Goal: Information Seeking & Learning: Learn about a topic

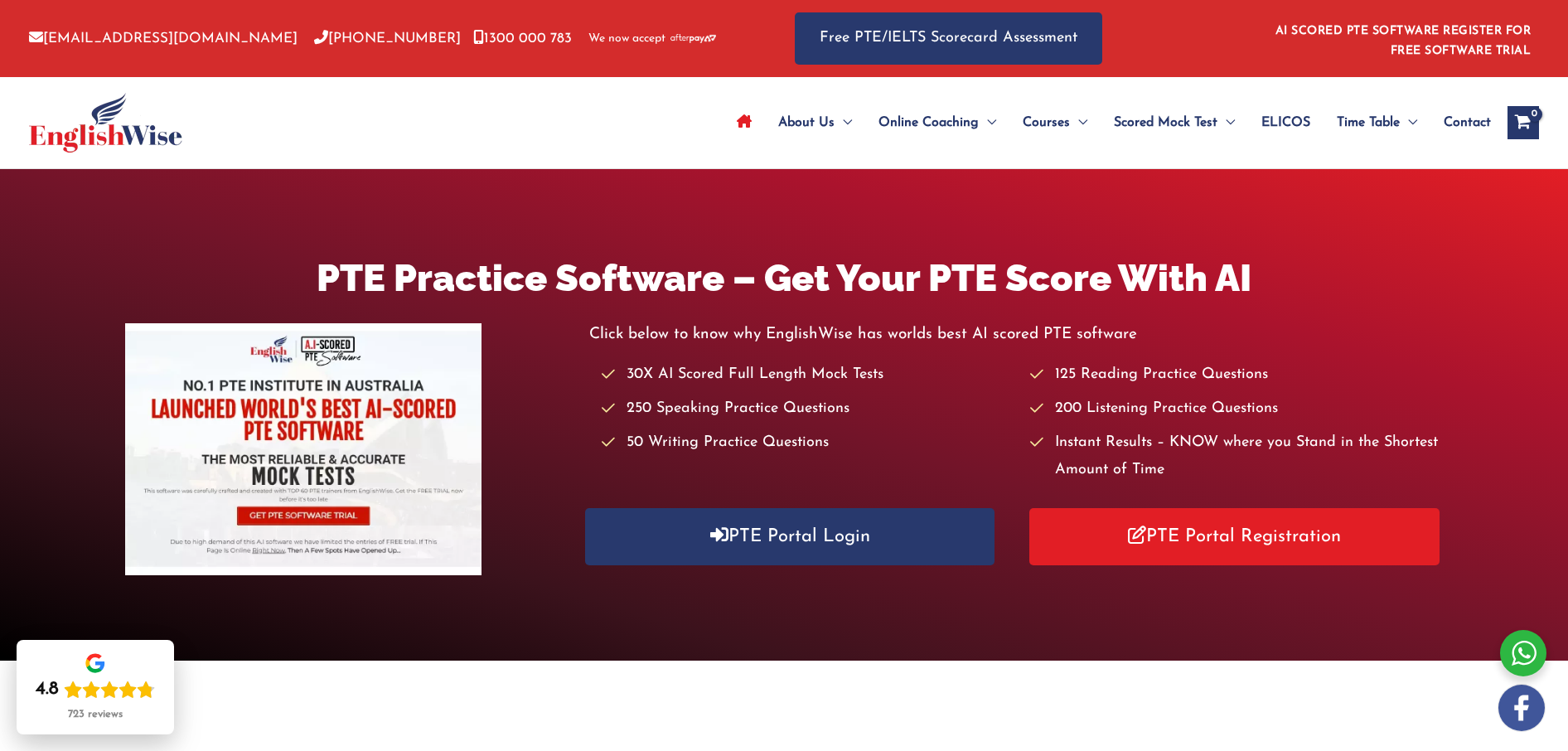
click at [549, 158] on div "About Us Menu Toggle Our Story Testimonials Online Coaching Menu Toggle Online …" at bounding box center [1004, 123] width 1070 height 91
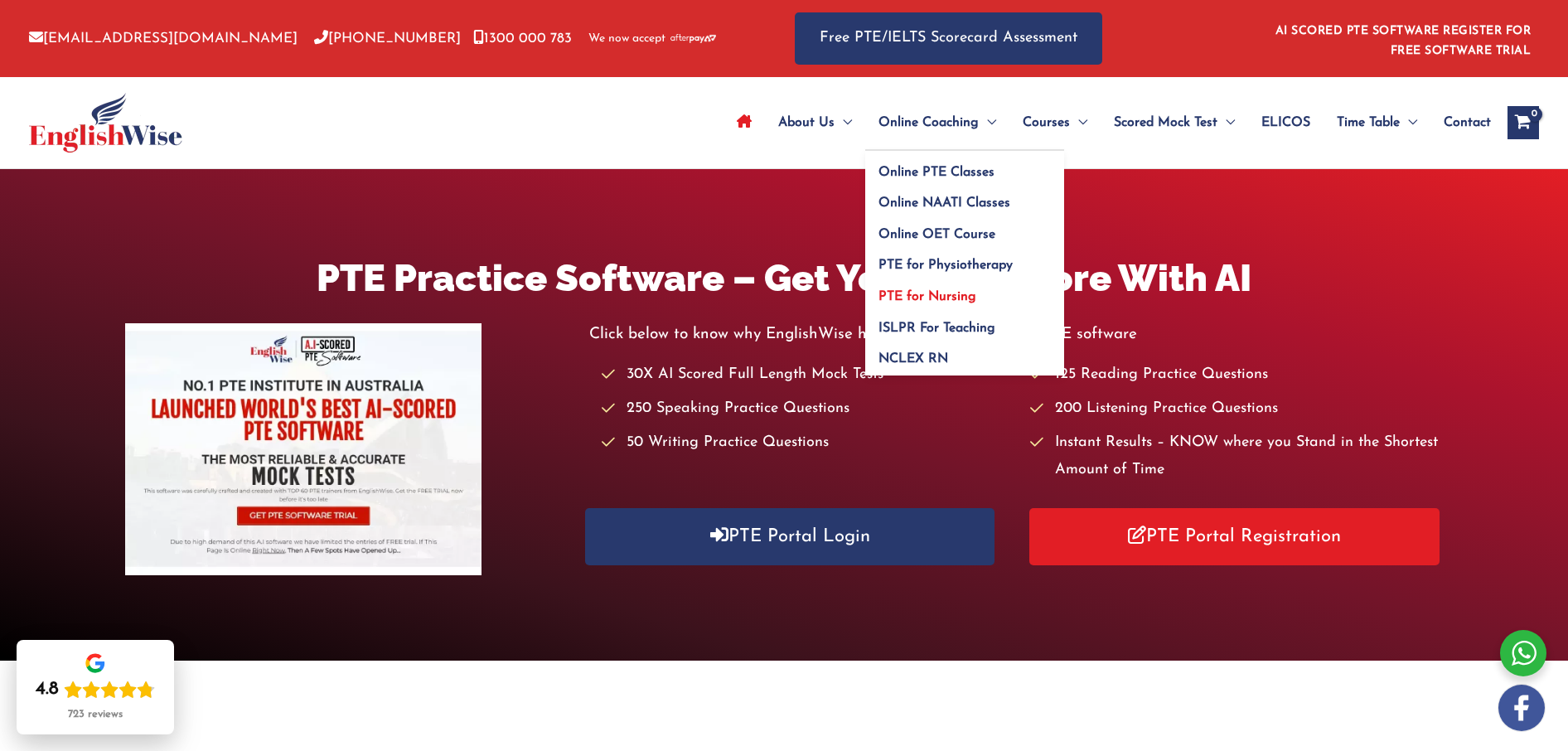
click at [925, 298] on span "PTE for Nursing" at bounding box center [927, 296] width 98 height 13
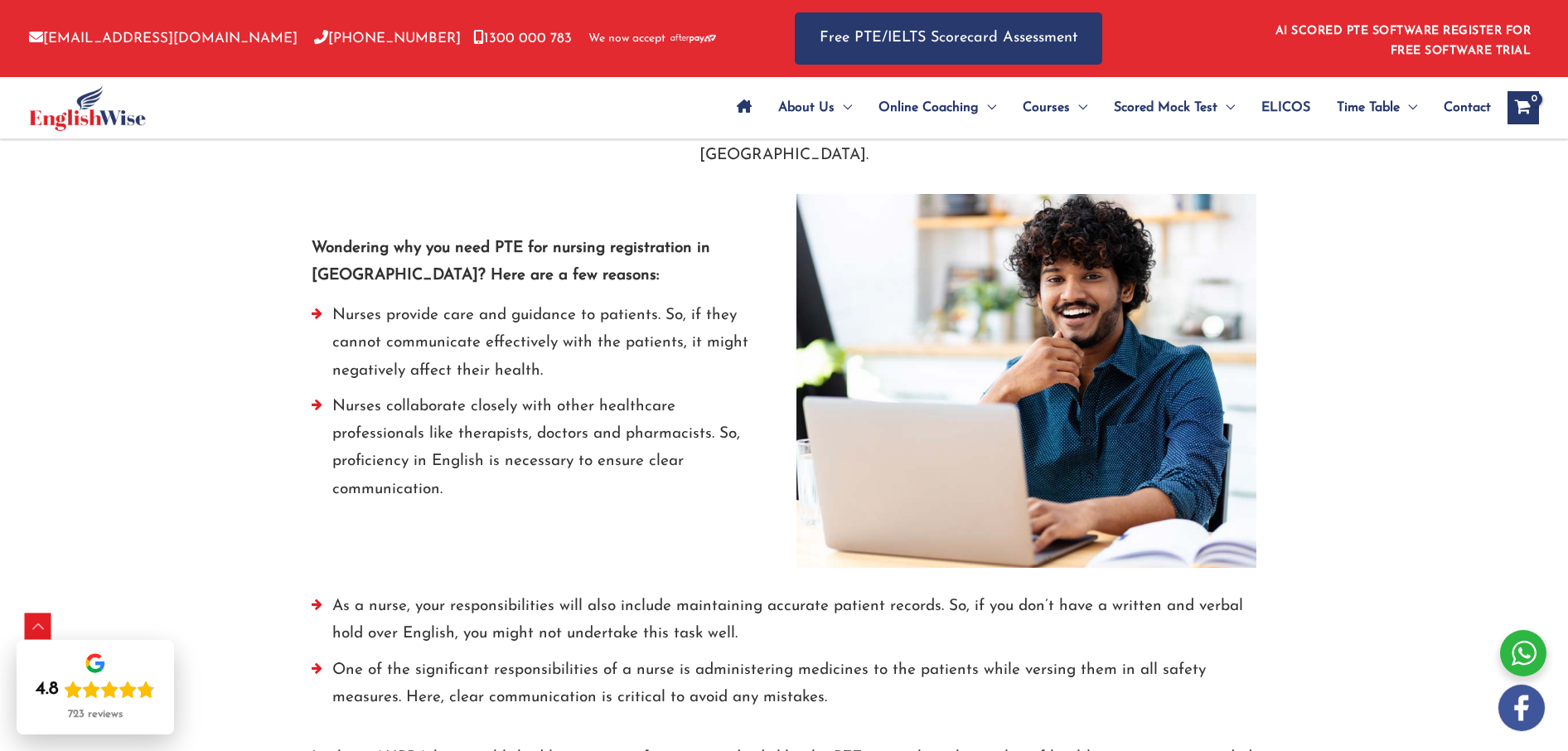
scroll to position [2186, 0]
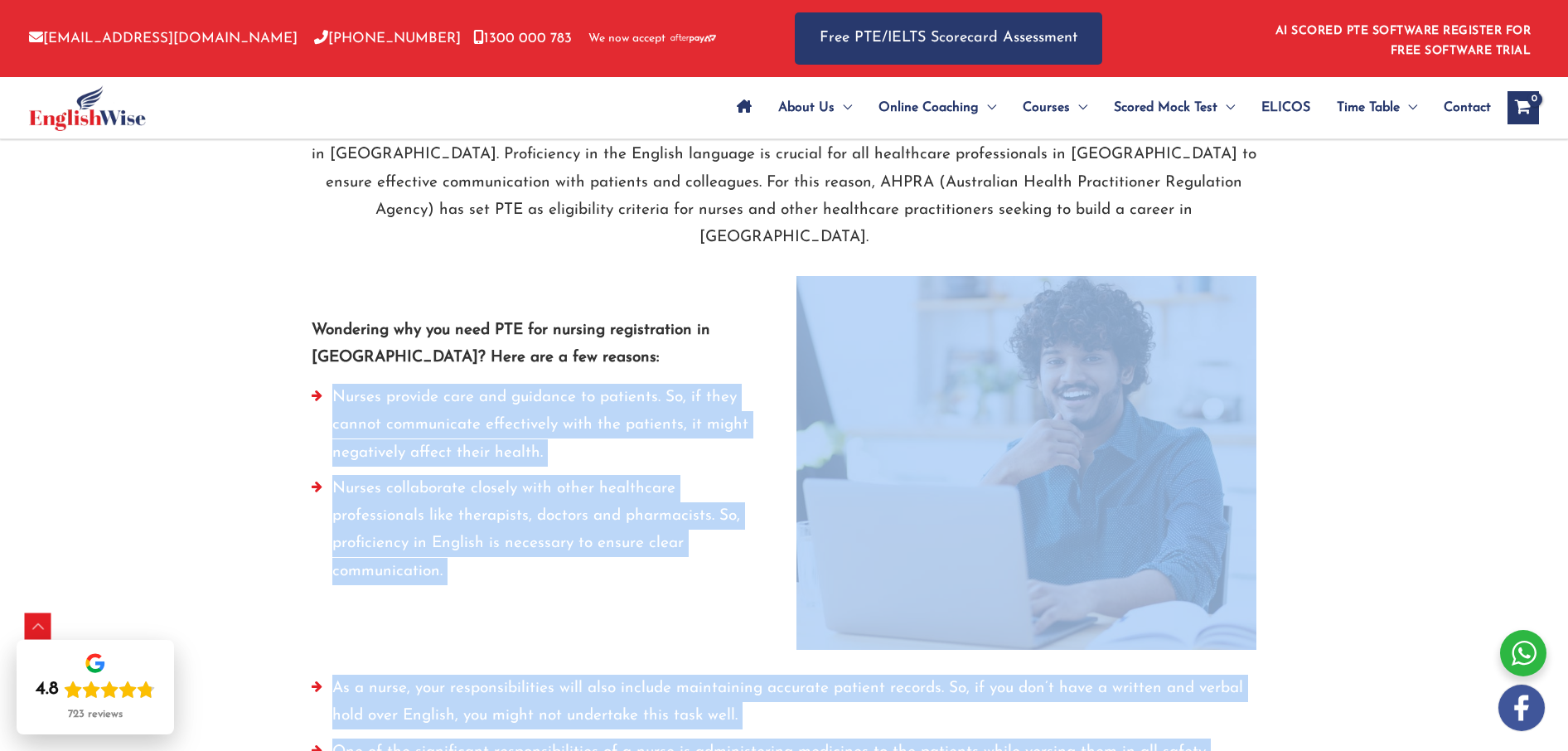
drag, startPoint x: 336, startPoint y: 307, endPoint x: 854, endPoint y: 675, distance: 635.4
click at [854, 675] on div "PTE Requirements for AHPRA Registration When practising medicine in a foreign c…" at bounding box center [784, 542] width 970 height 1044
copy div "Nurses provide care and guidance to patients. So, if they cannot communicate ef…"
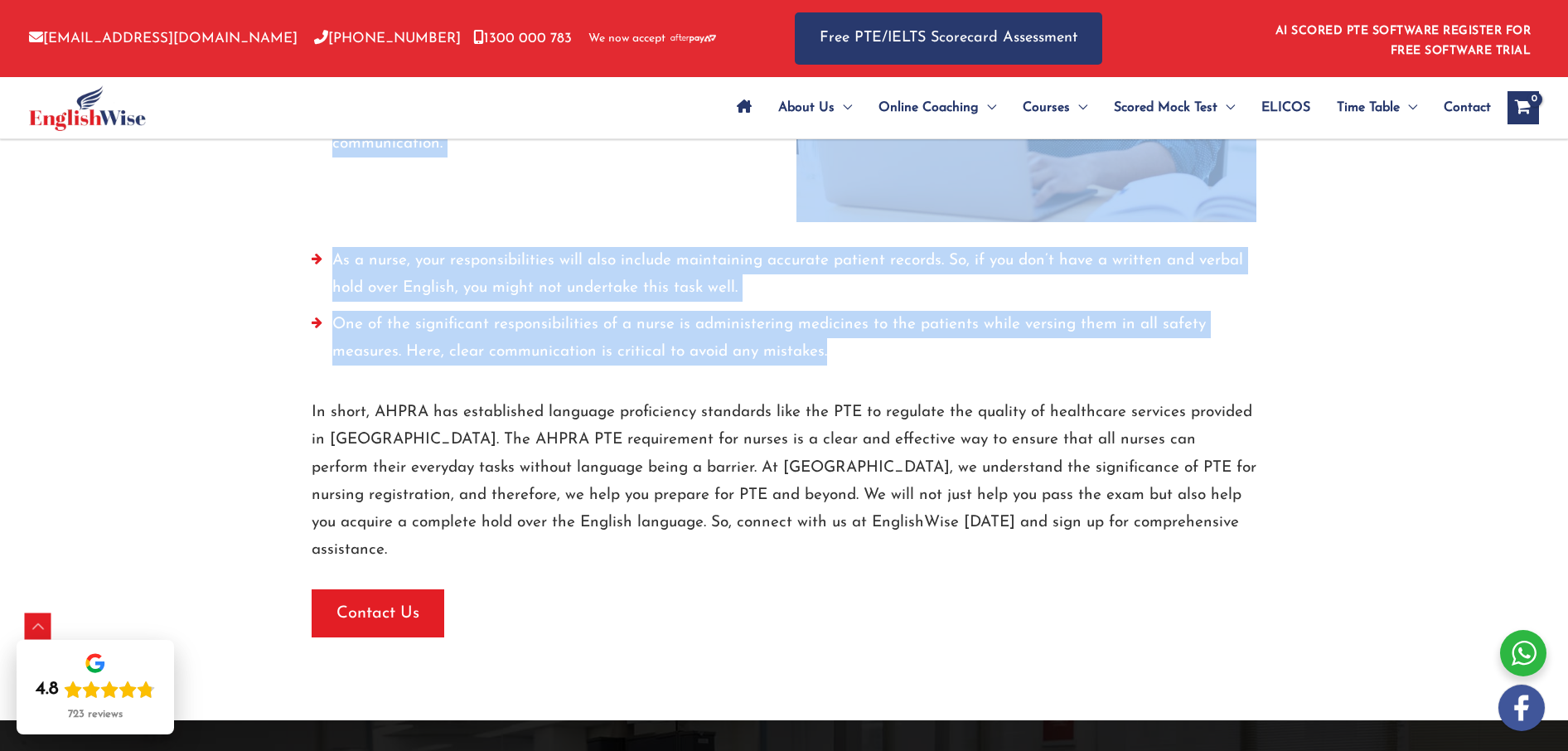
scroll to position [2740, 0]
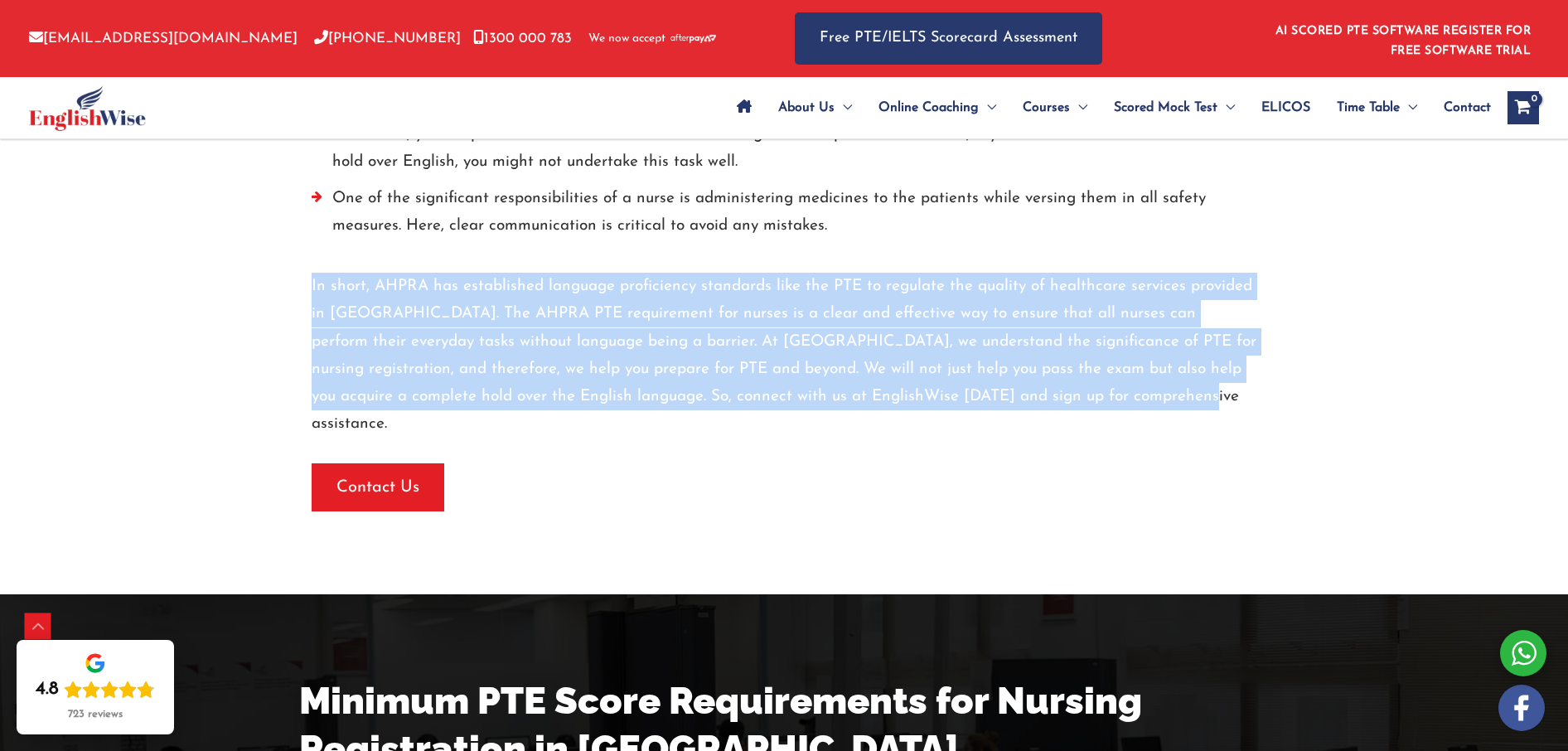
drag, startPoint x: 312, startPoint y: 183, endPoint x: 1165, endPoint y: 295, distance: 860.3
click at [1165, 295] on p "In short, AHPRA has established language proficiency standards like the PTE to …" at bounding box center [784, 356] width 945 height 166
copy p "In short, AHPRA has established language proficiency standards like the PTE to …"
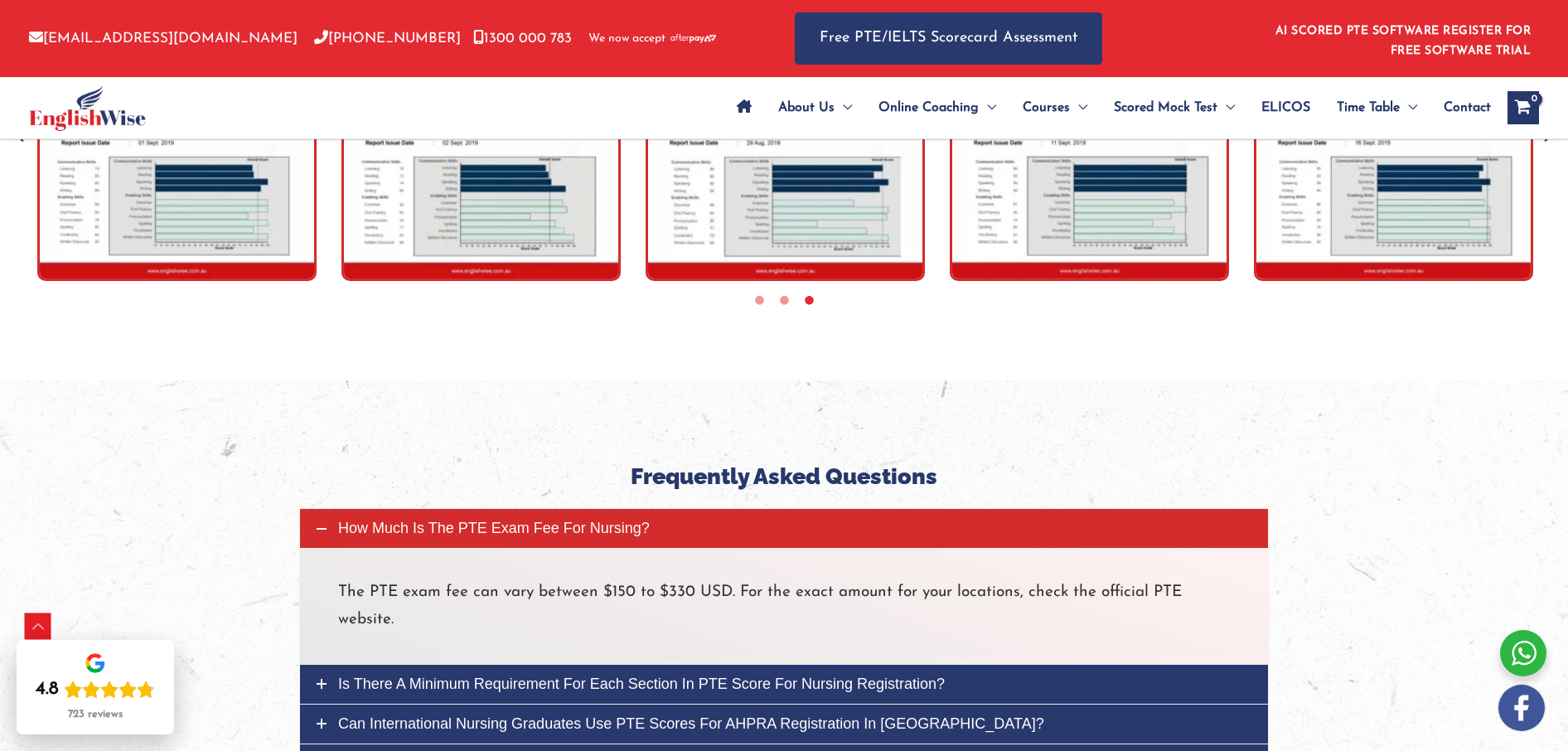
scroll to position [5537, 0]
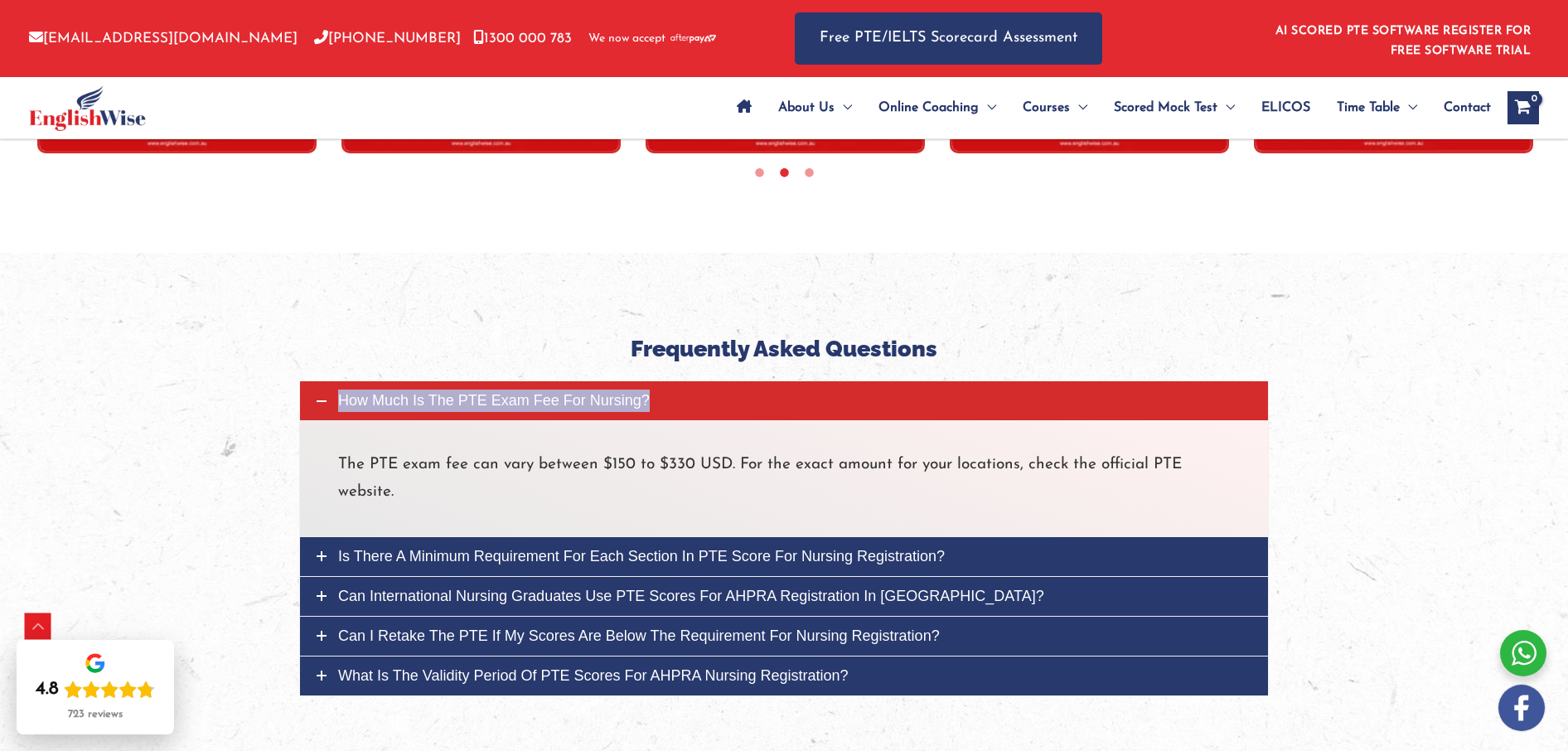
copy span "How much is the PTE exam fee for Nursing?"
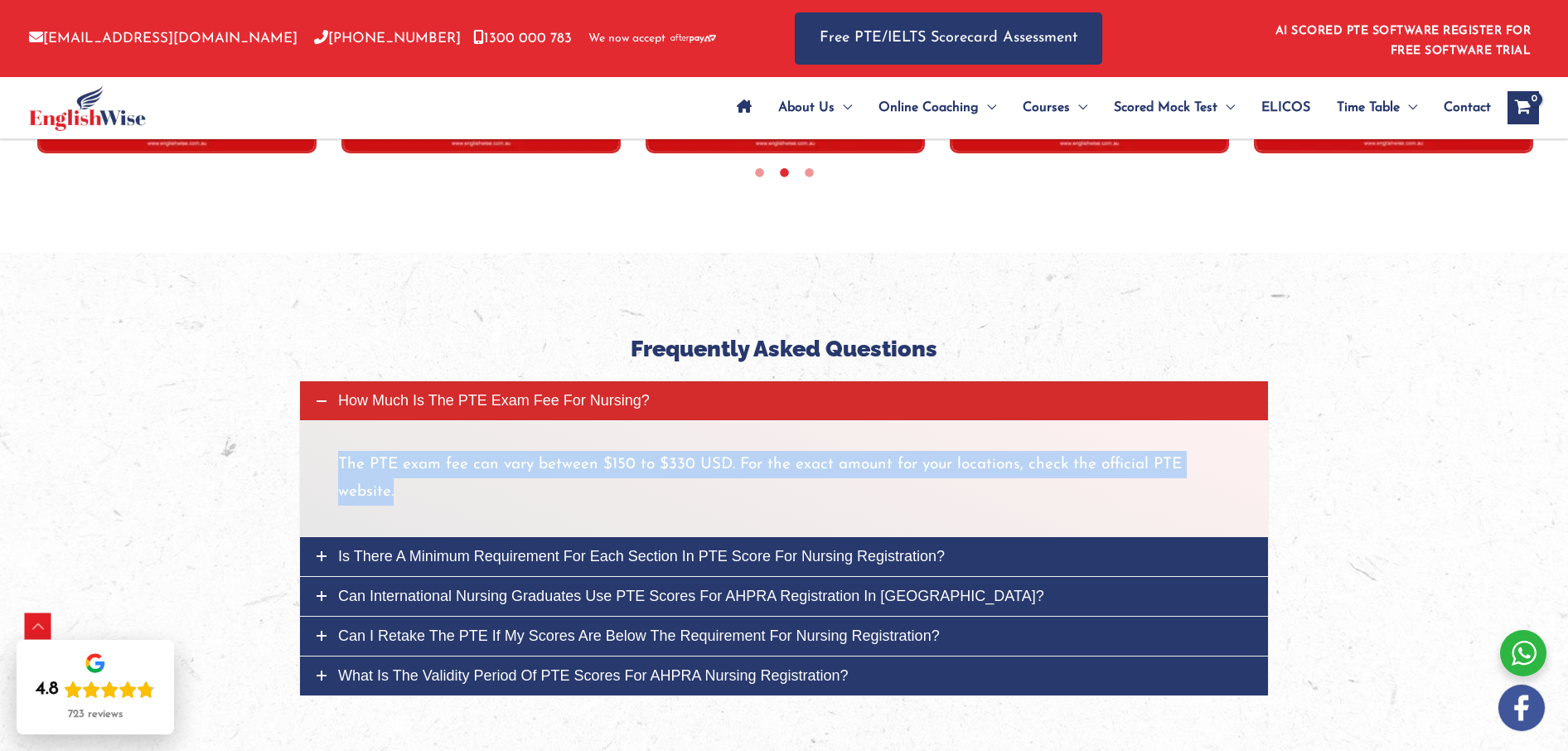
drag, startPoint x: 341, startPoint y: 307, endPoint x: 410, endPoint y: 330, distance: 72.7
click at [408, 451] on p "The PTE exam fee can vary between $150 to $330 USD. For the exact amount for yo…" at bounding box center [784, 479] width 892 height 56
copy p "The PTE exam fee can vary between $150 to $330 USD. For the exact amount for yo…"
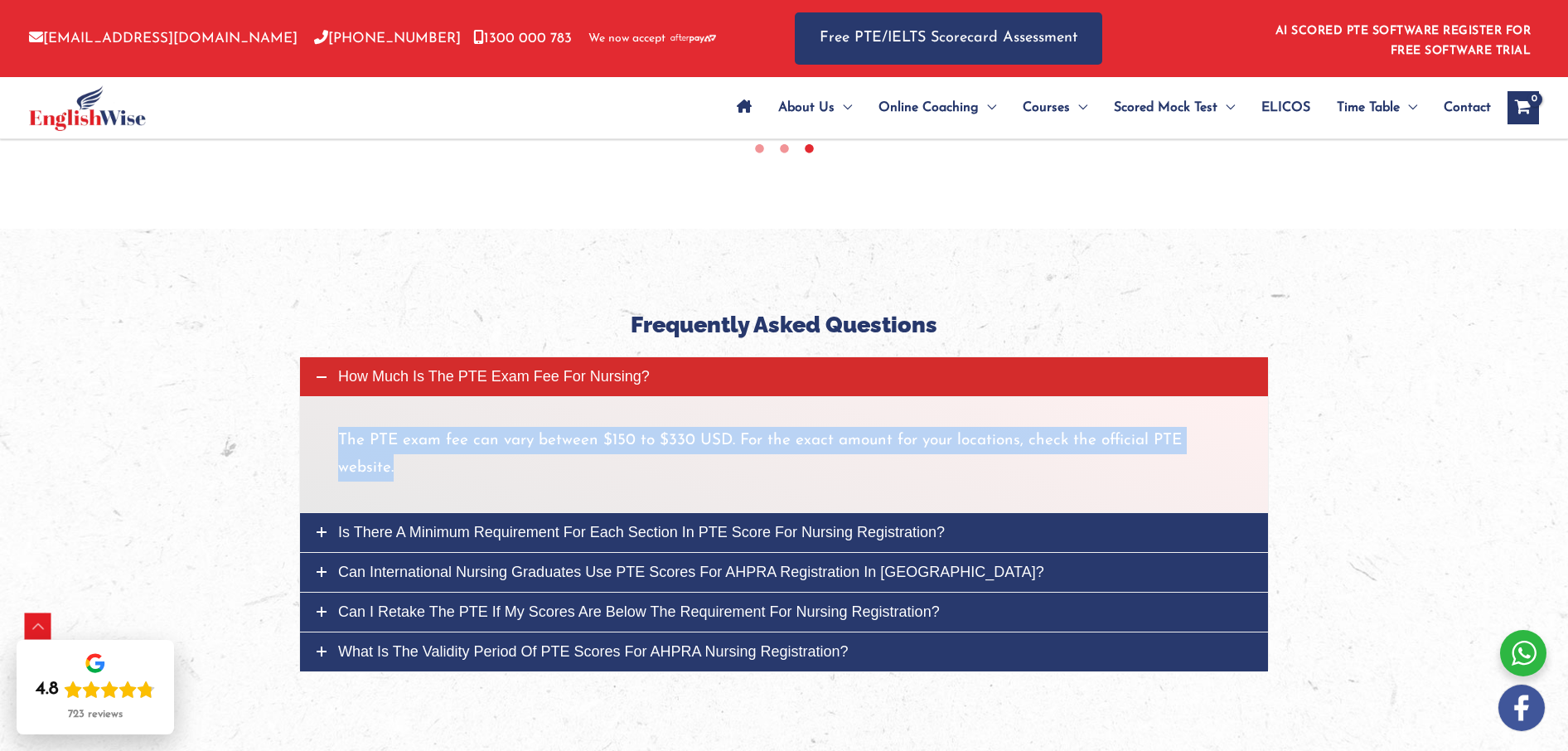
scroll to position [5573, 0]
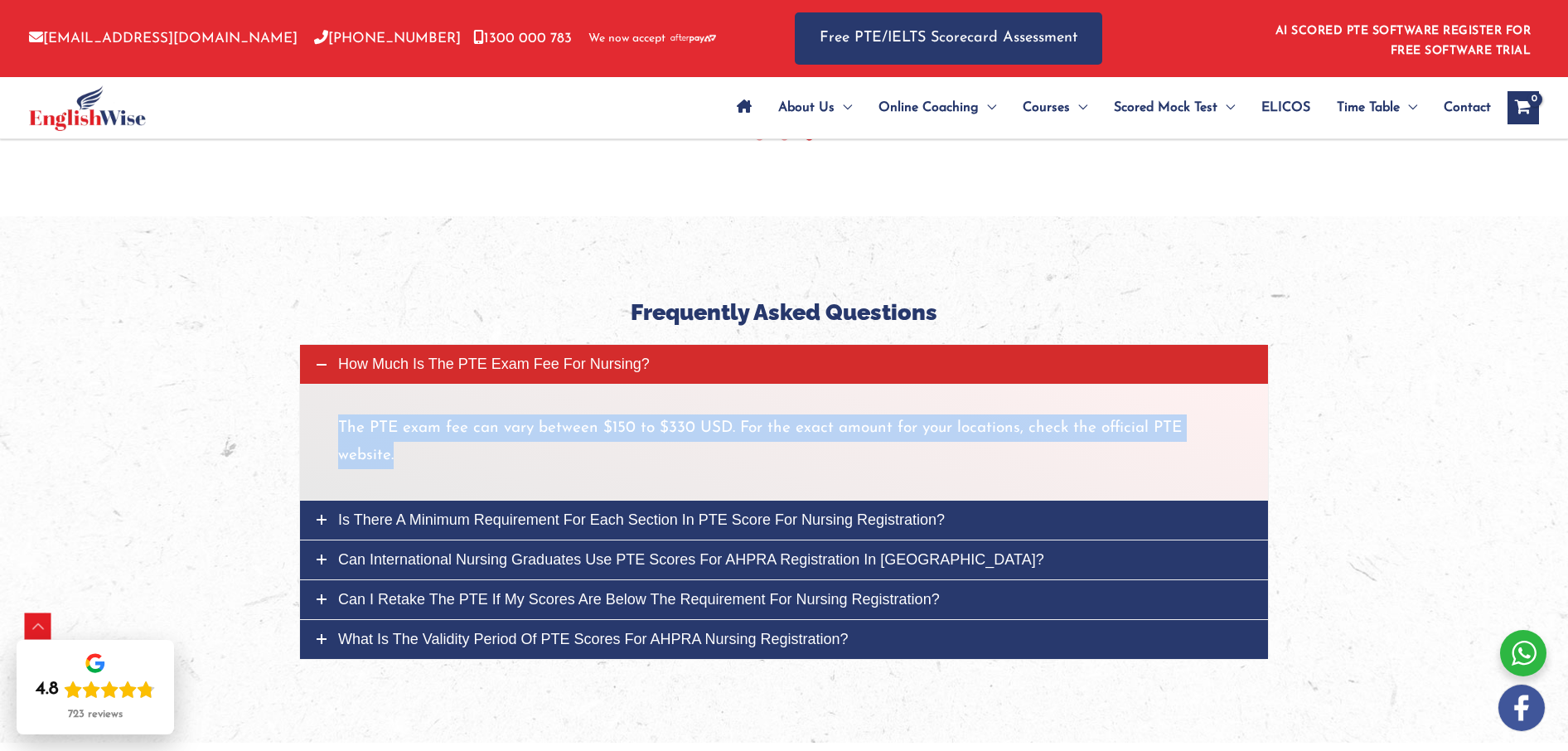
click at [476, 511] on span "Is there a minimum requirement for each section in PTE score for nursing regist…" at bounding box center [641, 519] width 607 height 17
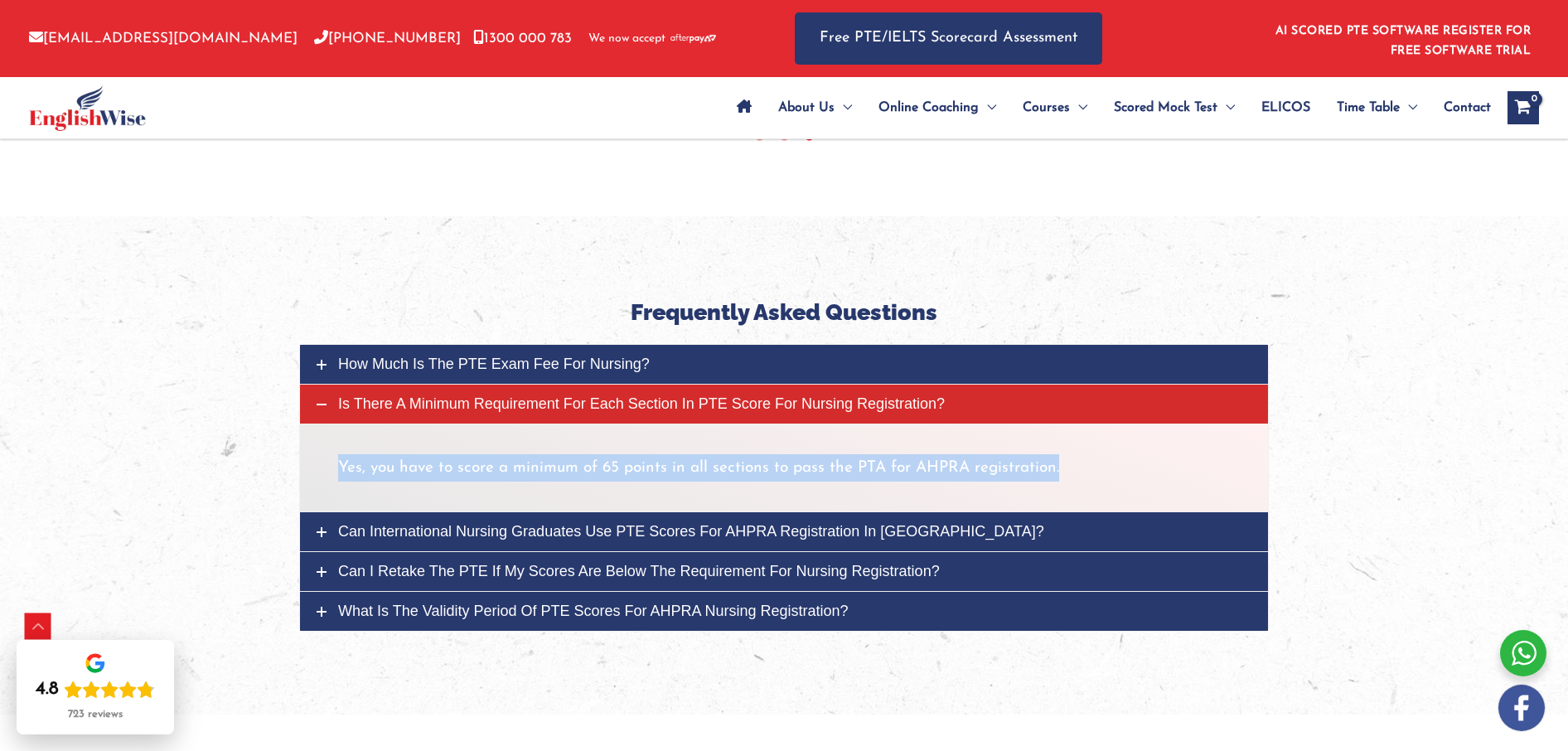
drag, startPoint x: 341, startPoint y: 307, endPoint x: 1076, endPoint y: 306, distance: 735.0
click at [1076, 455] on p "Yes, you have to score a minimum of 65 points in all sections to pass the PTA f…" at bounding box center [784, 468] width 892 height 27
copy p "Yes, you have to score a minimum of 65 points in all sections to pass the PTA f…"
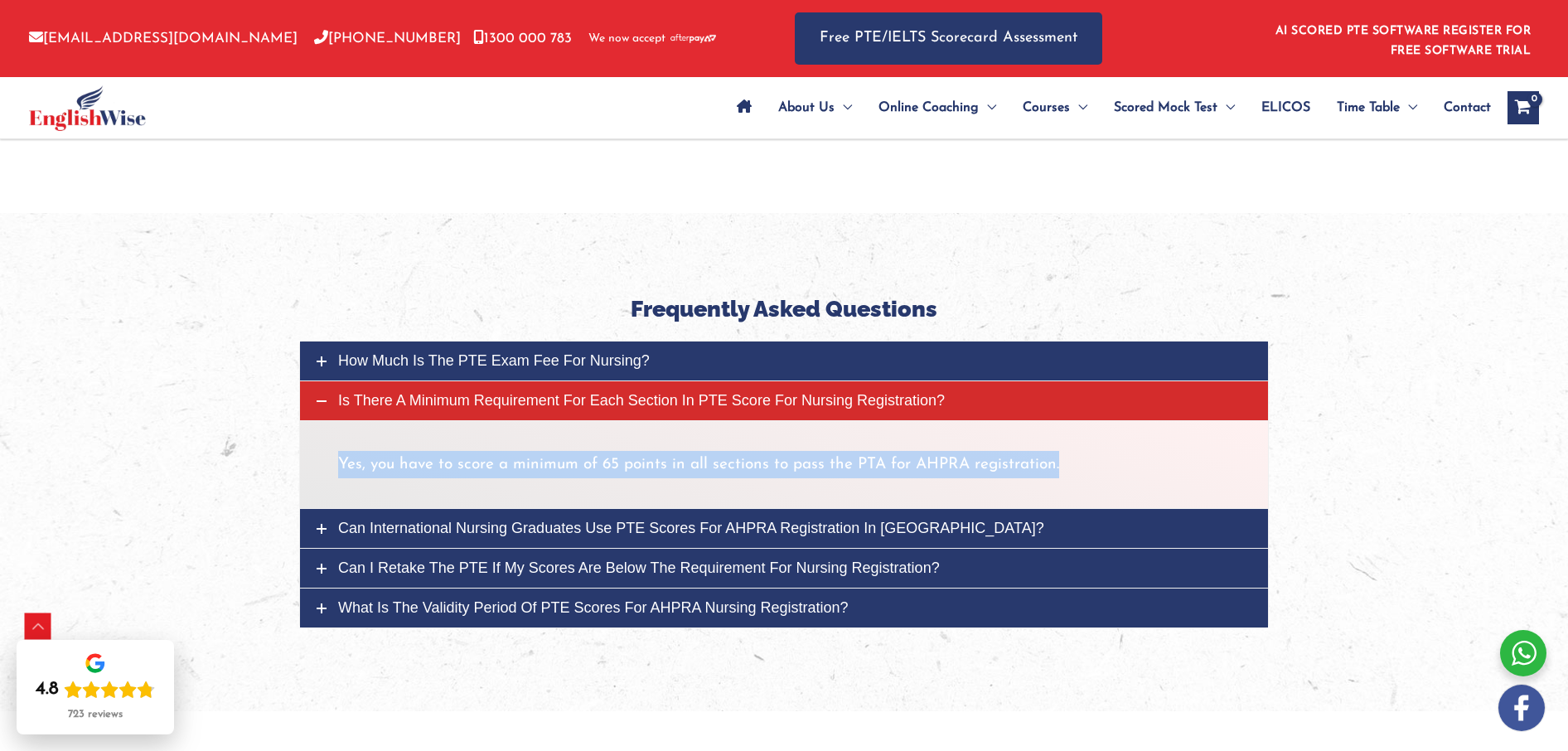
click at [471, 520] on span "Can international nursing graduates use PTE scores for AHPRA registration in Au…" at bounding box center [691, 528] width 706 height 17
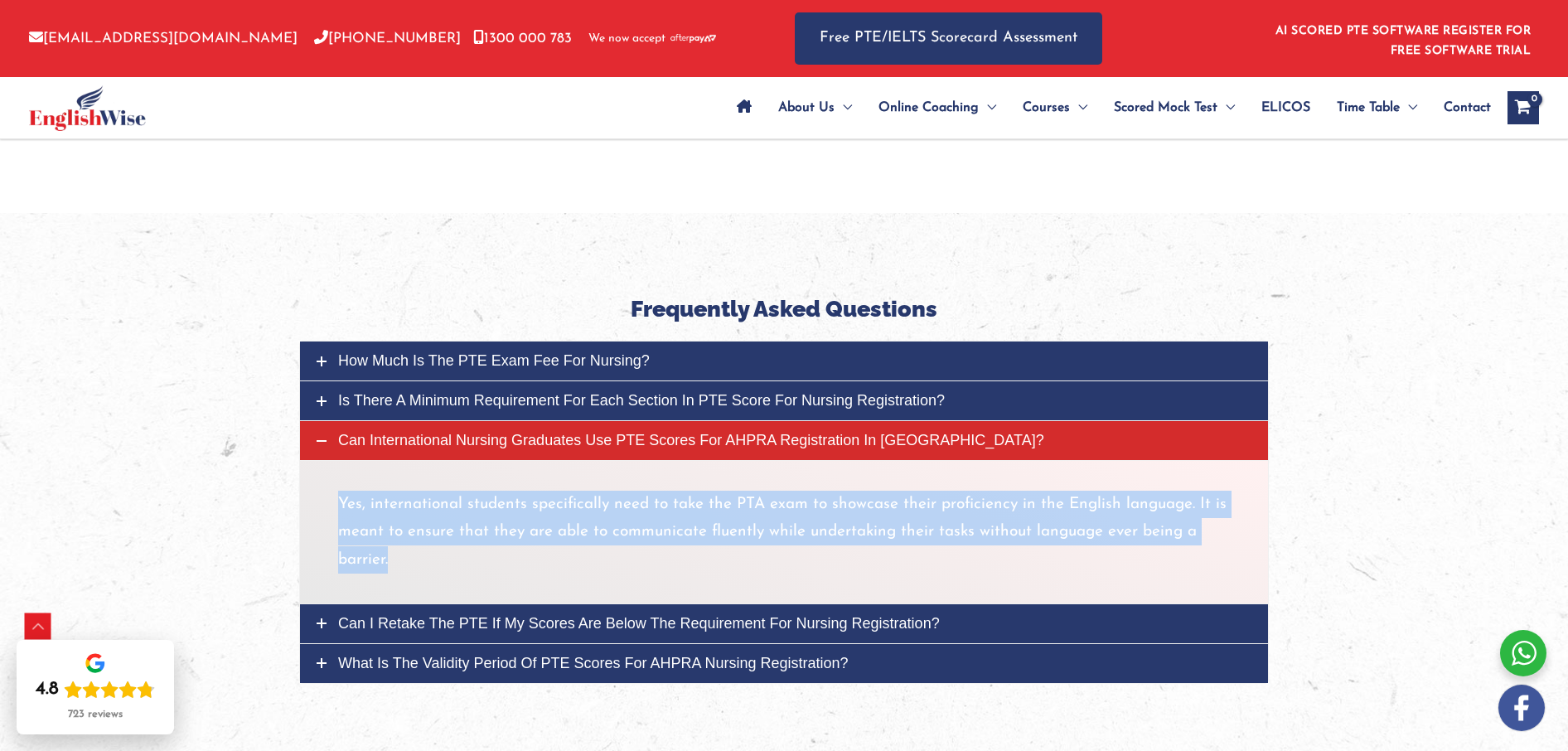
drag, startPoint x: 340, startPoint y: 344, endPoint x: 413, endPoint y: 399, distance: 91.4
click at [413, 490] on p "Yes, international students specifically need to take the PTA exam to showcase …" at bounding box center [784, 531] width 892 height 83
copy p "Yes, international students specifically need to take the PTA exam to showcase …"
click at [382, 615] on span "Can I retake the PTE if my scores are below the requirement for nursing registr…" at bounding box center [639, 623] width 601 height 17
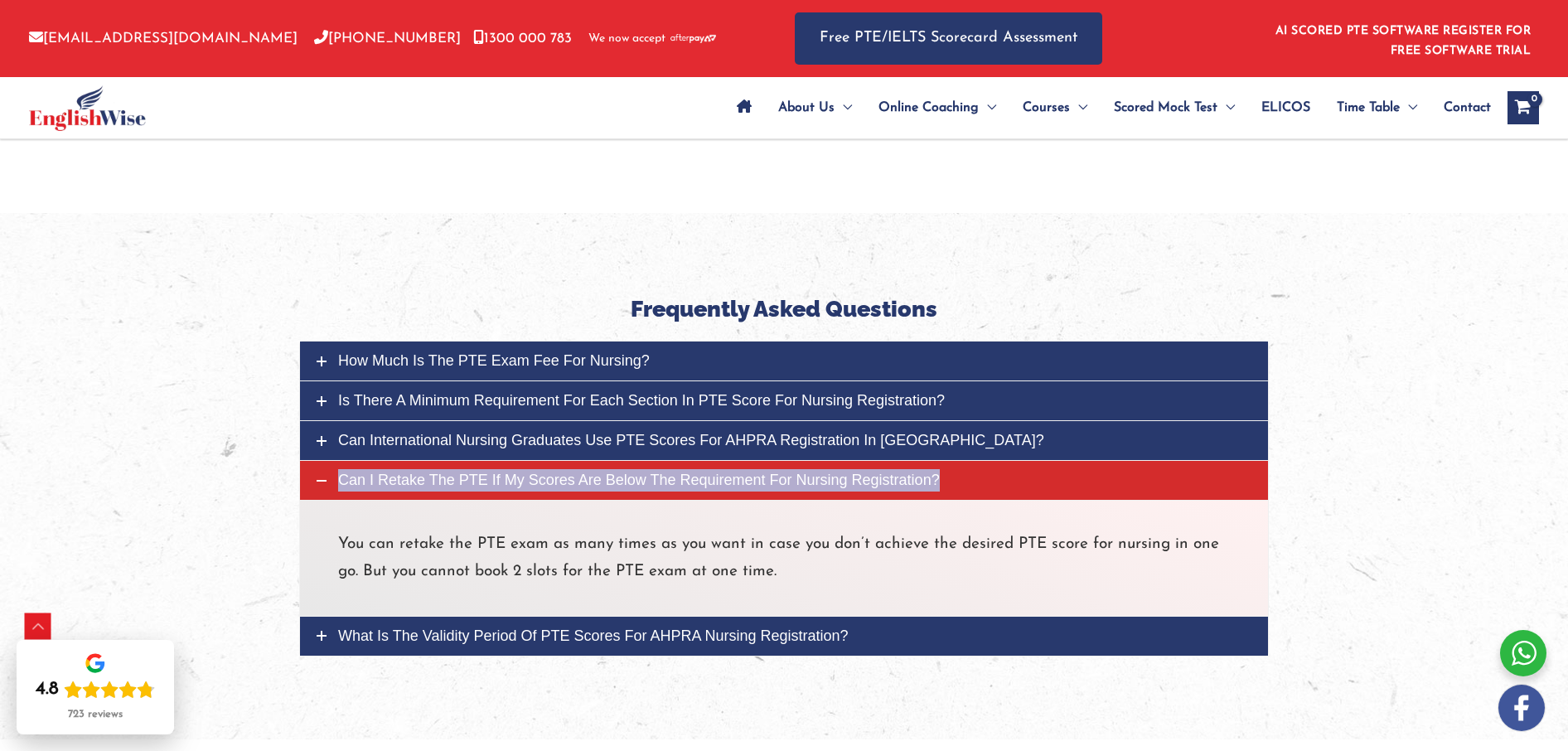
drag, startPoint x: 350, startPoint y: 386, endPoint x: 830, endPoint y: 407, distance: 480.5
click at [830, 530] on p "You can retake the PTE exam as many times as you want in case you don’t achieve…" at bounding box center [784, 558] width 892 height 56
copy p "You can retake the PTE exam as many times as you want in case you don’t achieve…"
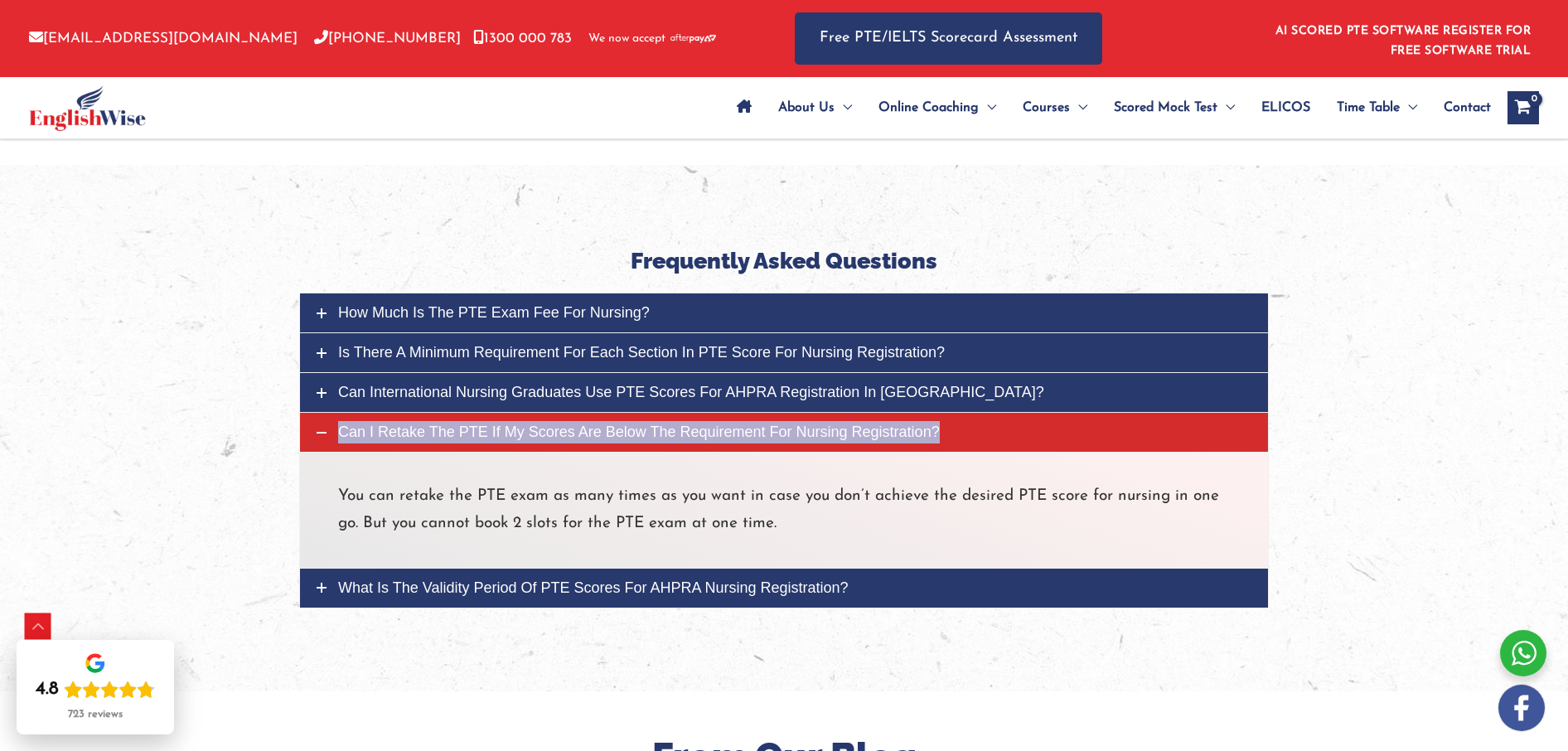
scroll to position [5723, 0]
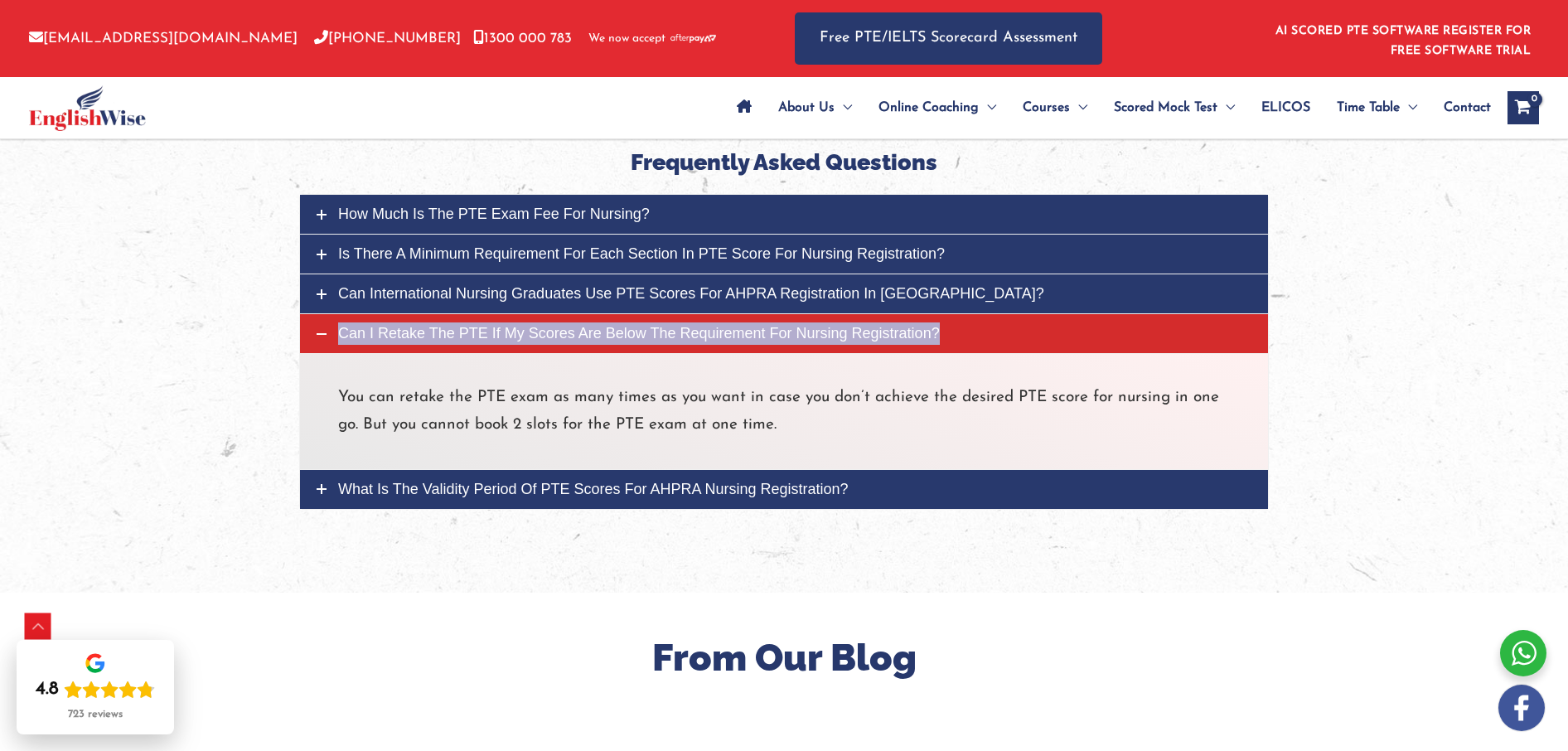
click at [457, 481] on span "What is the validity period of PTE scores for AHPRA nursing registration?" at bounding box center [593, 488] width 510 height 17
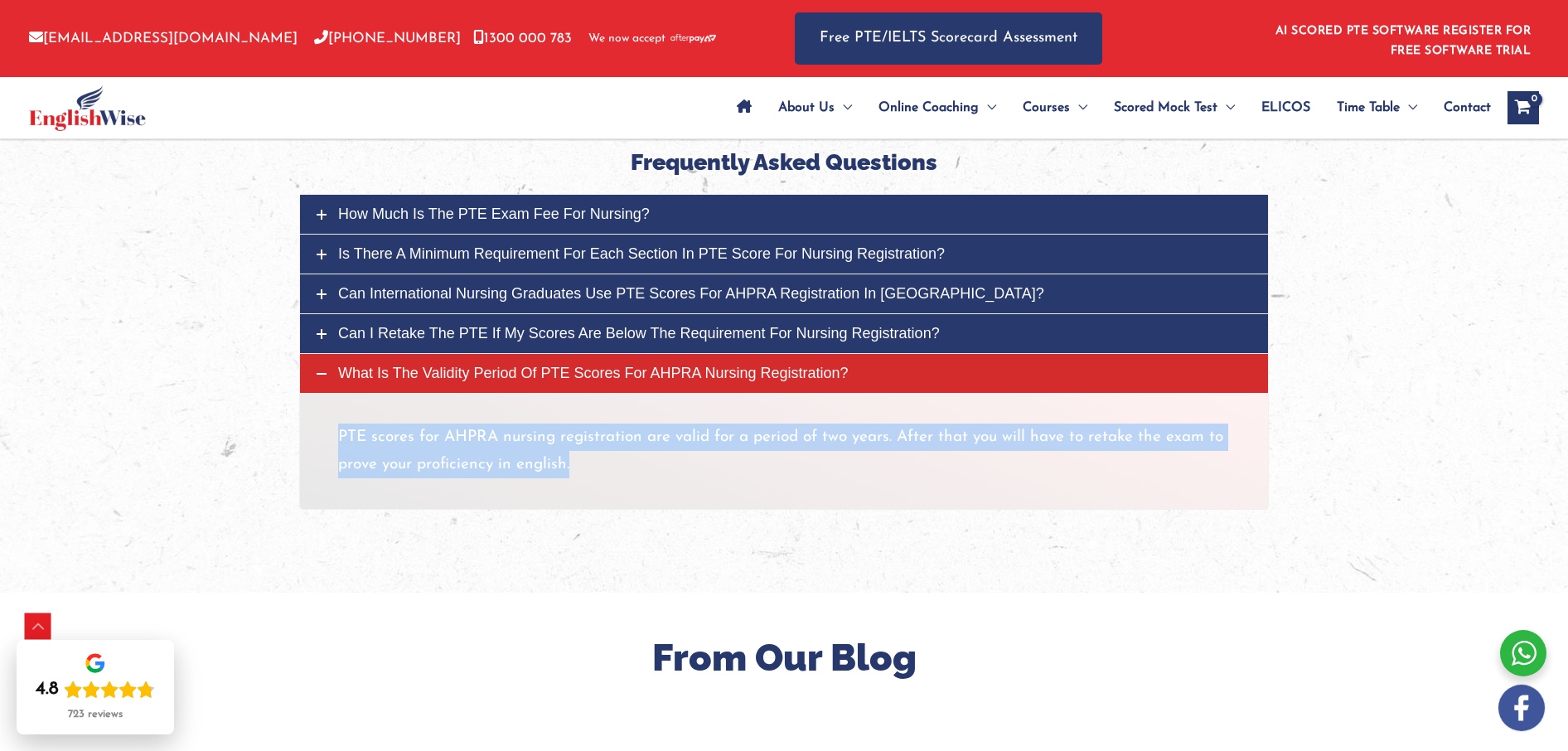
drag, startPoint x: 339, startPoint y: 276, endPoint x: 586, endPoint y: 309, distance: 249.2
click at [587, 423] on p "PTE scores for AHPRA nursing registration are valid for a period of two years. …" at bounding box center [784, 451] width 892 height 56
copy p "PTE scores for AHPRA nursing registration are valid for a period of two years. …"
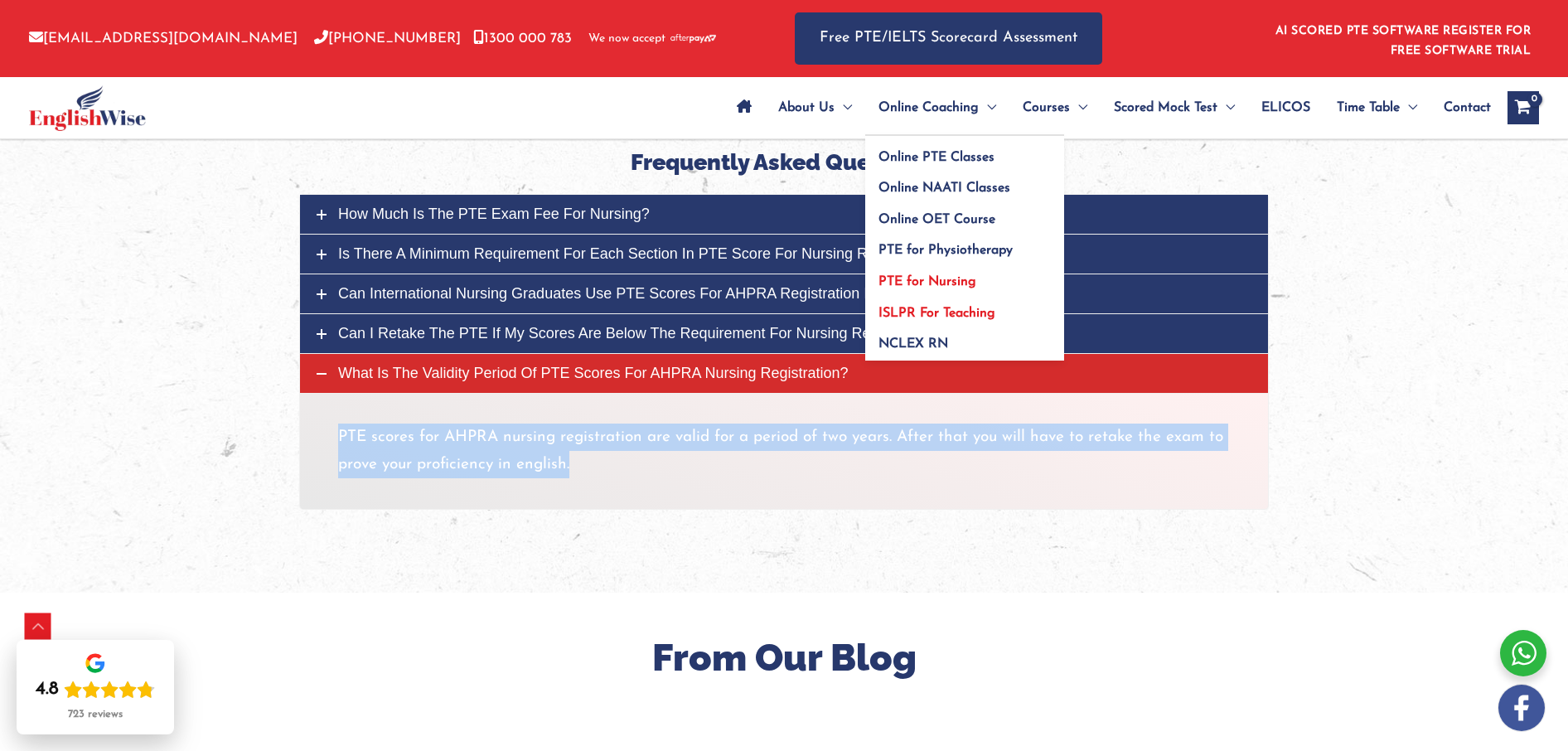
click at [947, 309] on span "ISLPR For Teaching" at bounding box center [937, 313] width 116 height 13
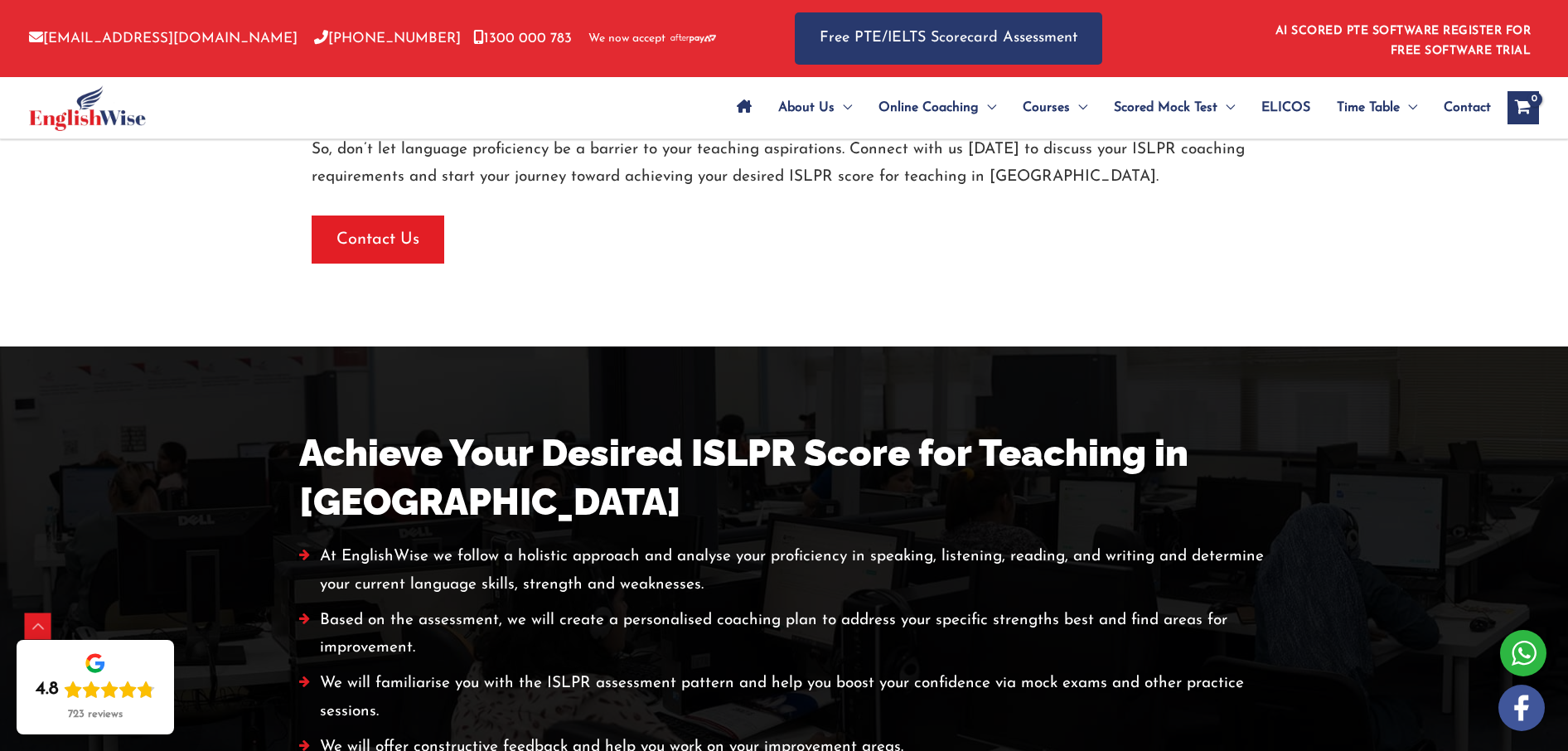
scroll to position [3431, 0]
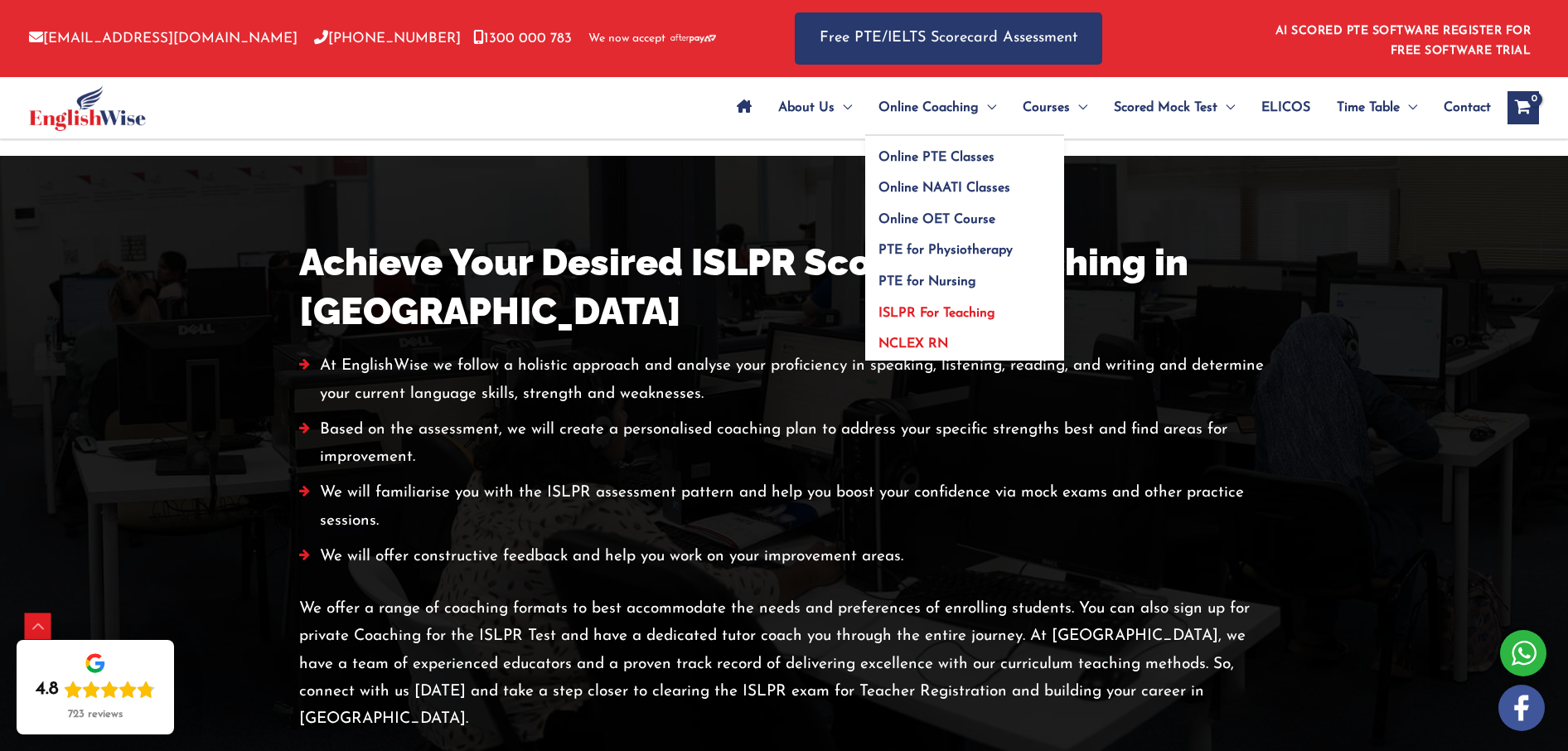
click at [929, 337] on span "NCLEX RN" at bounding box center [914, 343] width 70 height 13
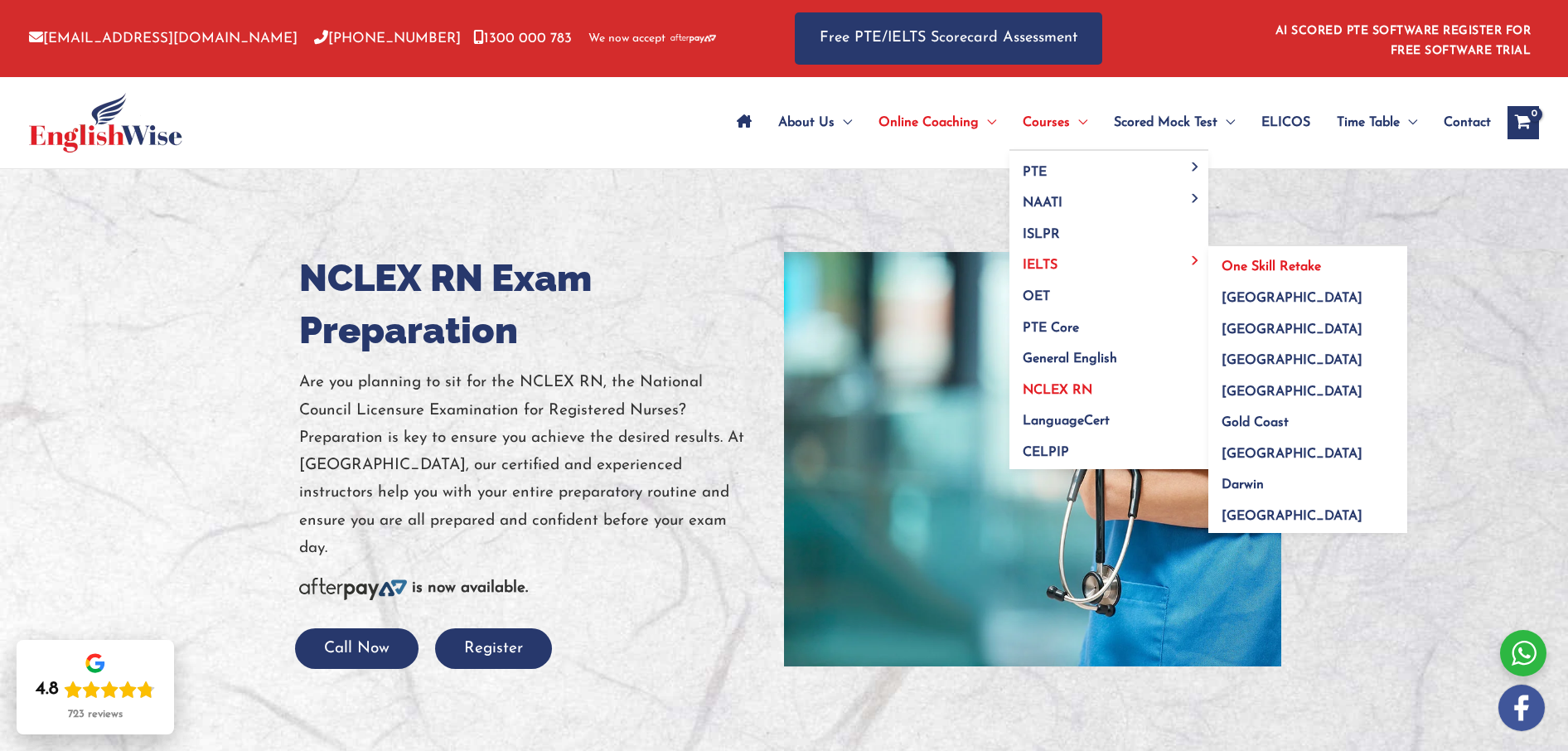
click at [1245, 264] on span "One Skill Retake" at bounding box center [1272, 266] width 99 height 13
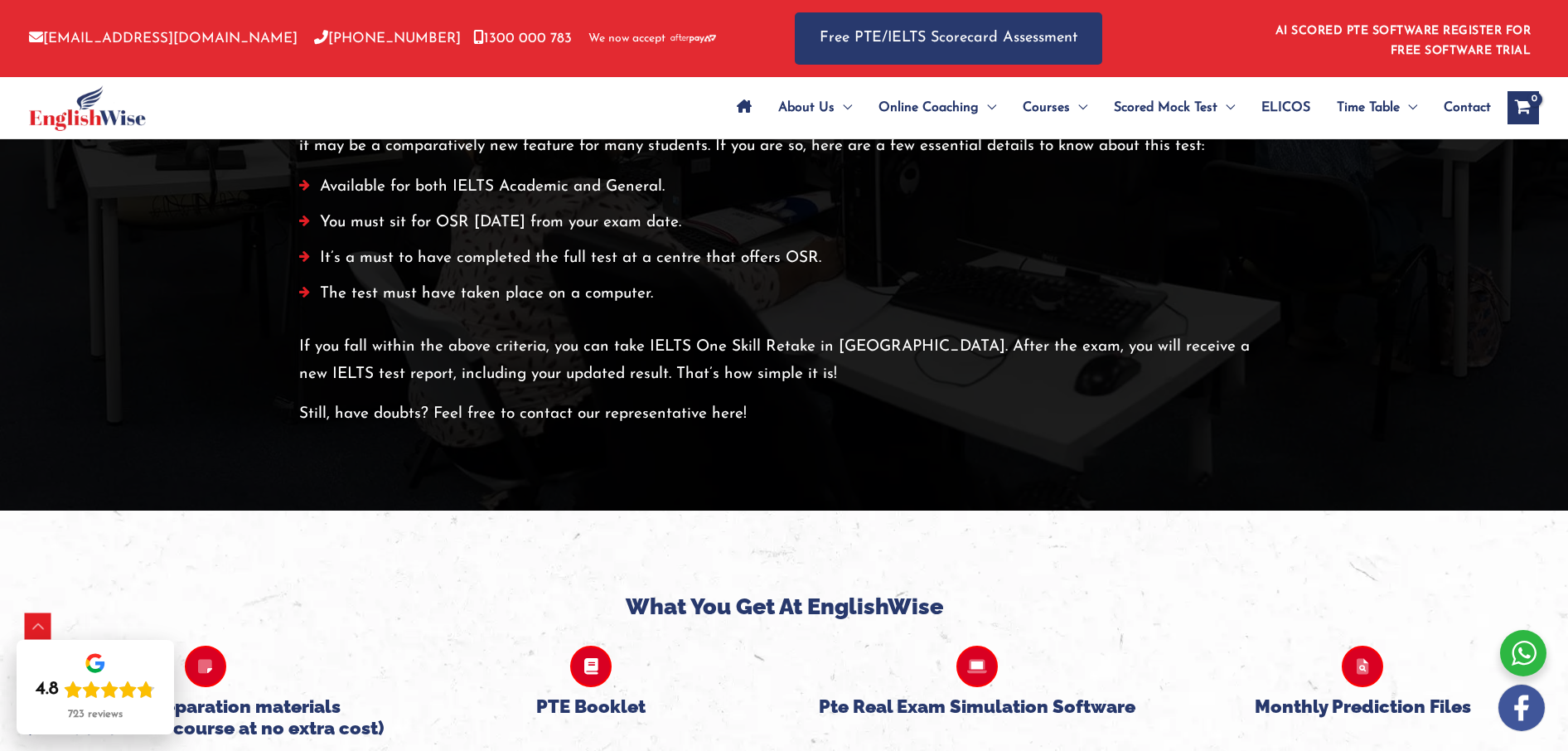
scroll to position [3211, 0]
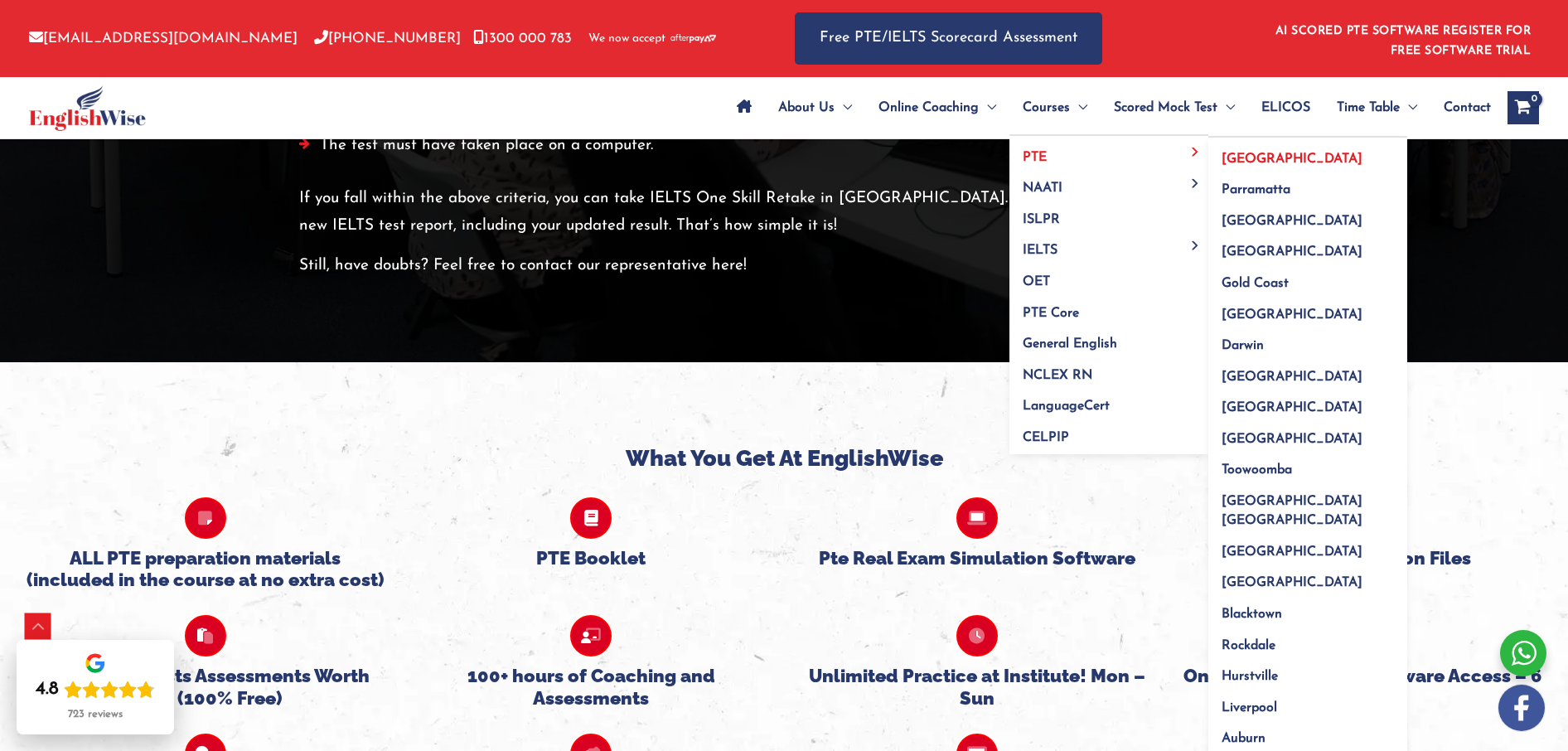
click at [1246, 148] on link "[GEOGRAPHIC_DATA]" at bounding box center [1307, 153] width 199 height 31
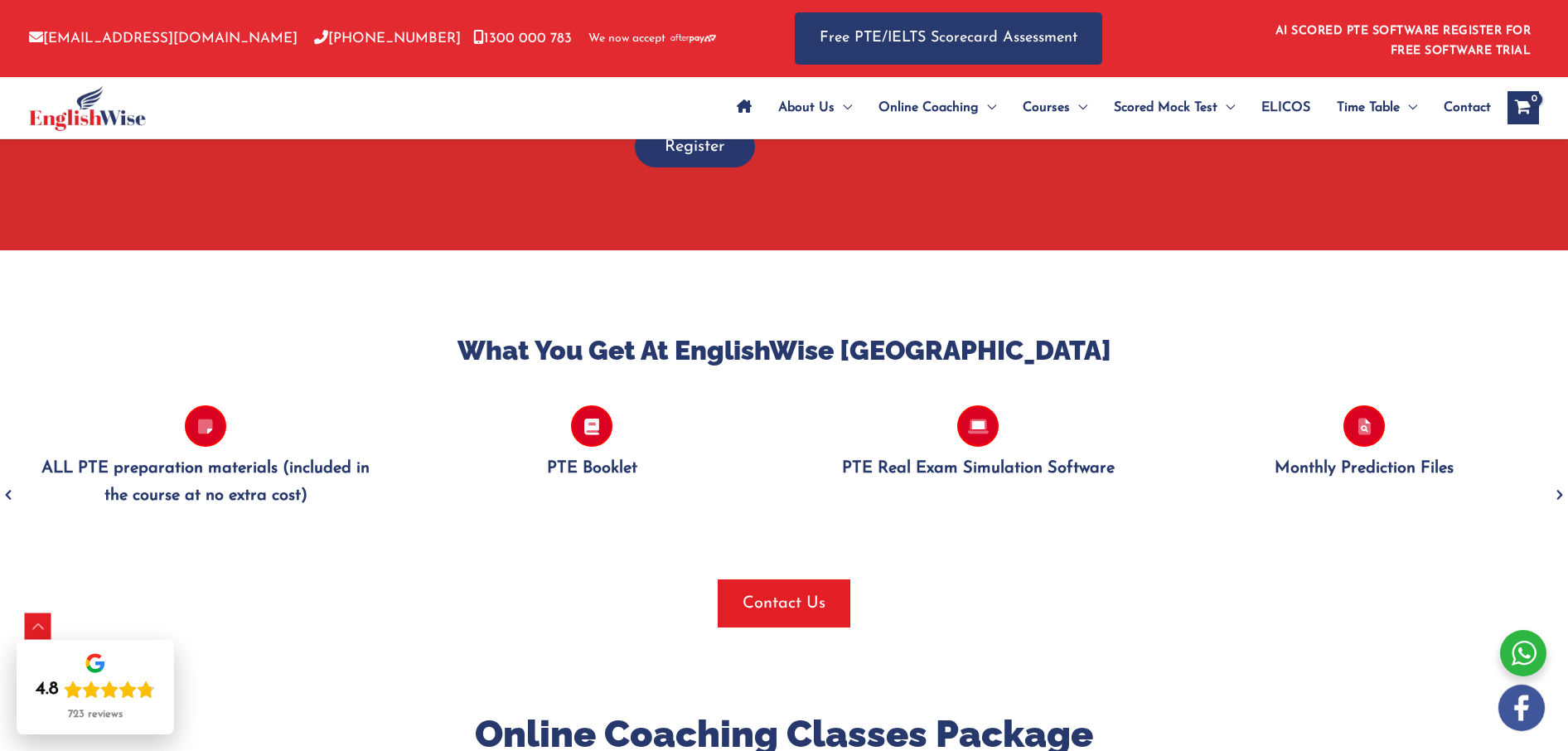
scroll to position [2225, 0]
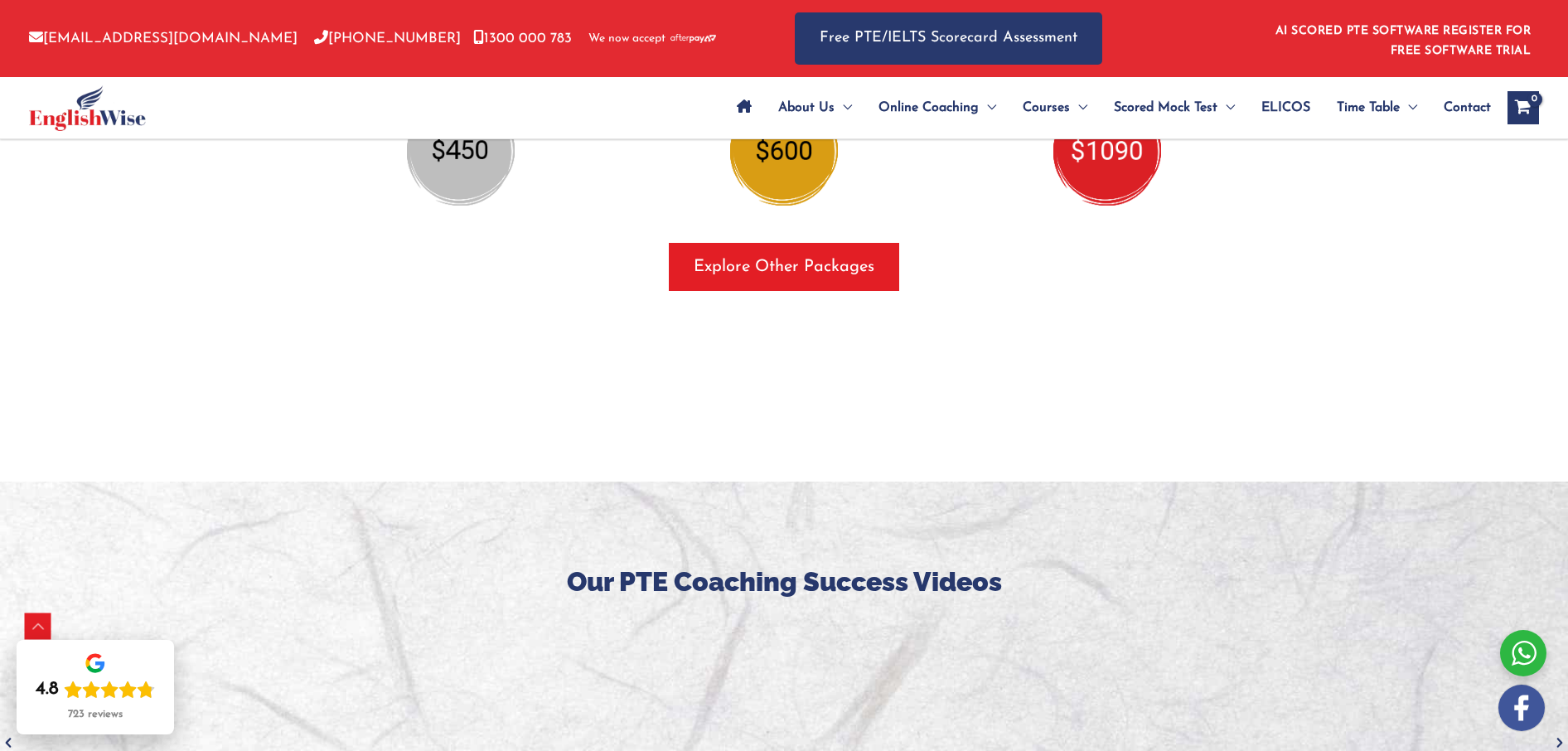
click at [1296, 110] on span "ELICOS" at bounding box center [1286, 108] width 49 height 58
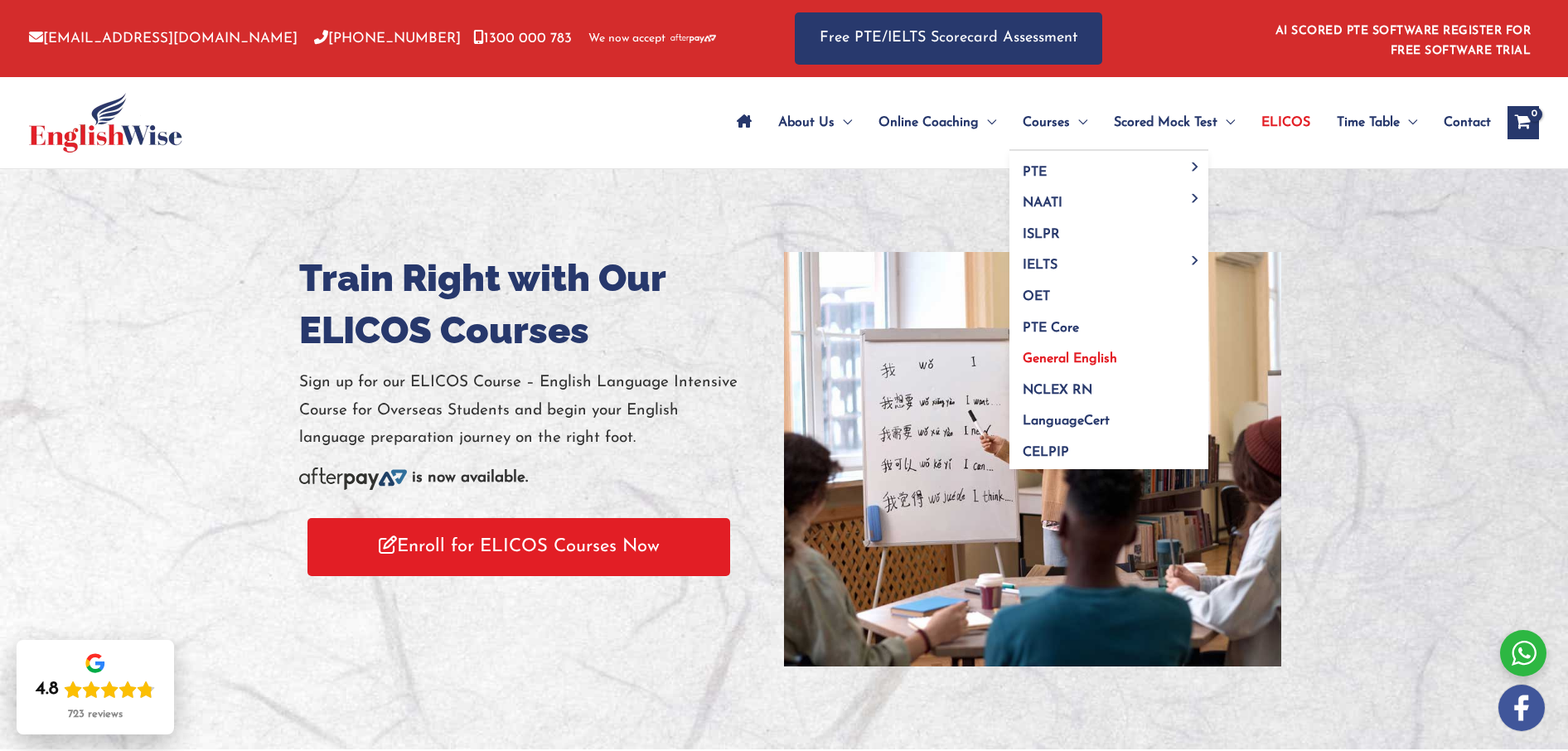
click at [1061, 359] on span "General English" at bounding box center [1070, 358] width 95 height 13
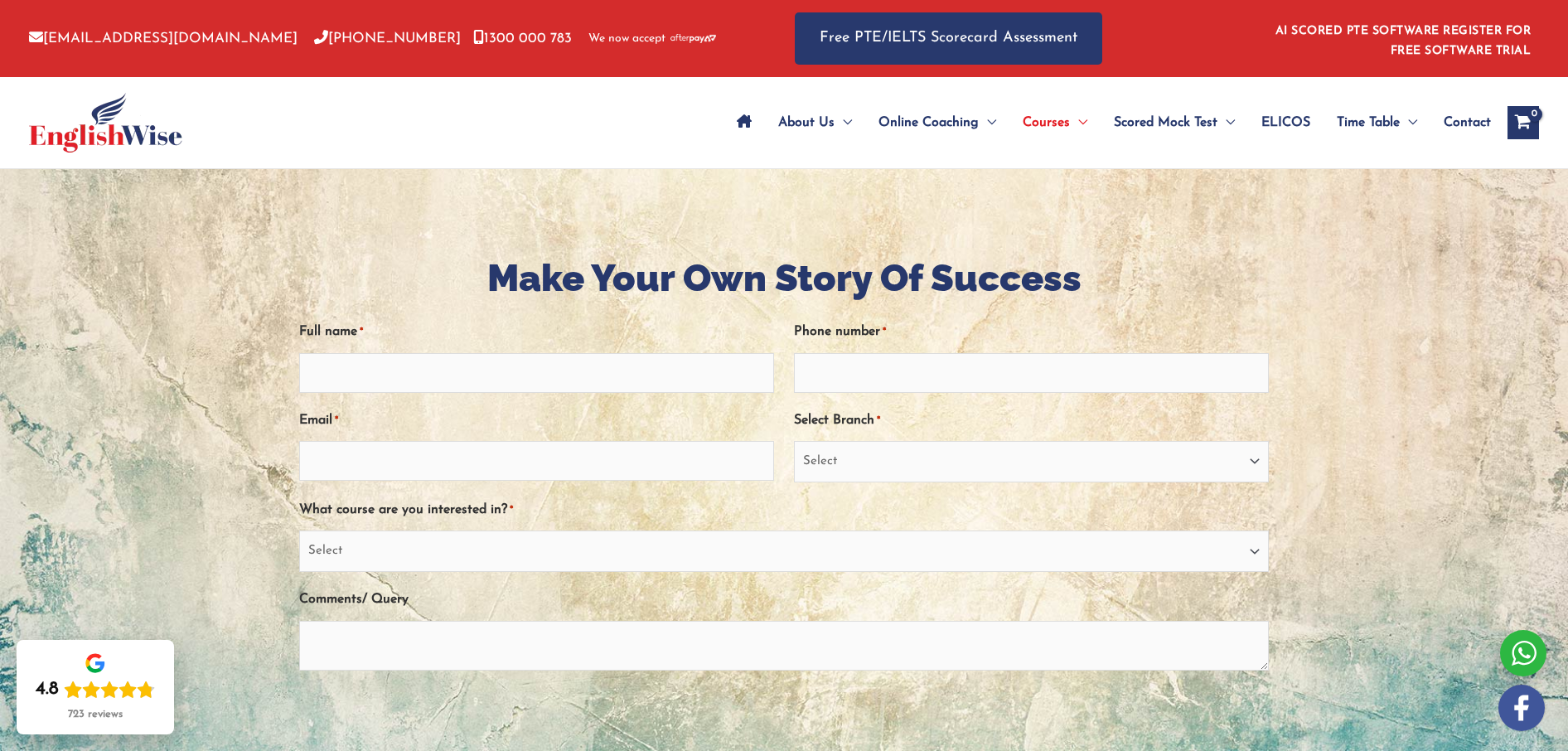
click at [1266, 118] on span "ELICOS" at bounding box center [1286, 123] width 49 height 58
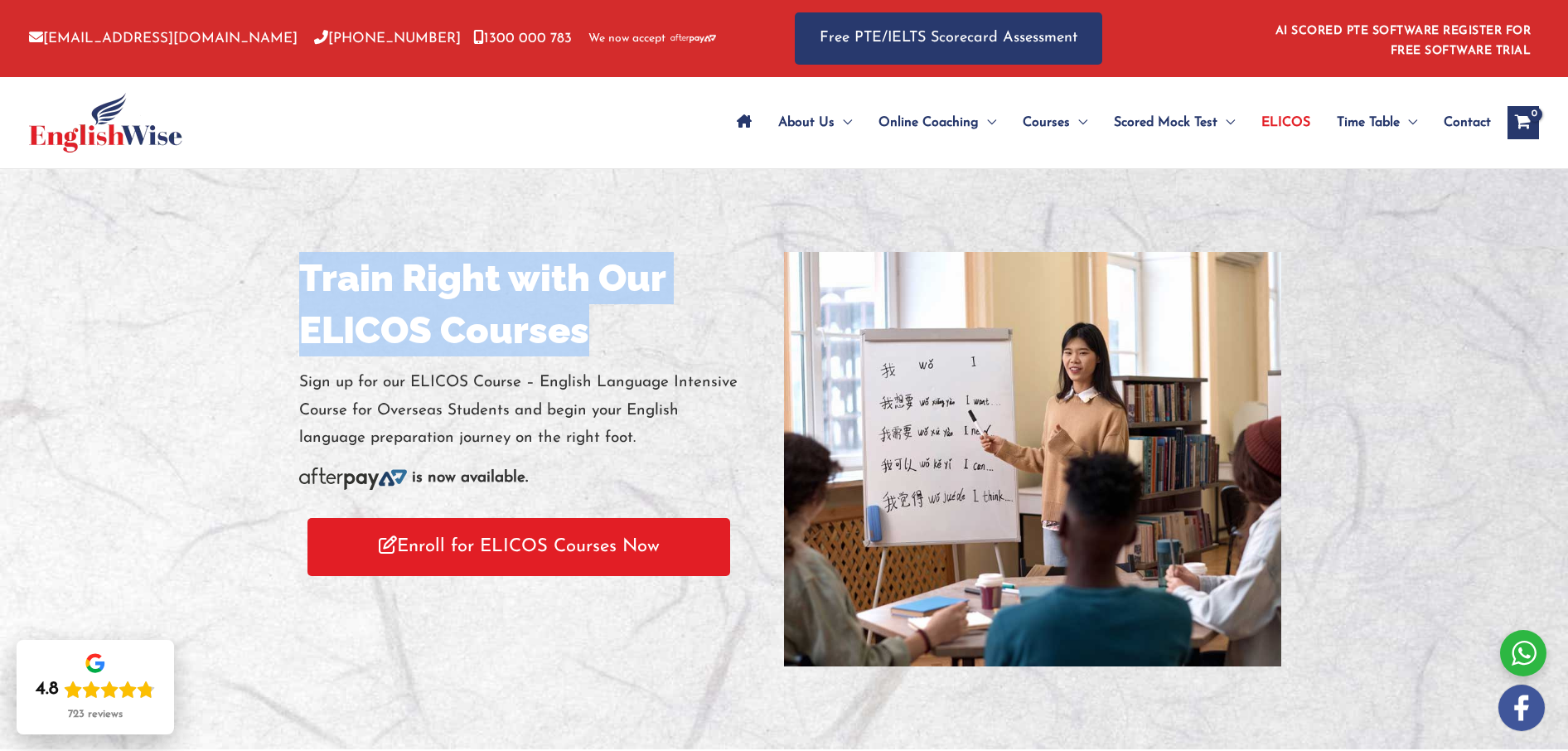
drag, startPoint x: 313, startPoint y: 283, endPoint x: 588, endPoint y: 338, distance: 280.4
click at [590, 336] on div "Train Right with Our ELICOS Courses Sign up for our ELICOS Course – English Lan…" at bounding box center [535, 420] width 497 height 336
copy h1 "Train Right with Our ELICOS Courses"
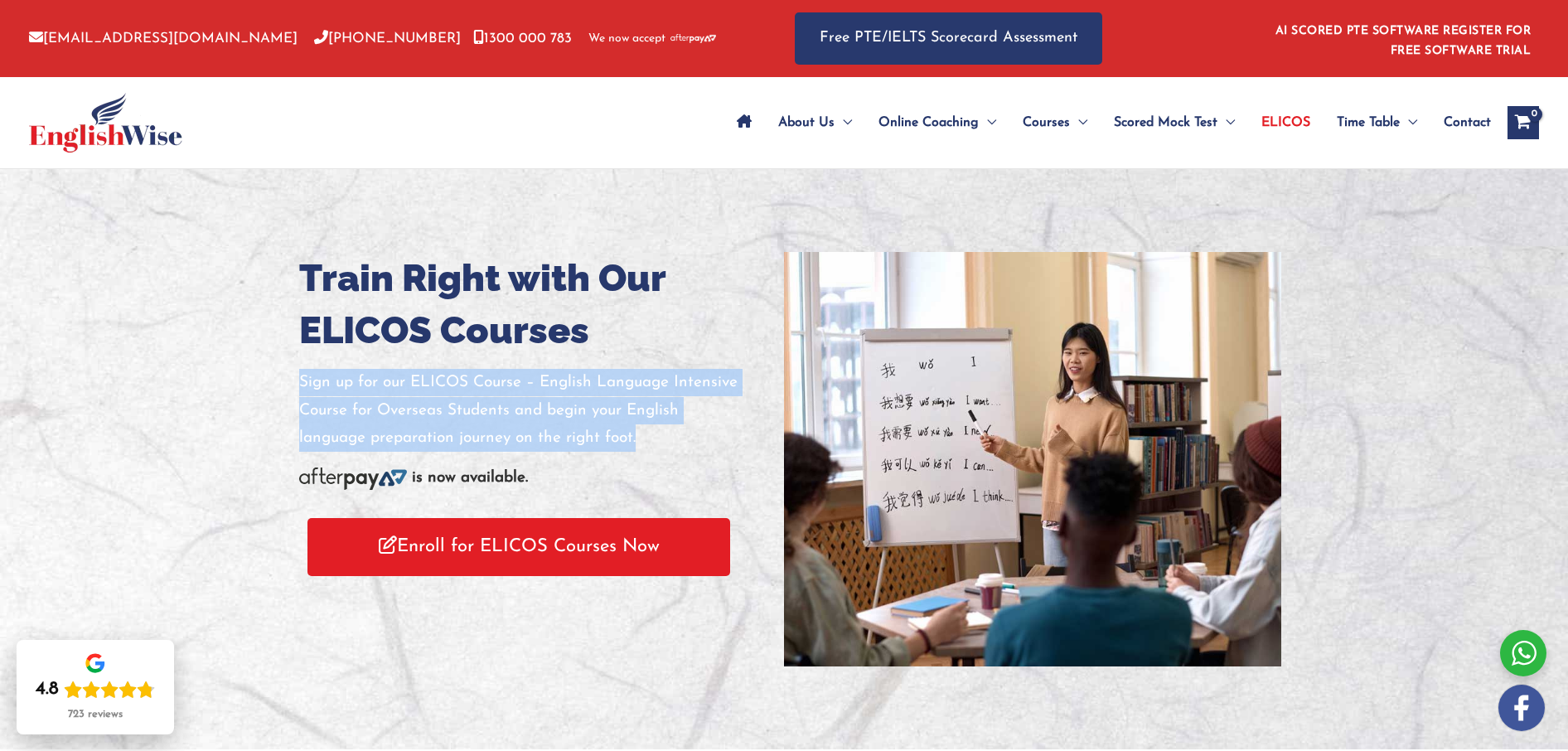
drag, startPoint x: 301, startPoint y: 380, endPoint x: 655, endPoint y: 439, distance: 358.9
click at [655, 439] on p "Sign up for our ELICOS Course – English Language Intensive Course for Overseas …" at bounding box center [535, 409] width 473 height 83
copy p "Sign up for our ELICOS Course – English Language Intensive Course for Overseas …"
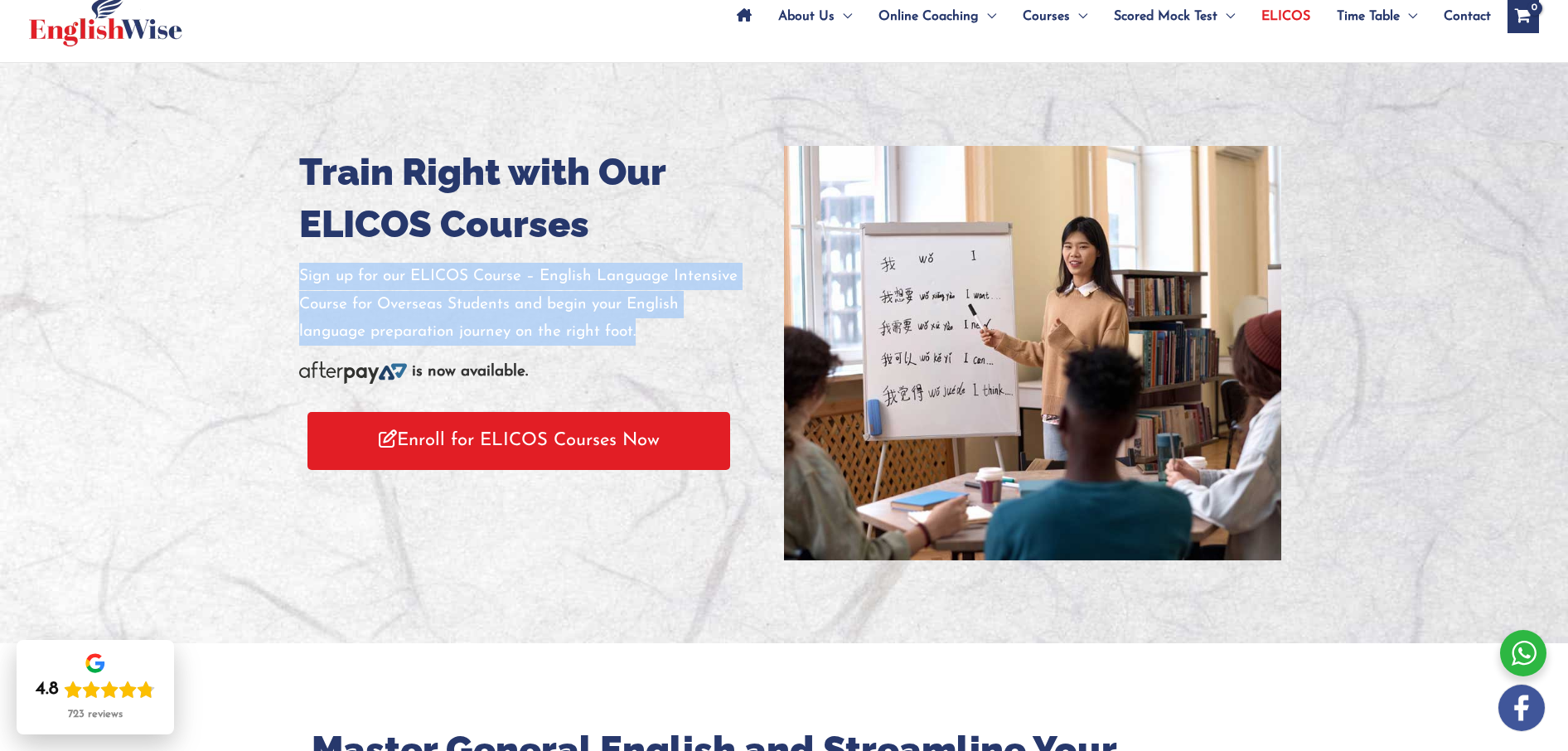
scroll to position [215, 0]
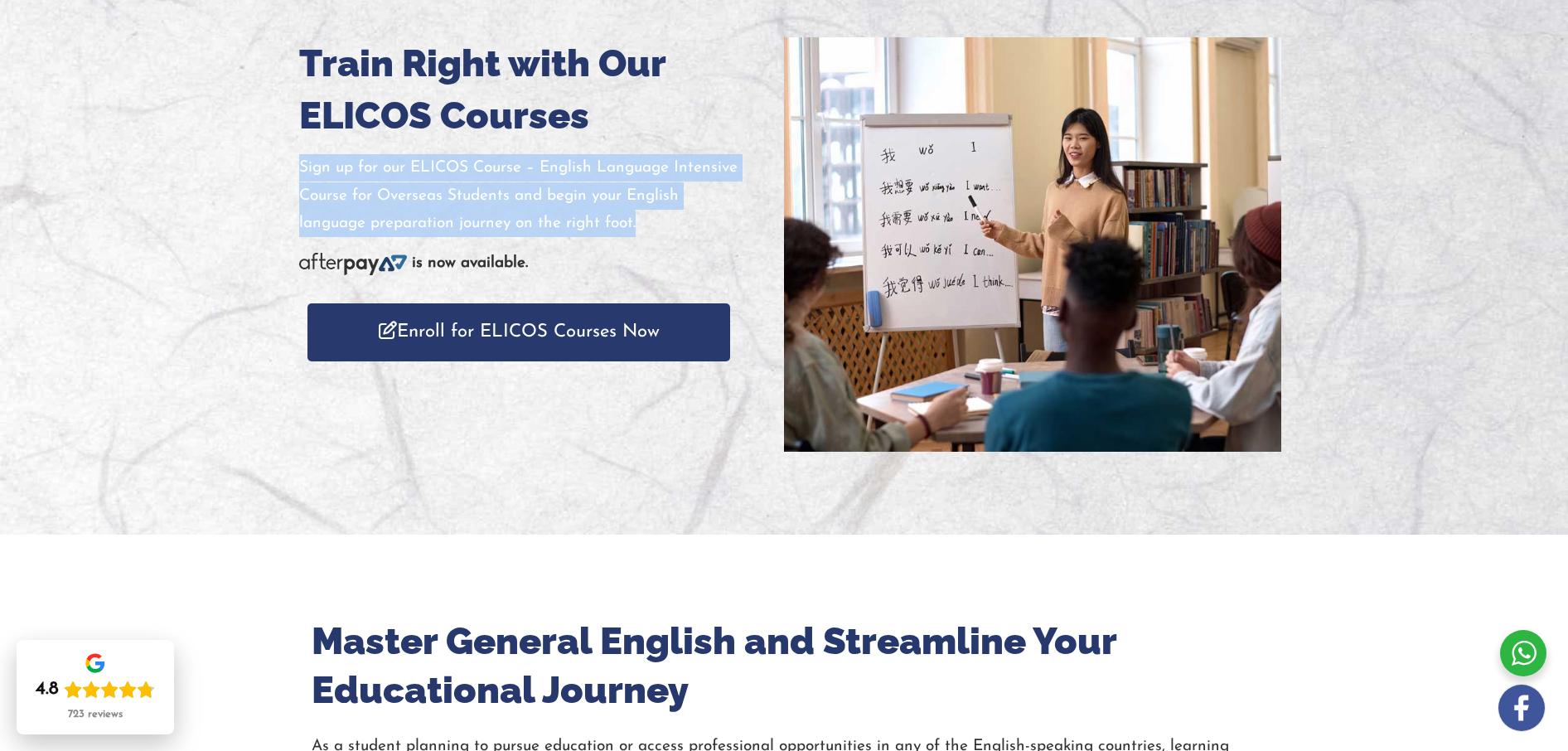
click at [509, 335] on link "Enroll for ELICOS Courses Now" at bounding box center [519, 332] width 422 height 57
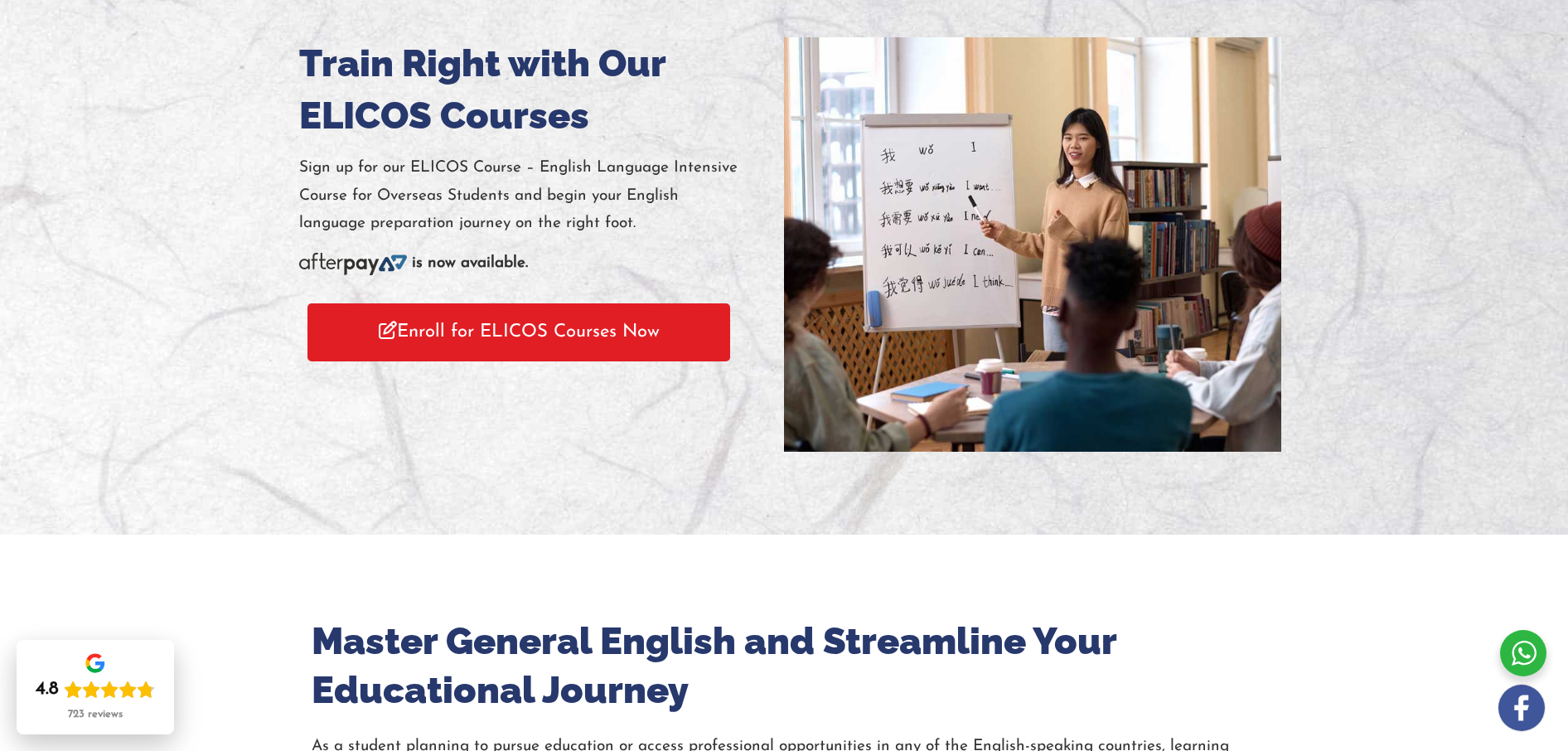
drag, startPoint x: 77, startPoint y: 313, endPoint x: 131, endPoint y: 318, distance: 54.2
click at [78, 313] on div at bounding box center [784, 244] width 1568 height 580
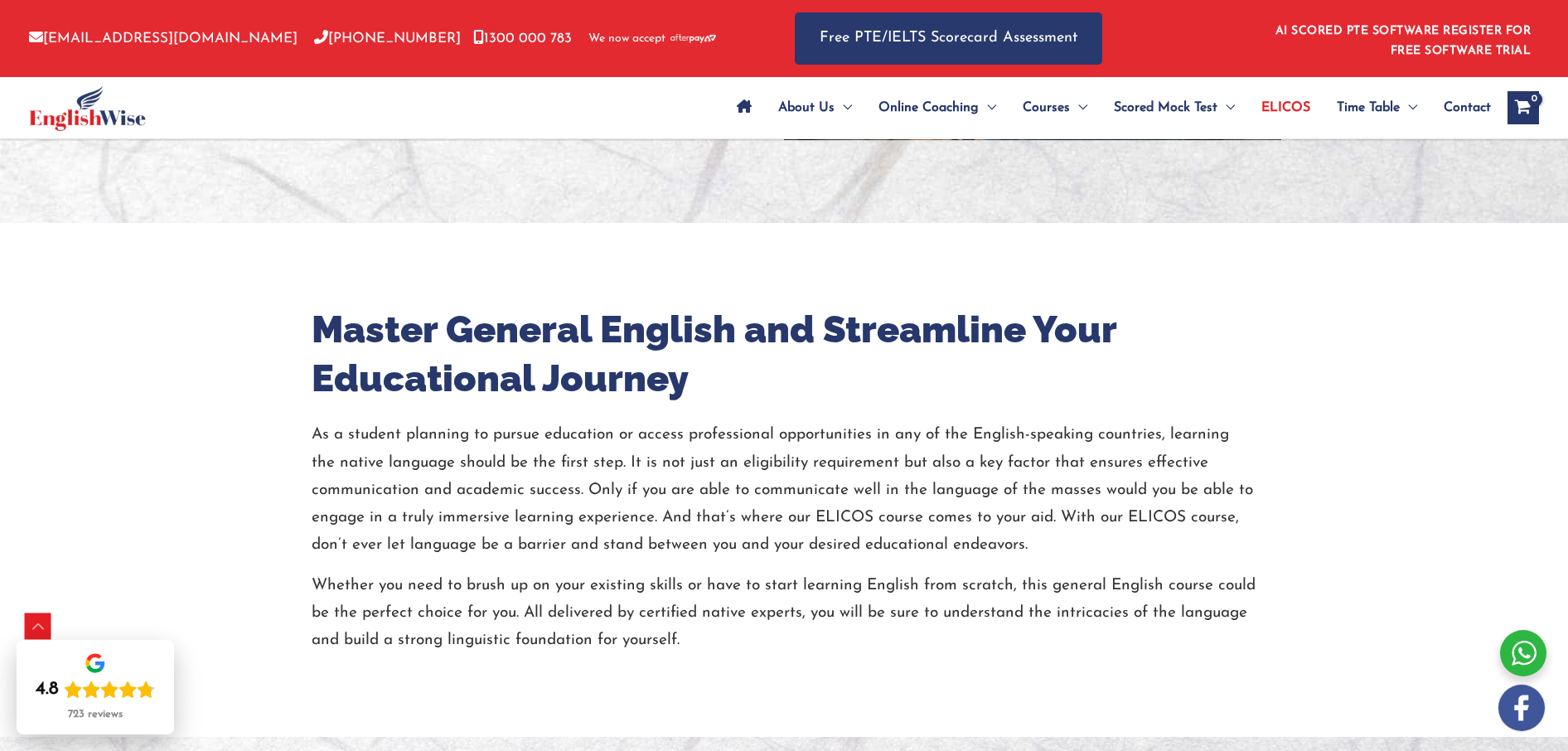
scroll to position [527, 0]
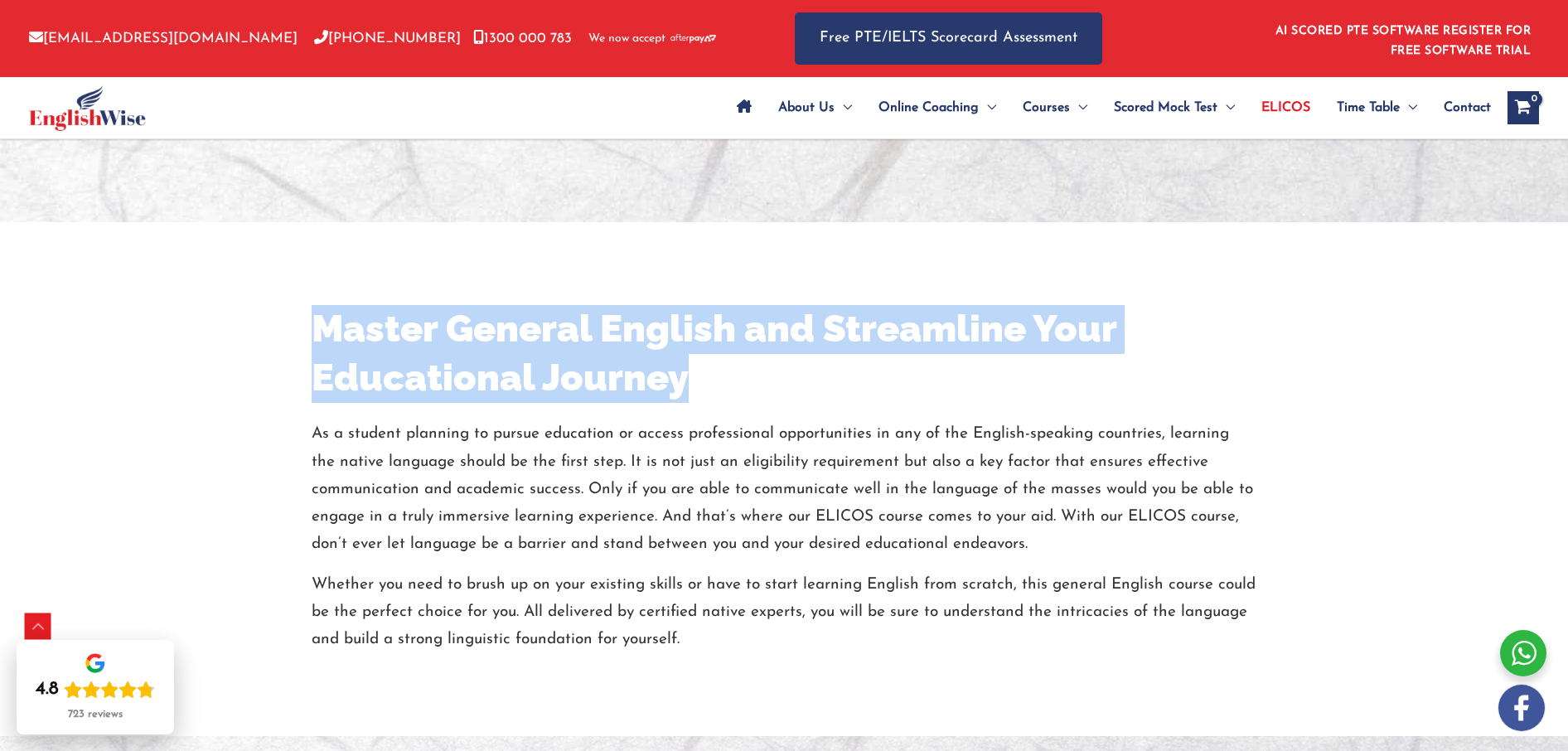
drag, startPoint x: 318, startPoint y: 323, endPoint x: 694, endPoint y: 380, distance: 380.3
click at [694, 384] on h2 "Master General English and Streamline Your Educational Journey" at bounding box center [784, 354] width 945 height 97
copy h2 "Master General English and Streamline Your Educational Journey"
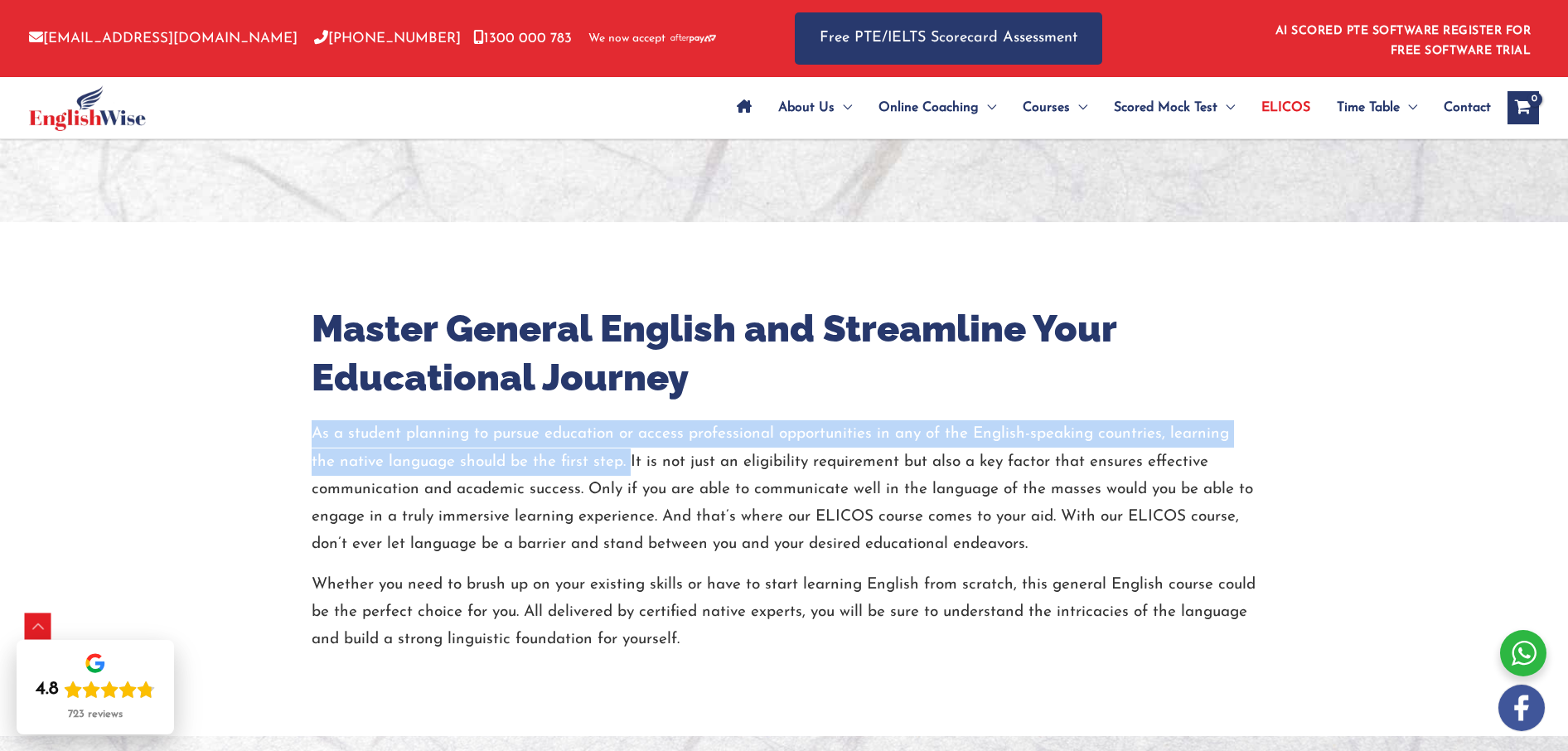
drag, startPoint x: 313, startPoint y: 436, endPoint x: 600, endPoint y: 458, distance: 287.8
click at [600, 458] on p "As a student planning to pursue education or access professional opportunities …" at bounding box center [784, 488] width 945 height 137
copy p "As a student planning to pursue education or access professional opportunities …"
click at [601, 461] on p "As a student planning to pursue education or access professional opportunities …" at bounding box center [784, 488] width 945 height 137
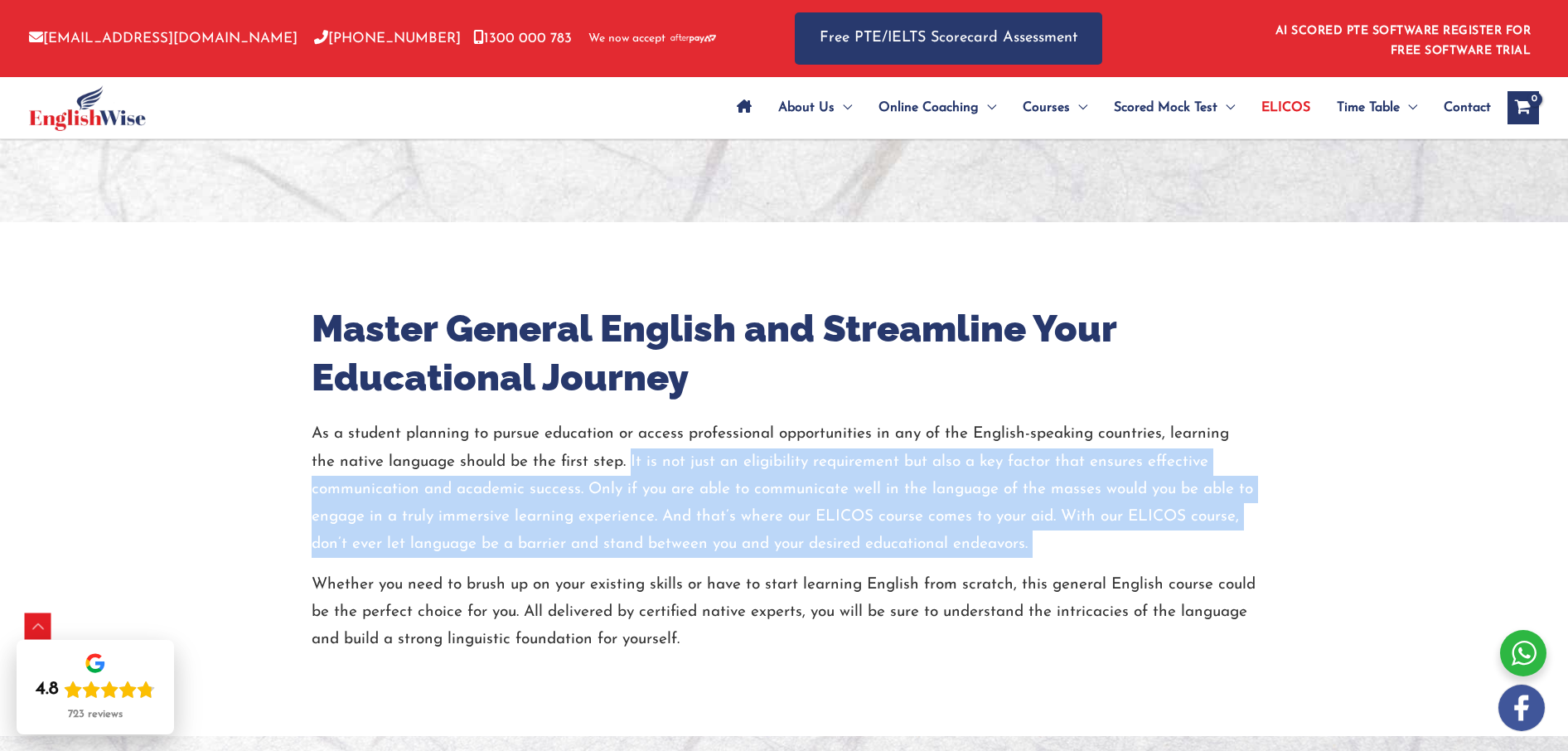
drag, startPoint x: 601, startPoint y: 461, endPoint x: 1029, endPoint y: 537, distance: 434.7
click at [1029, 537] on p "As a student planning to pursue education or access professional opportunities …" at bounding box center [784, 488] width 945 height 137
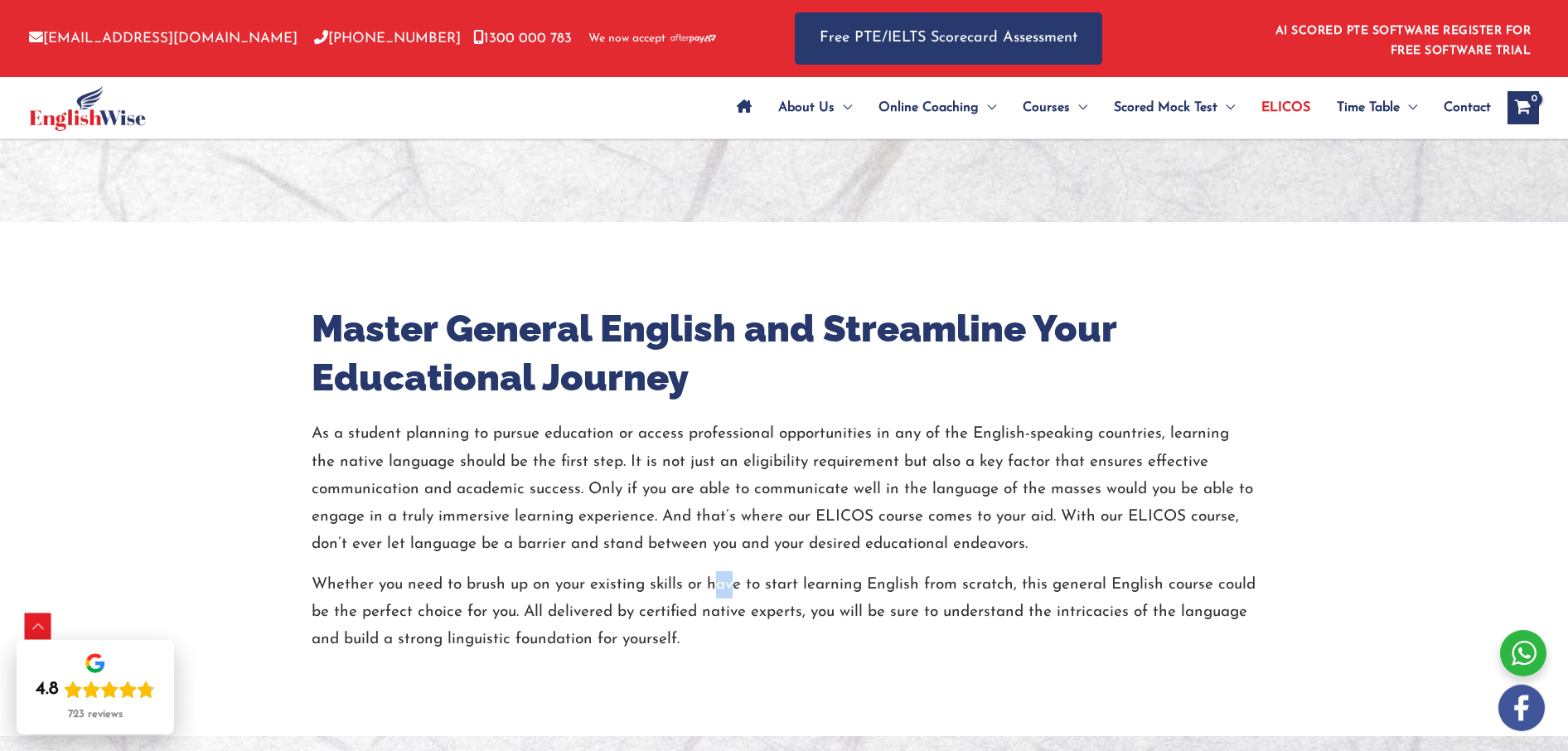
drag, startPoint x: 731, startPoint y: 586, endPoint x: 483, endPoint y: 580, distance: 248.1
click at [733, 585] on p "Whether you need to brush up on your existing skills or have to start learning …" at bounding box center [784, 612] width 945 height 83
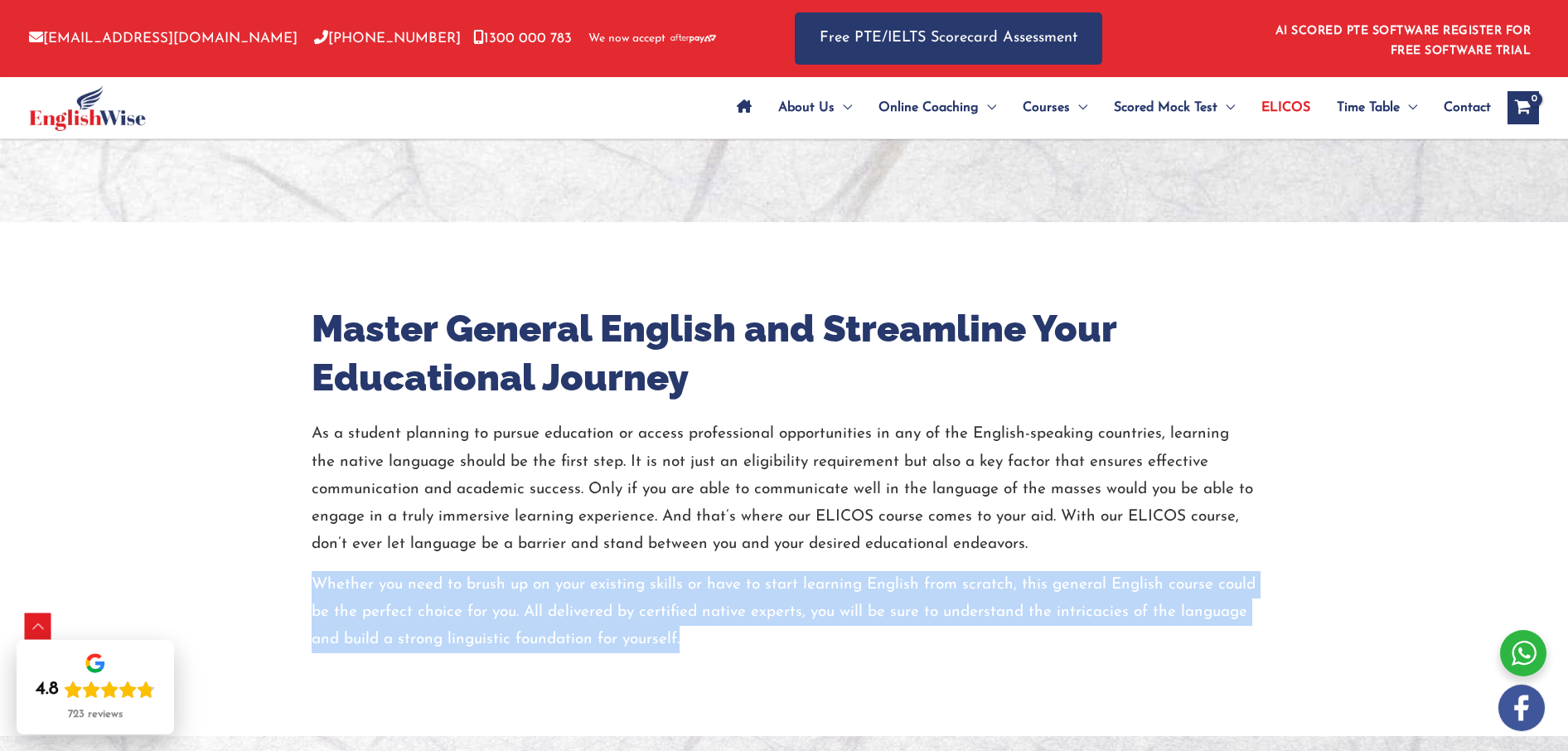
drag, startPoint x: 316, startPoint y: 583, endPoint x: 686, endPoint y: 638, distance: 374.1
click at [686, 638] on p "Whether you need to brush up on your existing skills or have to start learning …" at bounding box center [784, 612] width 945 height 83
copy p "Whether you need to brush up on your existing skills or have to start learning …"
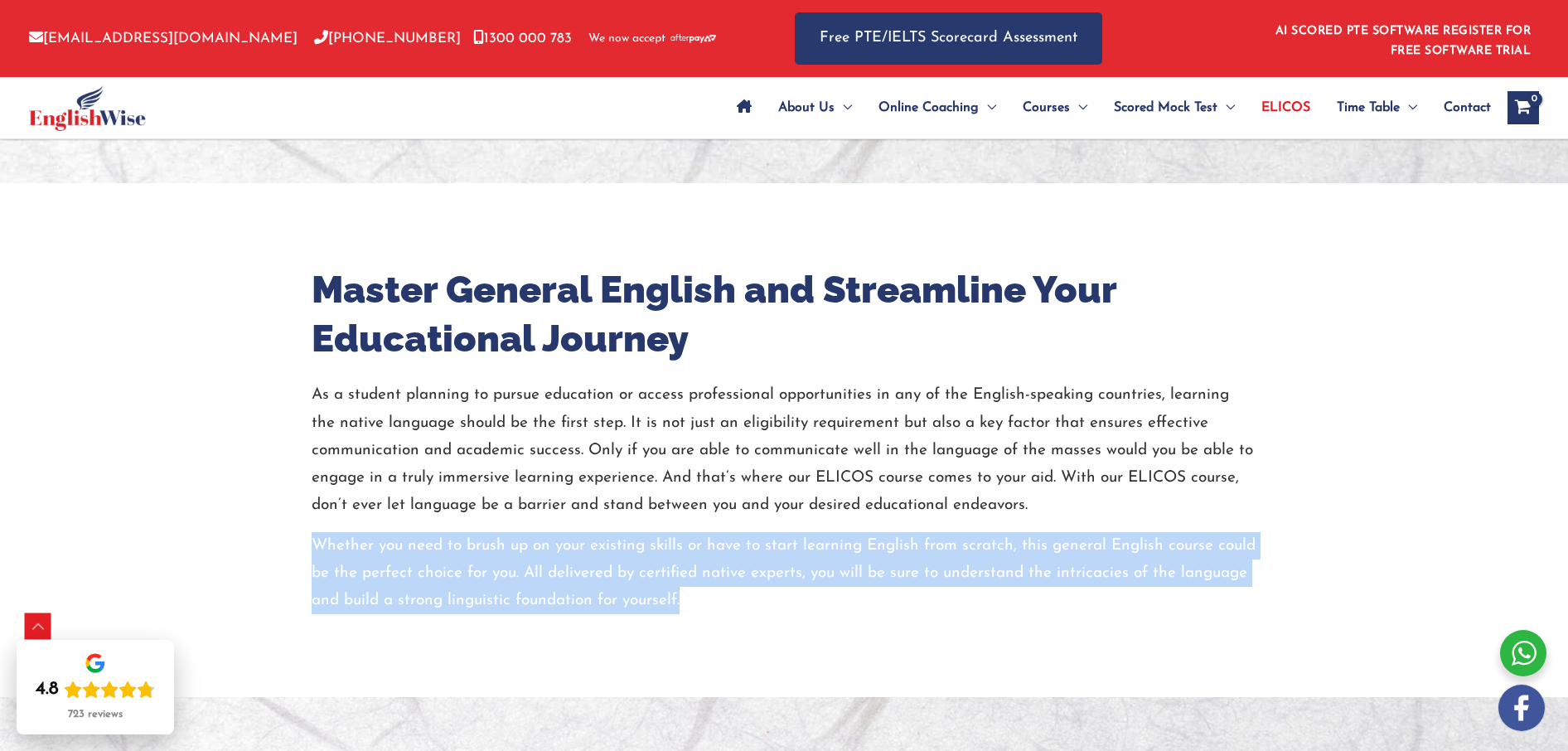
scroll to position [1078, 0]
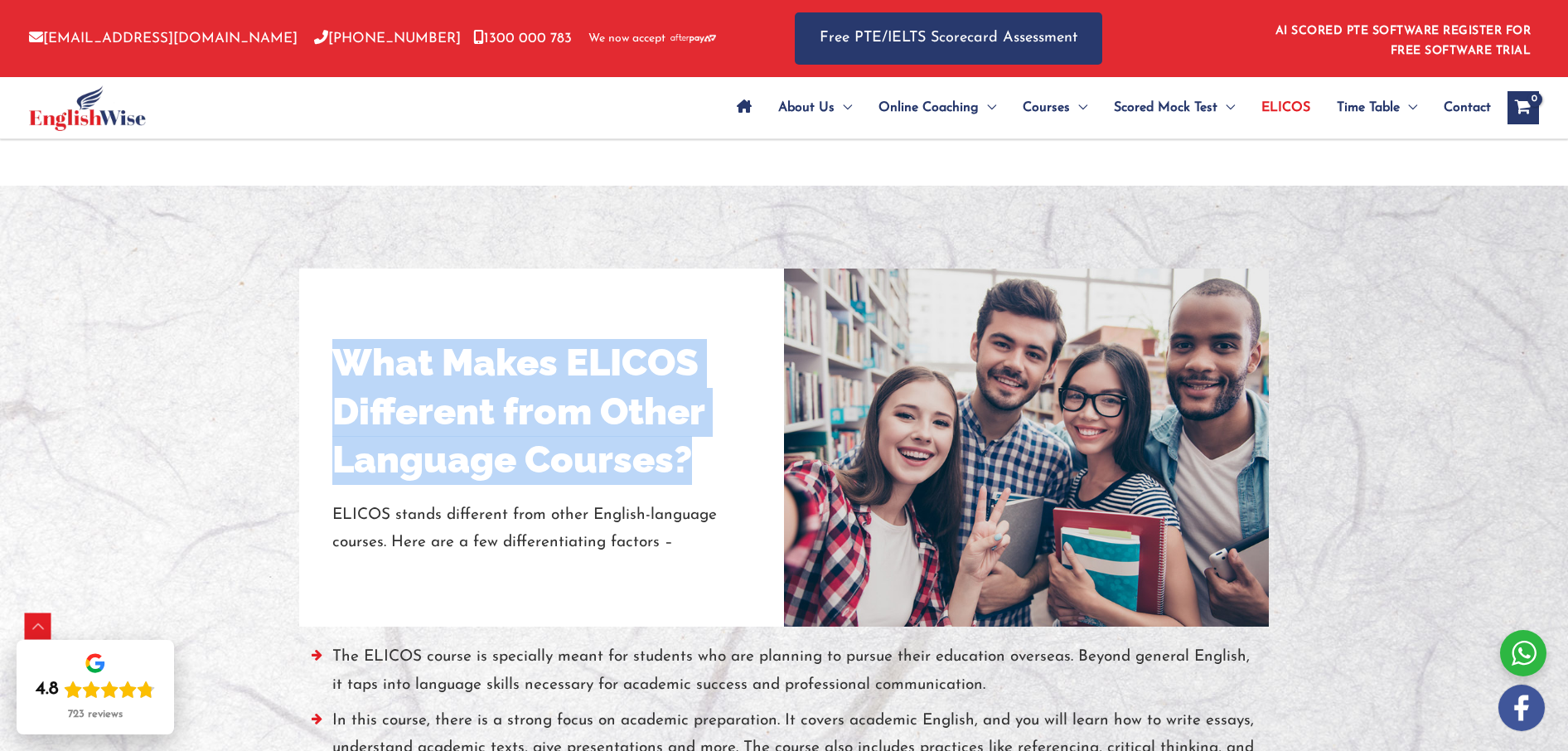
drag, startPoint x: 337, startPoint y: 361, endPoint x: 684, endPoint y: 476, distance: 365.6
click at [684, 476] on h2 "What Makes ELICOS Different from Other Language Courses?" at bounding box center [541, 412] width 419 height 146
copy h2 "What Makes ELICOS Different from Other Language Courses?"
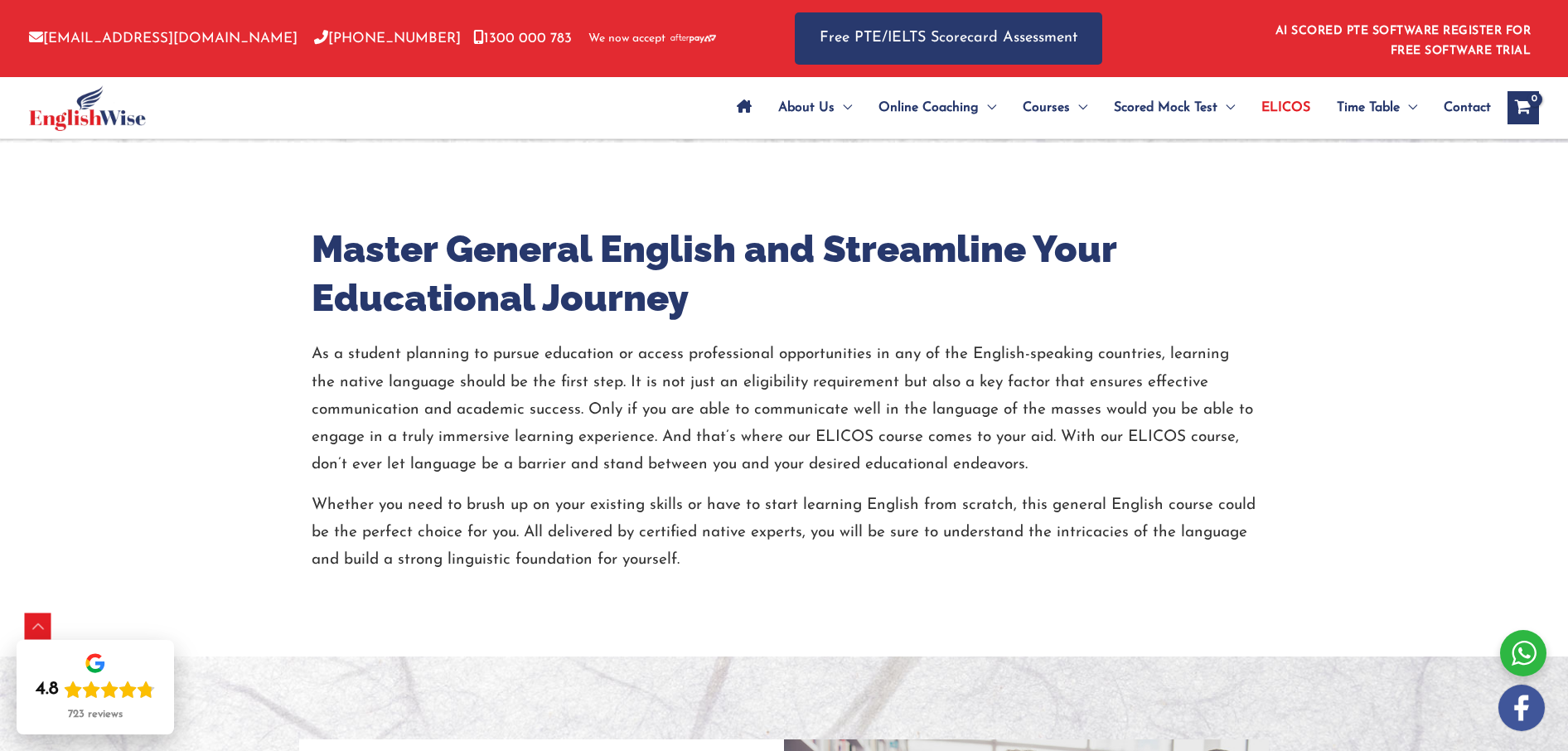
scroll to position [1194, 0]
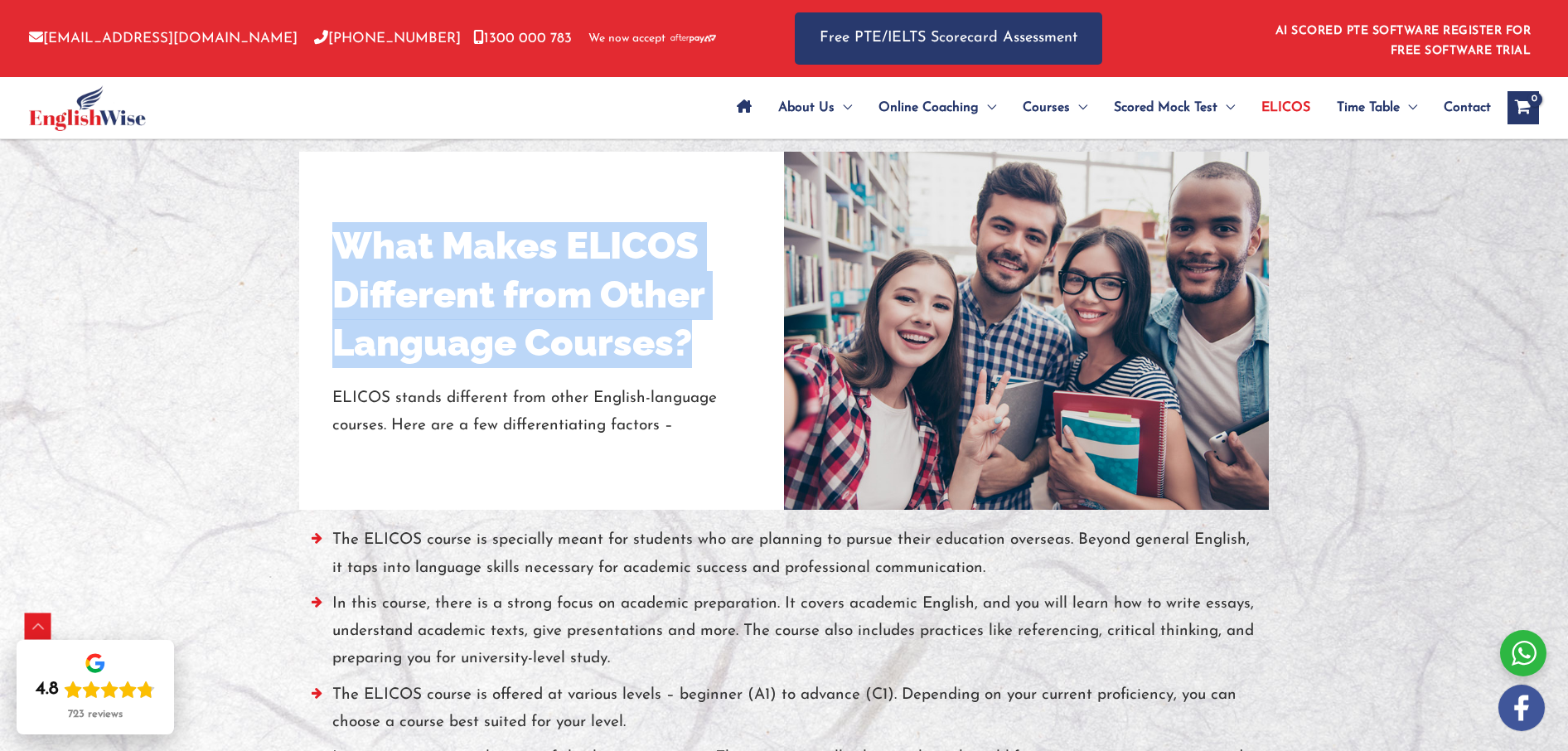
copy h2 "What Makes ELICOS Different from Other Language Courses?"
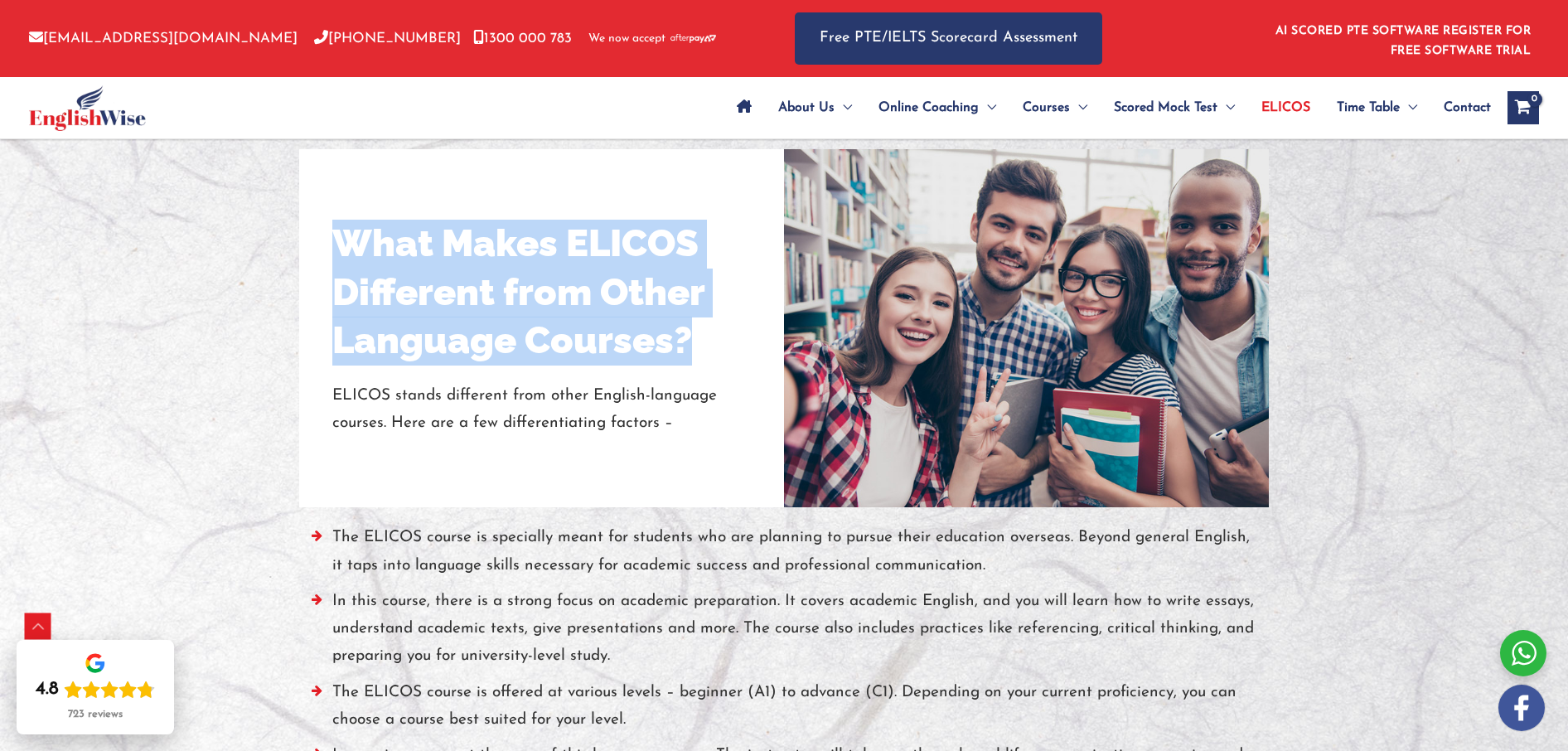
scroll to position [1198, 0]
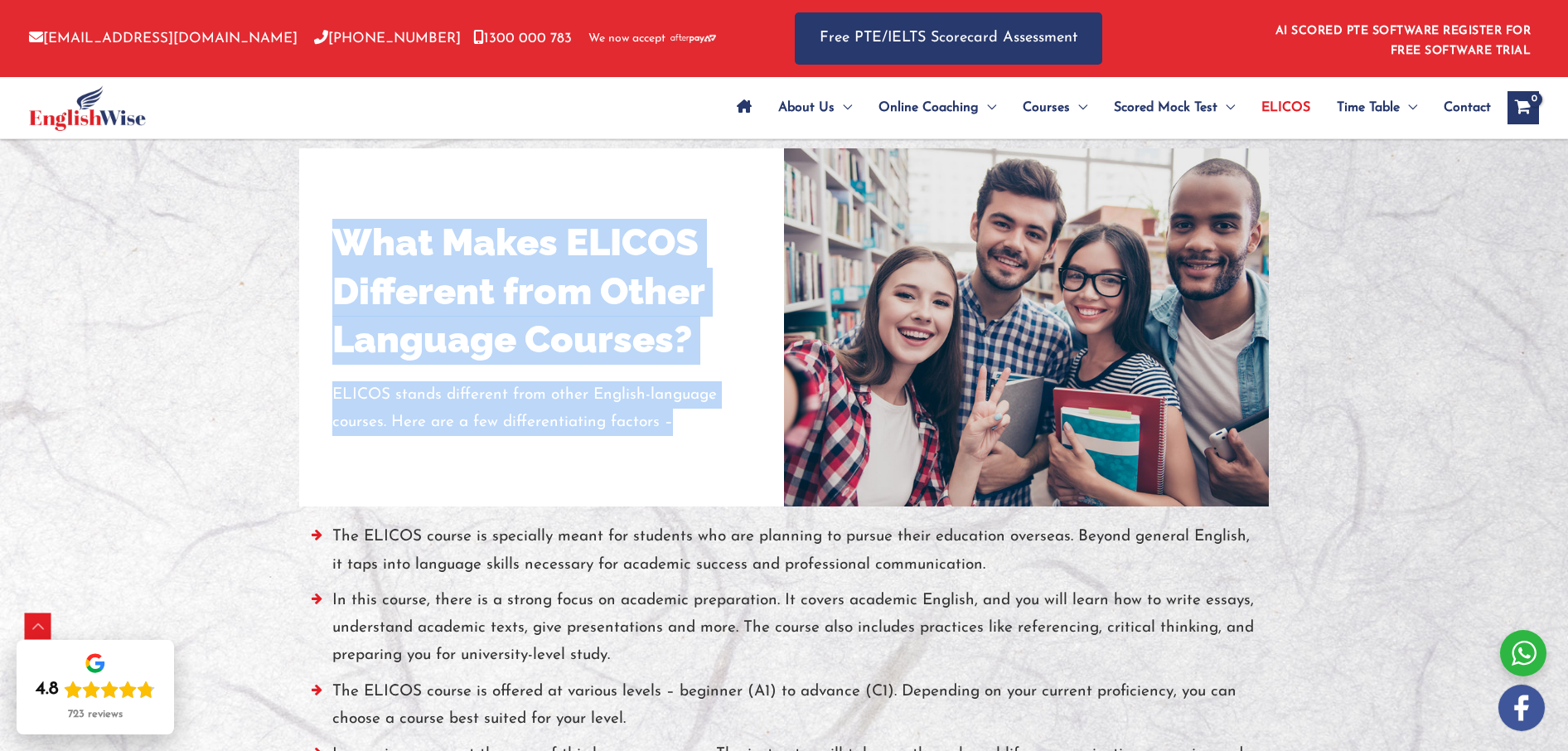
drag, startPoint x: 332, startPoint y: 393, endPoint x: 671, endPoint y: 431, distance: 341.1
click at [671, 431] on div "What Makes ELICOS Different from Other Language Courses? ELICOS stands differen…" at bounding box center [541, 328] width 485 height 358
copy div "What Makes ELICOS Different from Other Language Courses? ELICOS stands differen…"
click at [563, 453] on div "What Makes ELICOS Different from Other Language Courses? ELICOS stands differen…" at bounding box center [541, 328] width 419 height 292
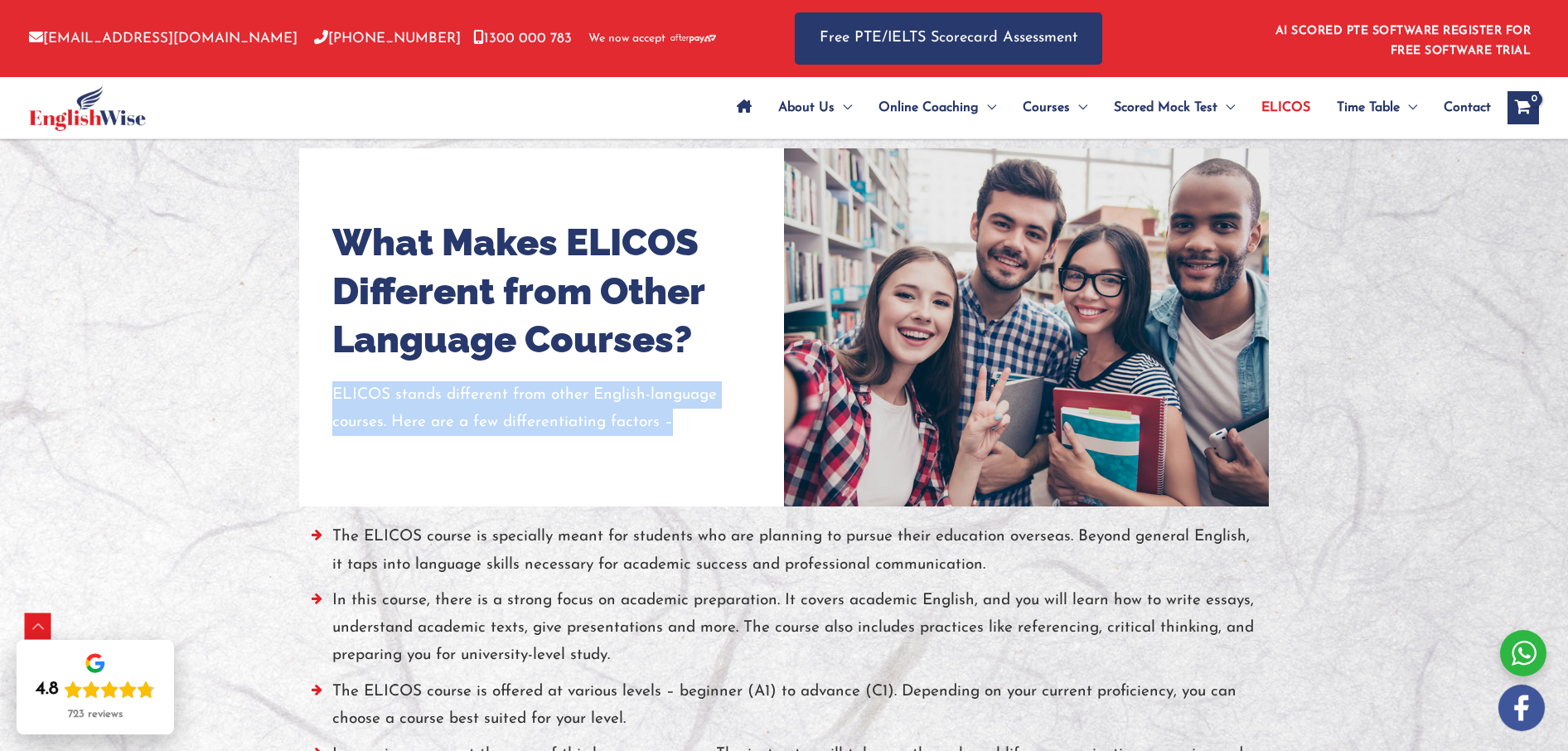
drag, startPoint x: 681, startPoint y: 422, endPoint x: 334, endPoint y: 396, distance: 348.0
click at [334, 396] on p "ELICOS stands different from other English-language courses. Here are a few dif…" at bounding box center [541, 409] width 419 height 56
copy p "ELICOS stands different from other English-language courses. Here are a few dif…"
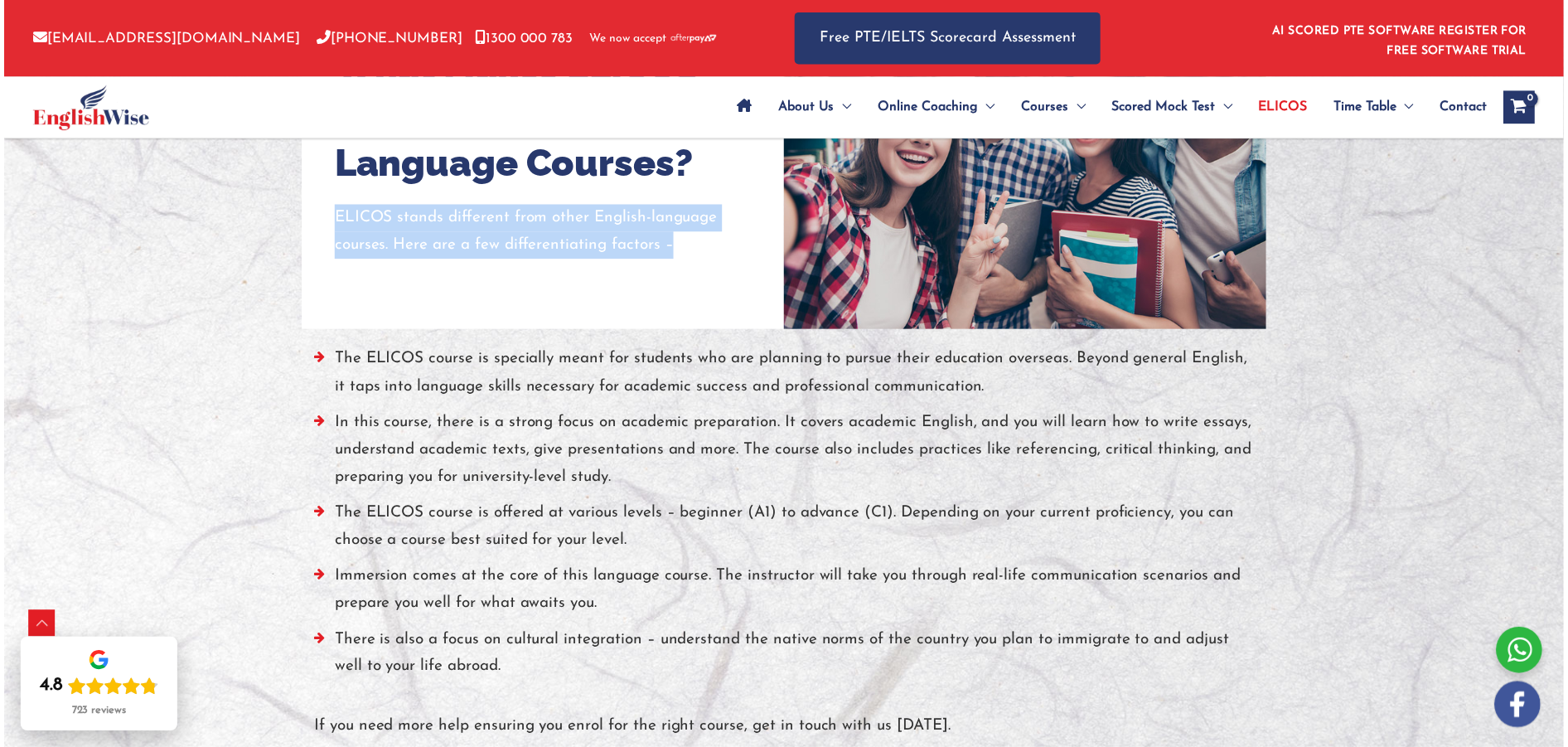
scroll to position [1526, 0]
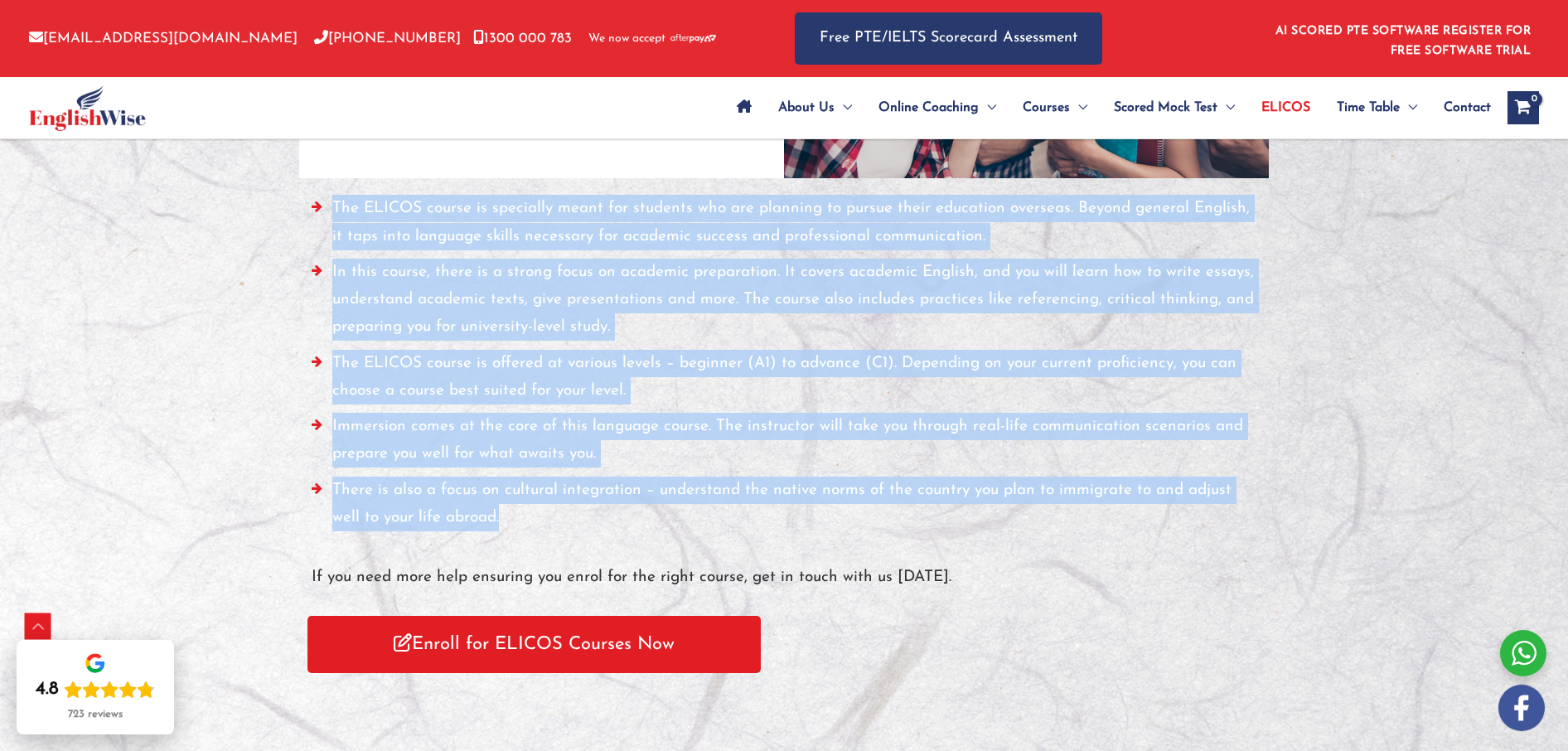
drag, startPoint x: 331, startPoint y: 203, endPoint x: 529, endPoint y: 517, distance: 371.2
click at [529, 517] on ul "The ELICOS course is specially meant for students who are planning to pursue th…" at bounding box center [784, 367] width 945 height 345
copy ul "The ELICOS course is specially meant for students who are planning to pursue th…"
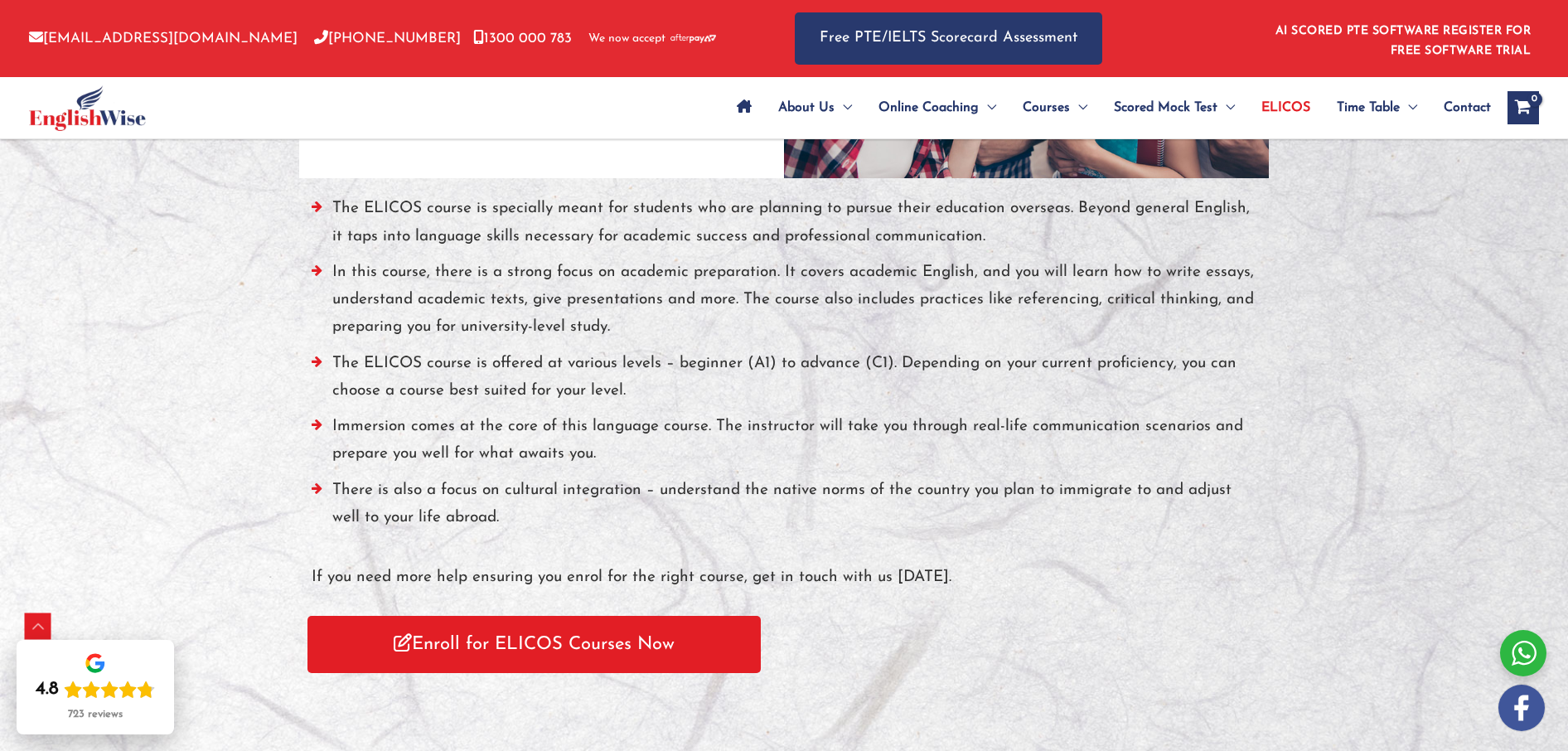
click at [310, 578] on div "The ELICOS course is specially meant for students who are planning to pursue th…" at bounding box center [784, 432] width 970 height 508
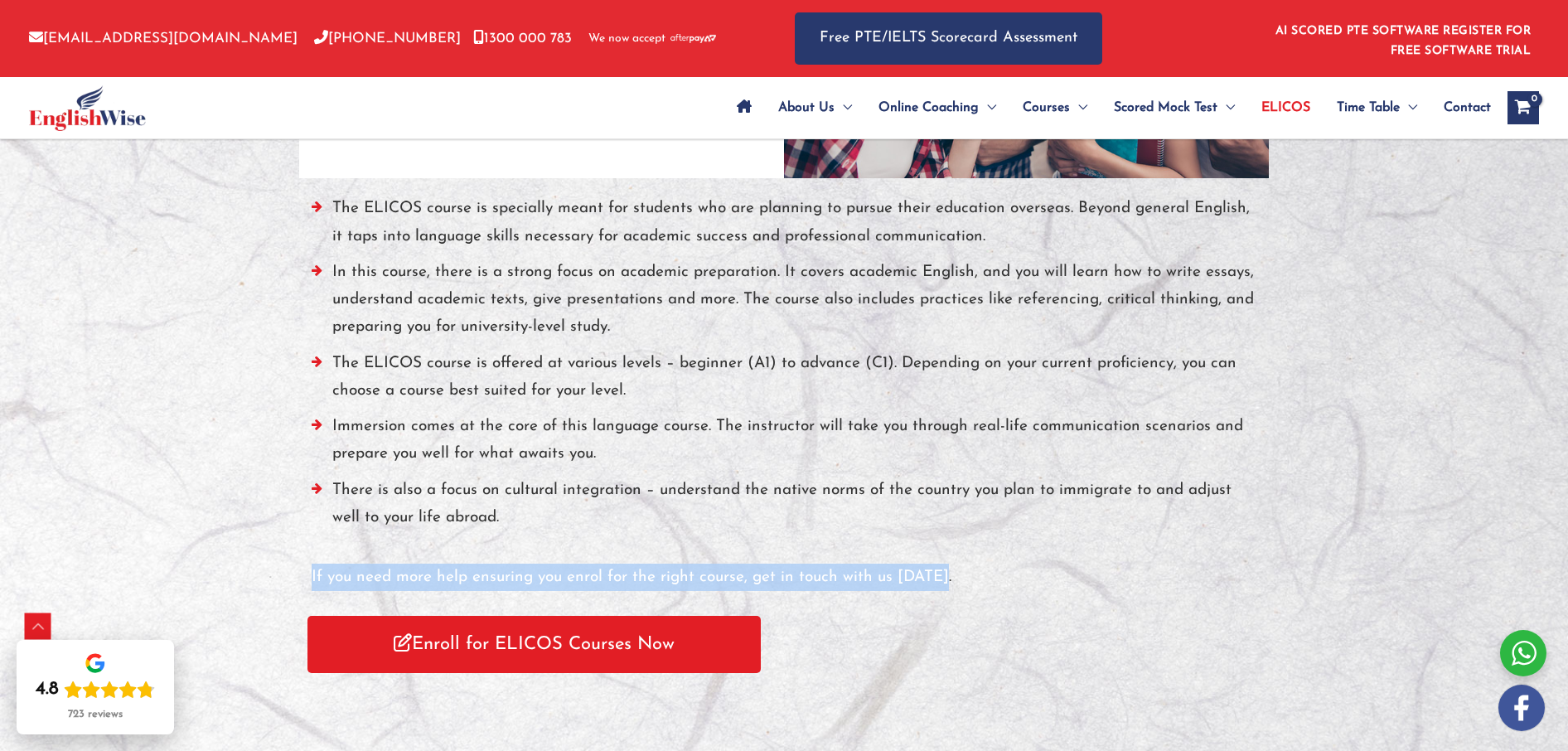
drag, startPoint x: 312, startPoint y: 575, endPoint x: 951, endPoint y: 575, distance: 639.0
click at [951, 575] on p "If you need more help ensuring you enrol for the right course, get in touch wit…" at bounding box center [784, 576] width 945 height 27
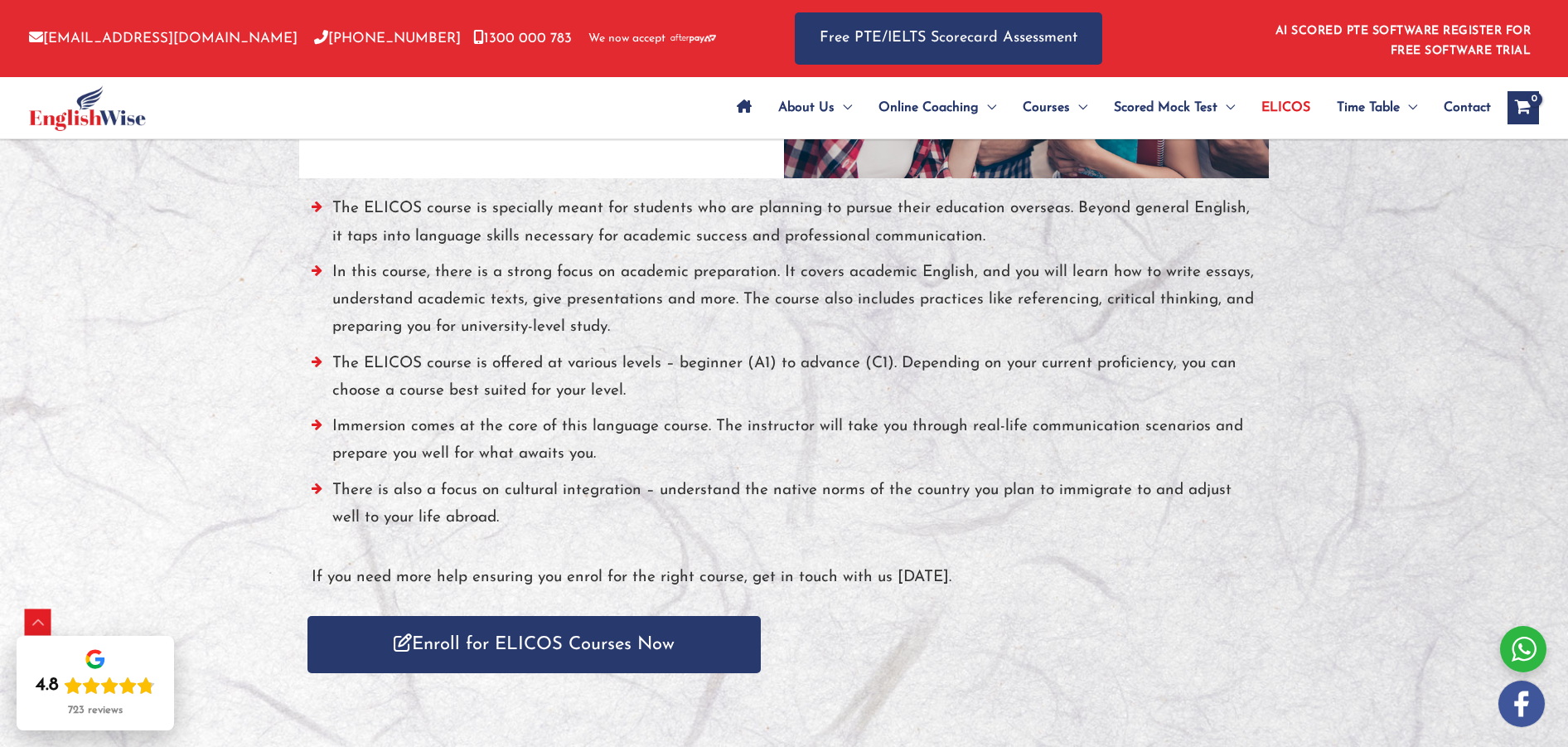
click at [569, 624] on link "Enroll for ELICOS Courses Now" at bounding box center [535, 644] width 454 height 57
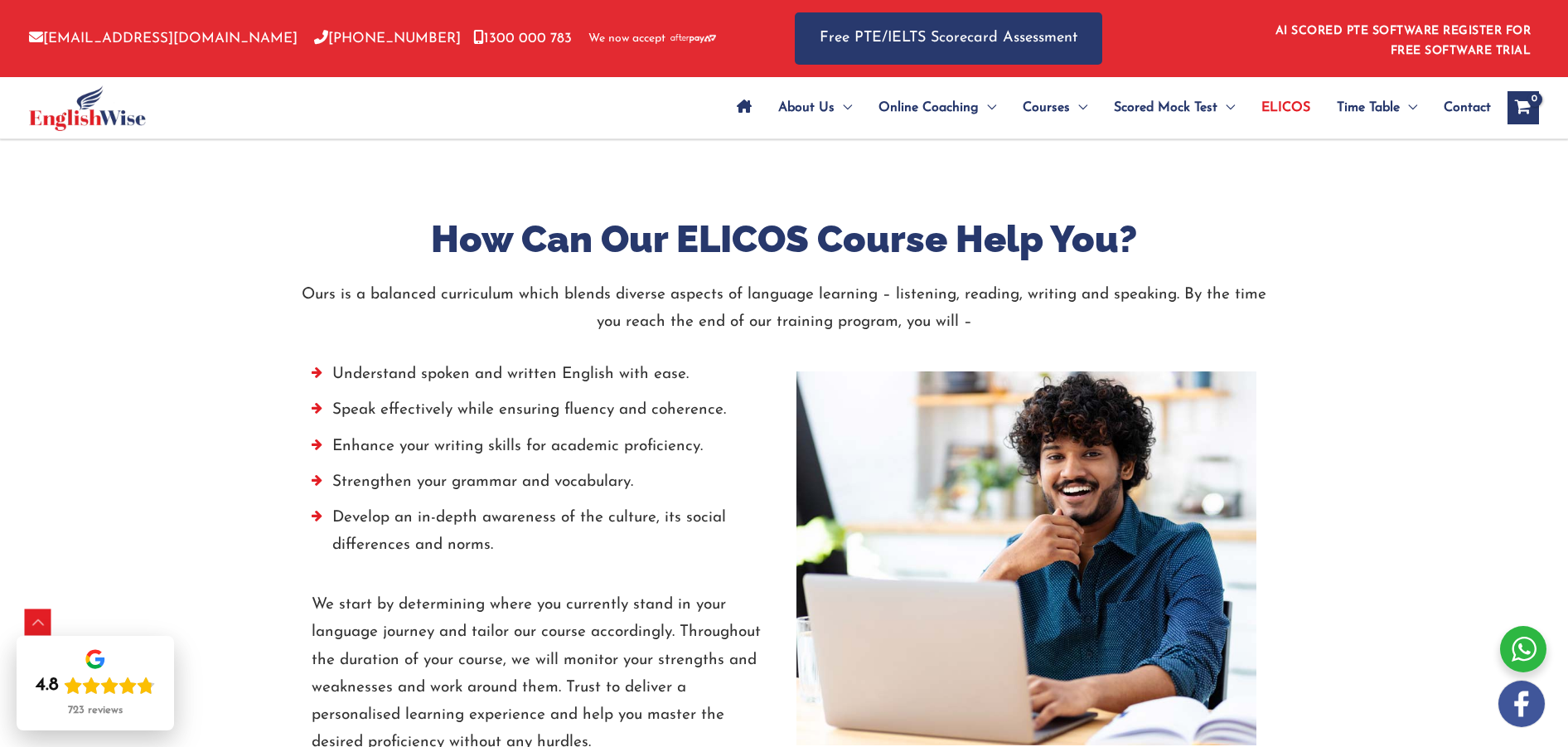
scroll to position [2176, 0]
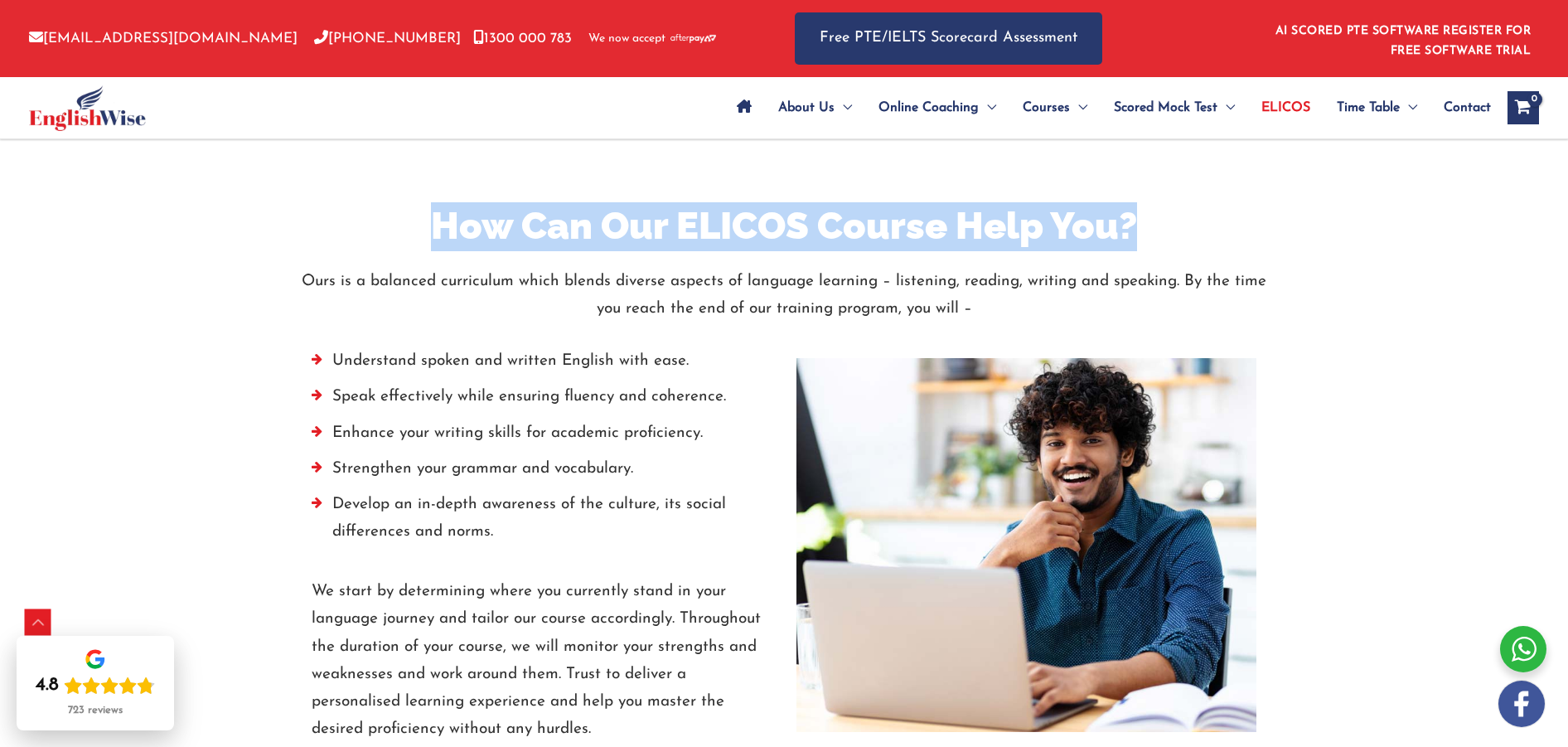
drag, startPoint x: 437, startPoint y: 228, endPoint x: 1146, endPoint y: 229, distance: 709.0
click at [1147, 230] on h2 "How Can Our ELICOS Course Help You?" at bounding box center [784, 227] width 970 height 49
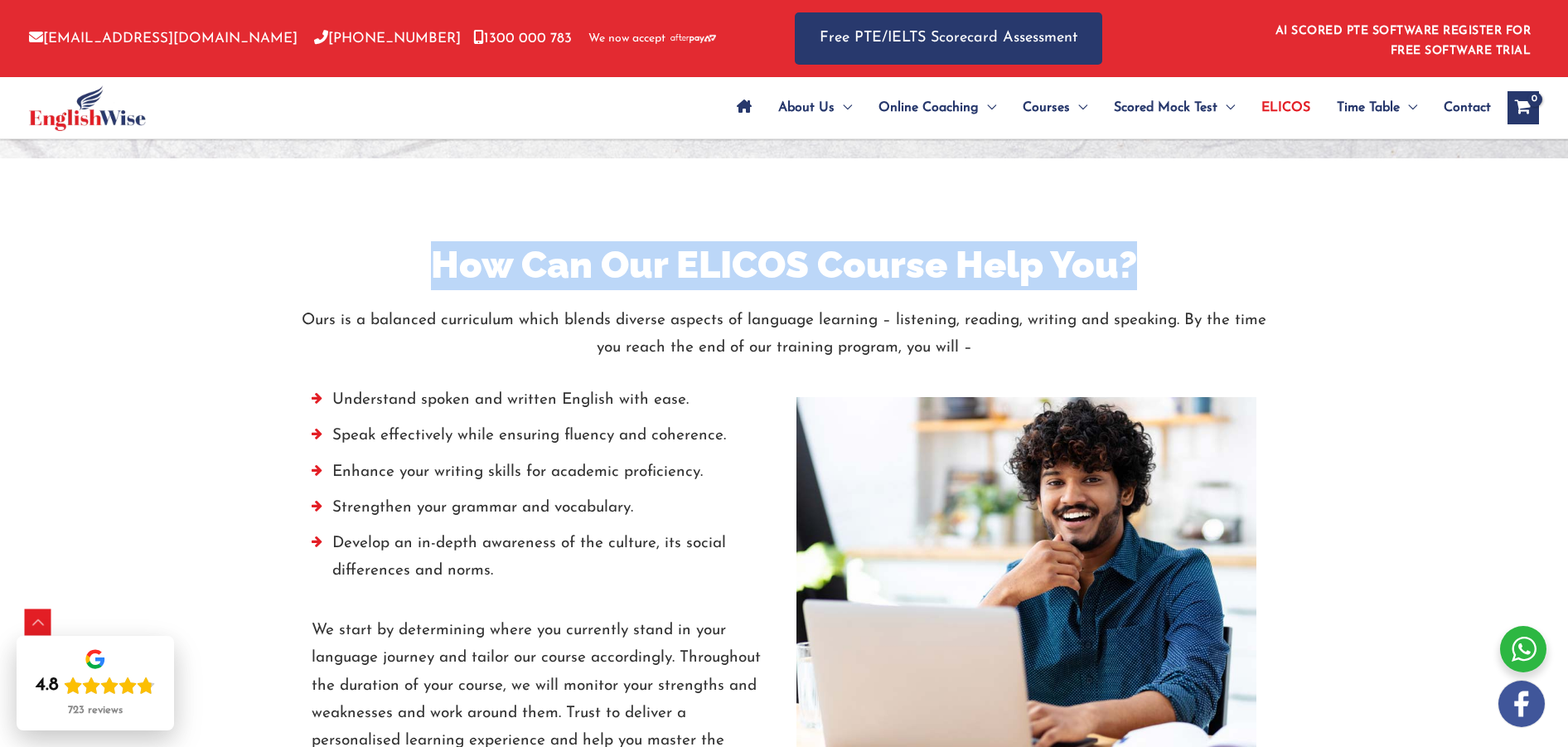
scroll to position [2126, 0]
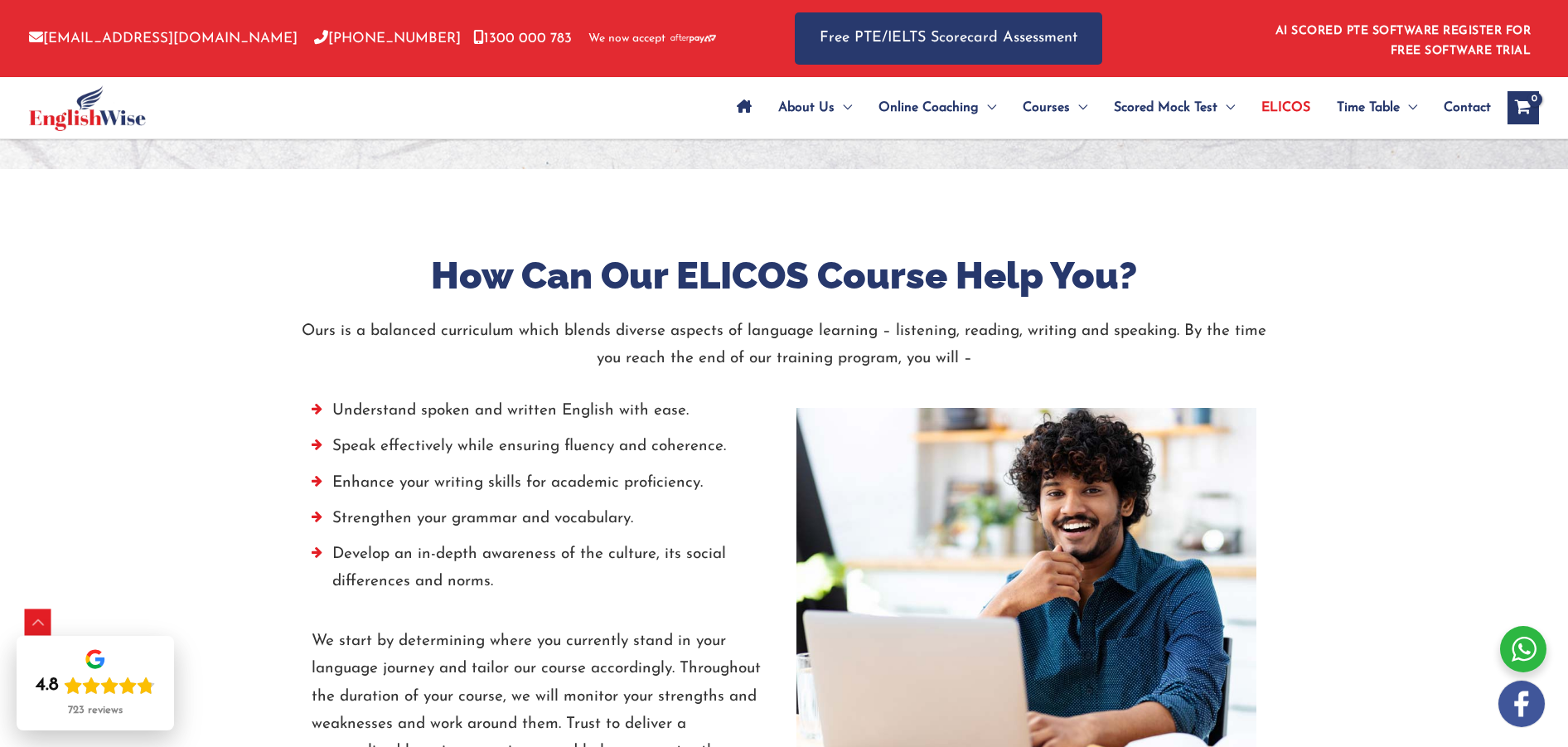
drag, startPoint x: 481, startPoint y: 476, endPoint x: 375, endPoint y: 391, distance: 135.9
click at [481, 475] on li "Enhance your writing skills for academic proficiency." at bounding box center [541, 487] width 460 height 36
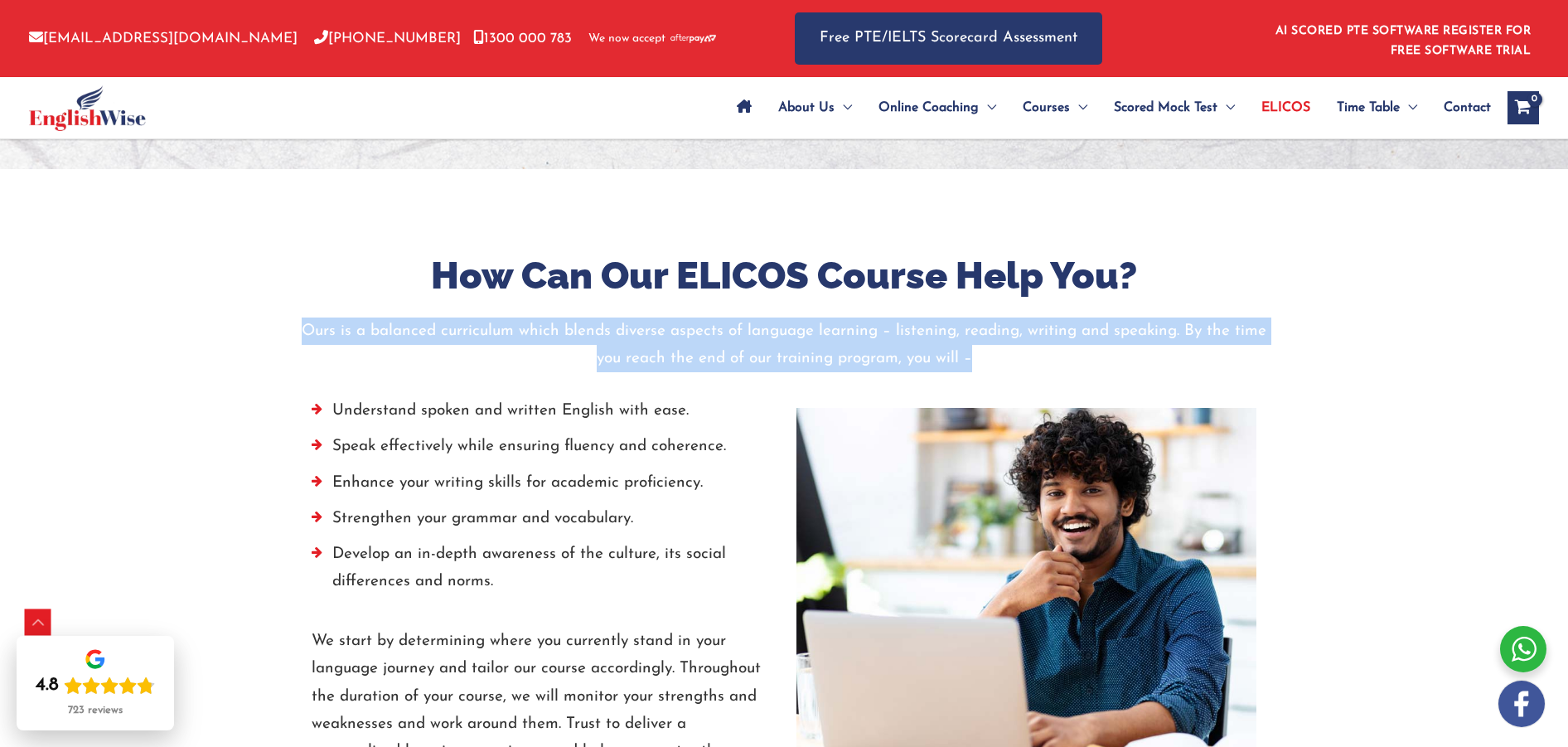
drag, startPoint x: 355, startPoint y: 340, endPoint x: 987, endPoint y: 350, distance: 632.1
click at [987, 350] on p "Ours is a balanced curriculum which blends diverse aspects of language learning…" at bounding box center [784, 345] width 970 height 56
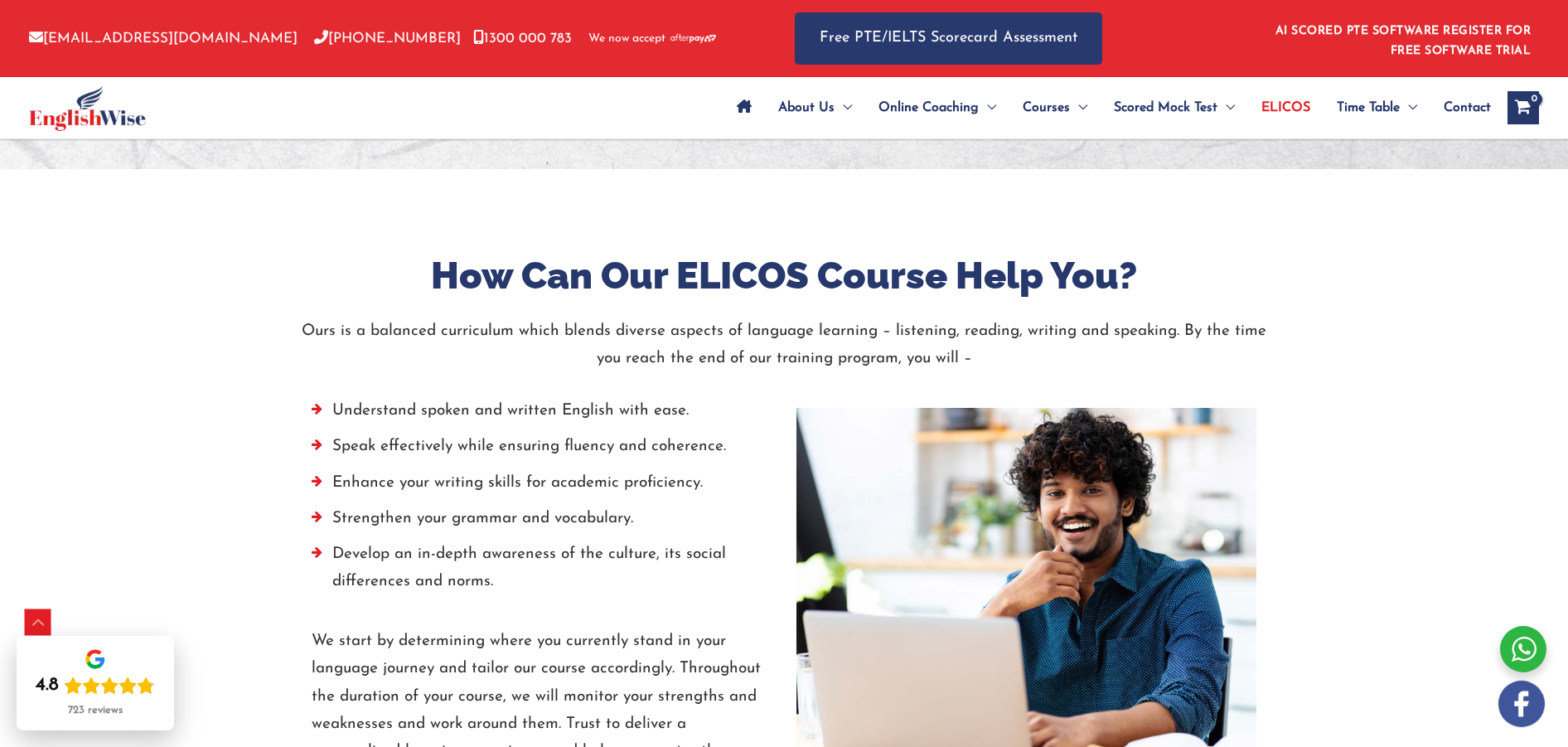
click at [495, 579] on li "Develop an in-depth awareness of the culture, its social differences and norms." at bounding box center [541, 572] width 460 height 63
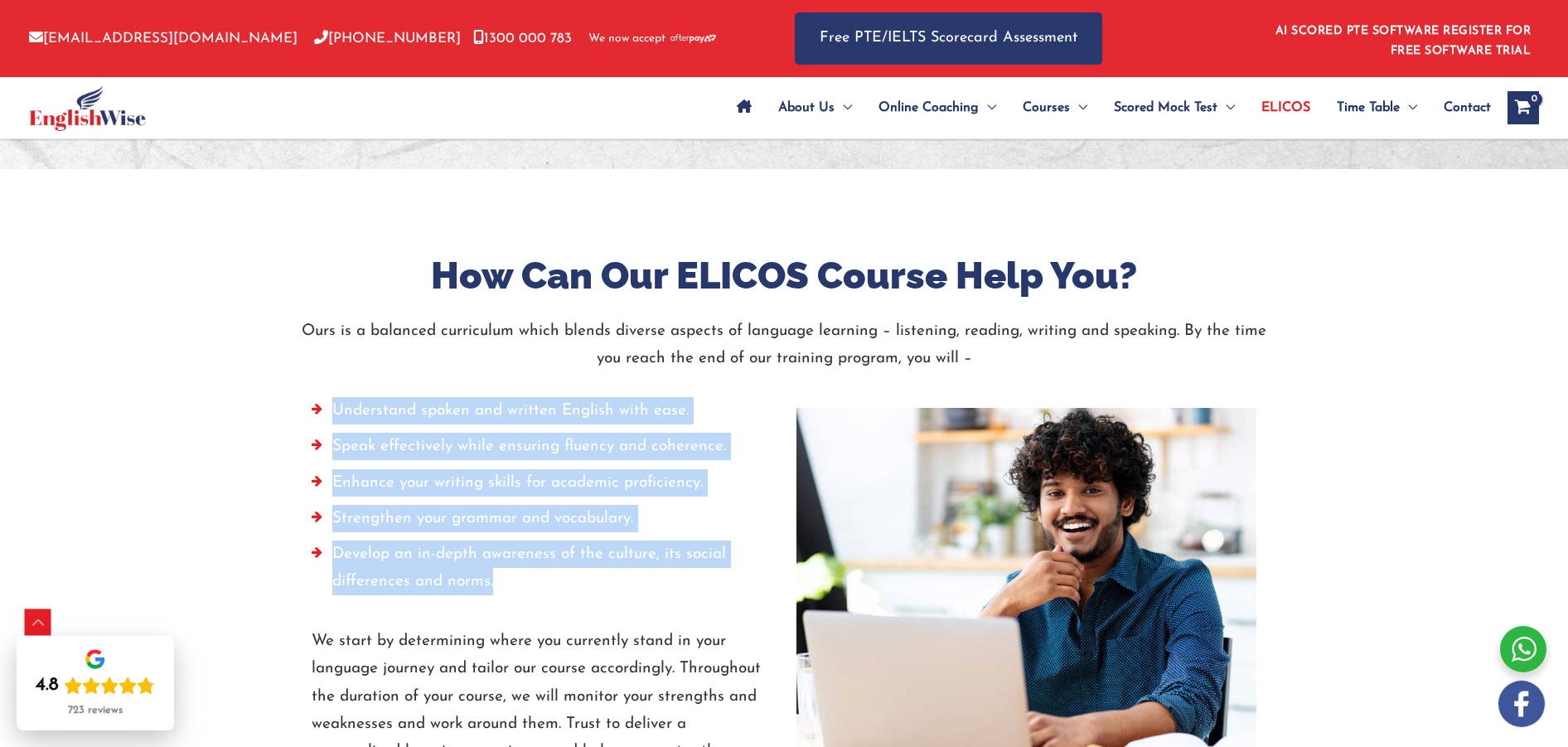
drag, startPoint x: 501, startPoint y: 583, endPoint x: 351, endPoint y: 395, distance: 240.5
click at [325, 409] on ul "Understand spoken and written English with ease. Speak effectively while ensuri…" at bounding box center [541, 501] width 460 height 207
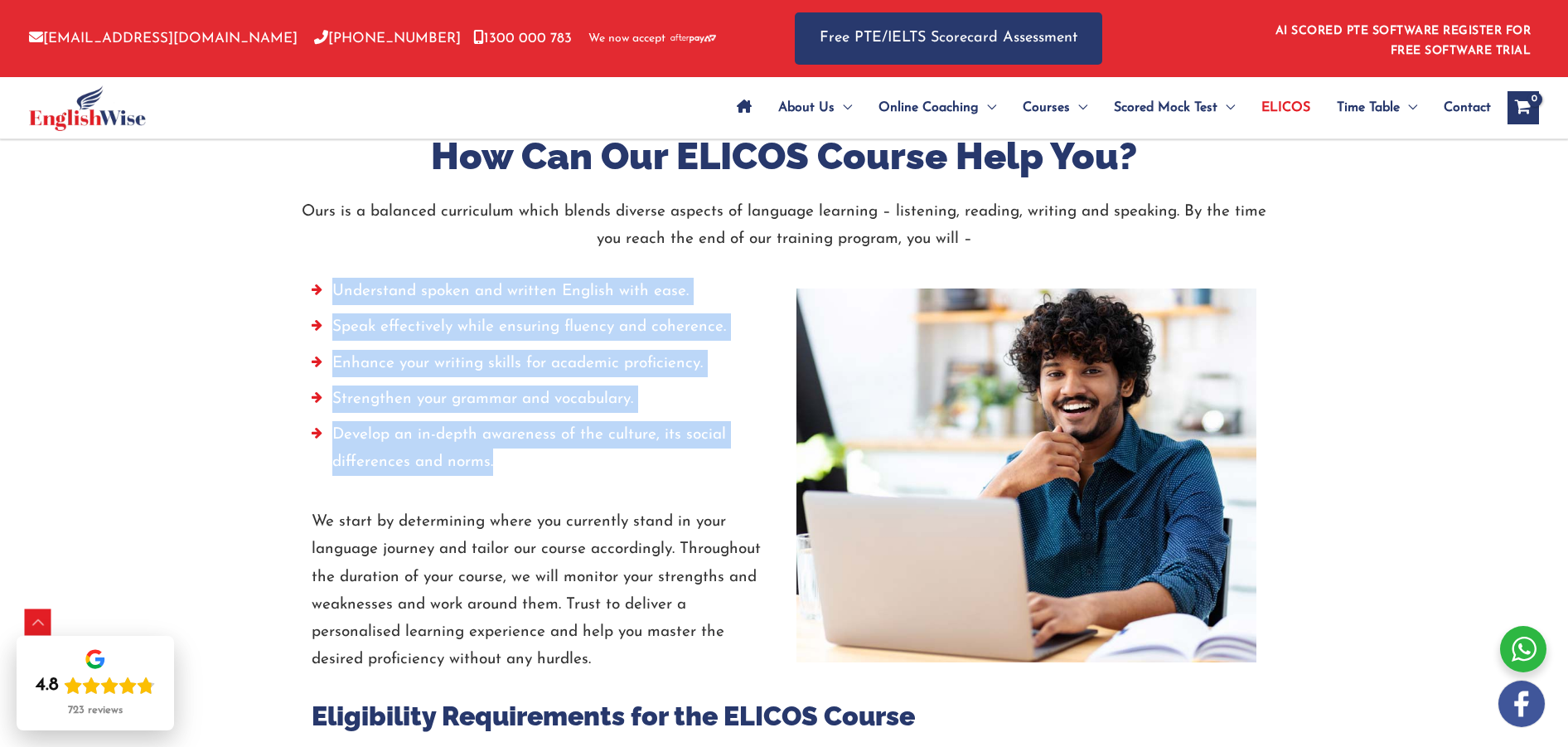
scroll to position [2246, 0]
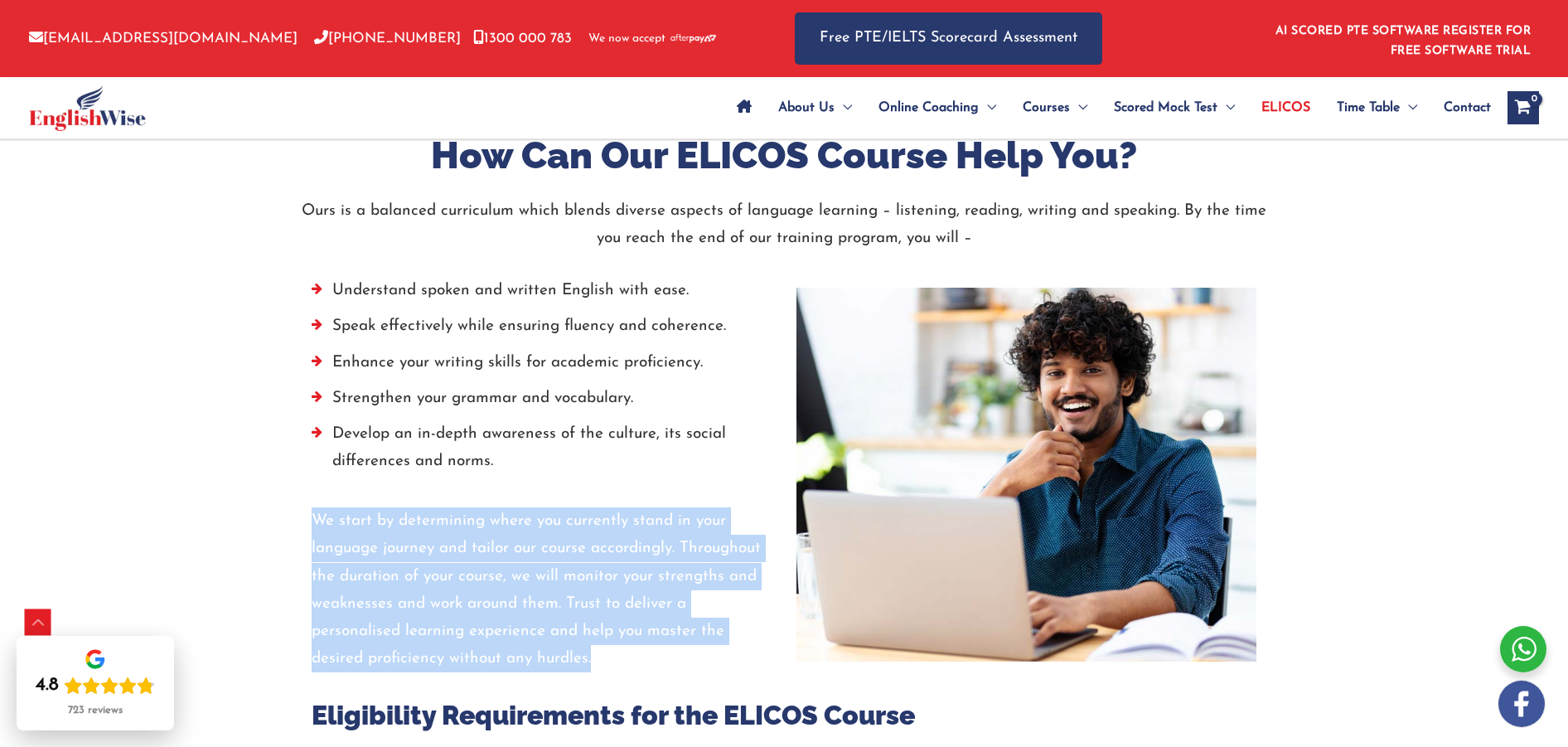
drag, startPoint x: 311, startPoint y: 522, endPoint x: 603, endPoint y: 658, distance: 322.1
click at [603, 658] on p "We start by determining where you currently stand in your language journey and …" at bounding box center [541, 590] width 460 height 166
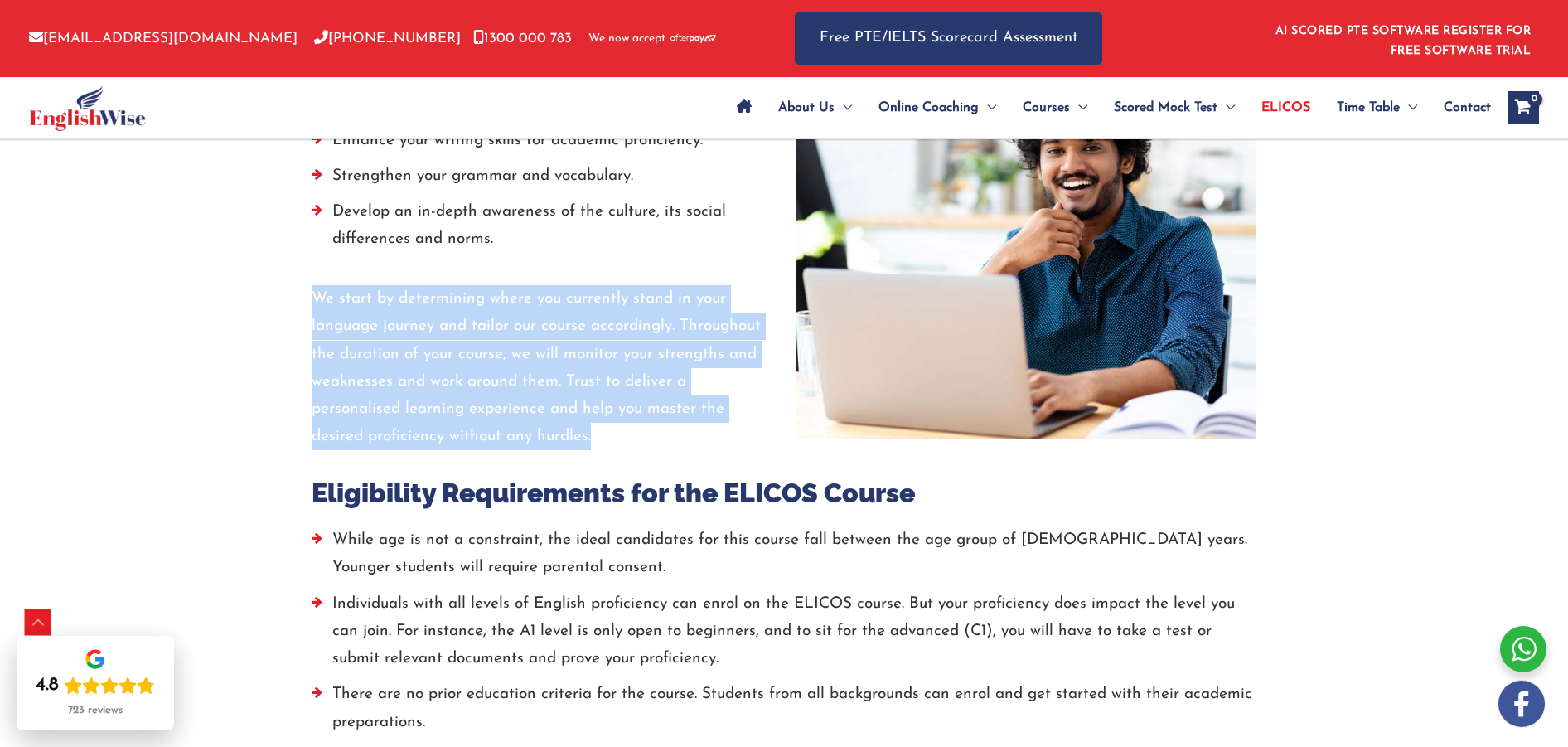
scroll to position [2593, 0]
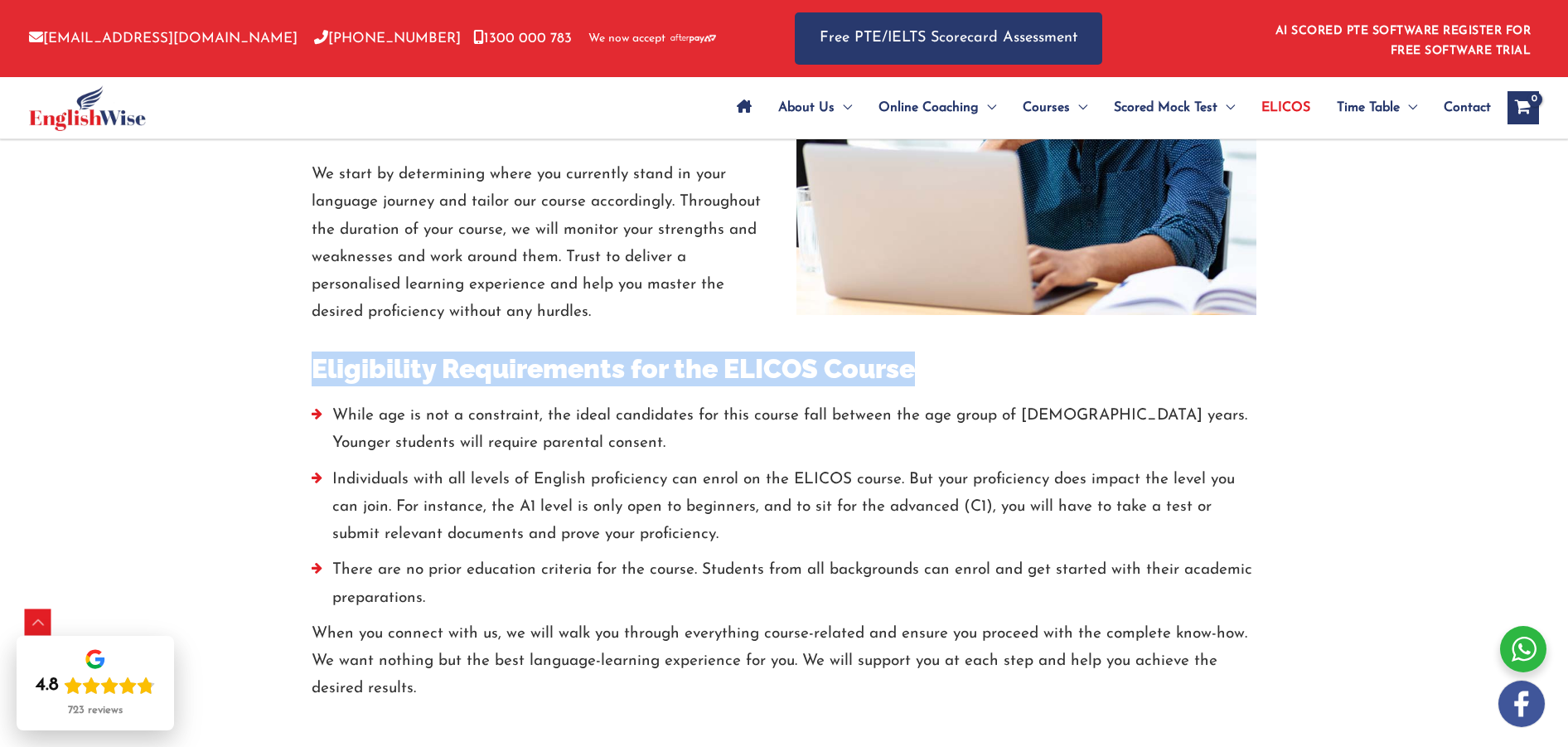
drag, startPoint x: 305, startPoint y: 365, endPoint x: 927, endPoint y: 372, distance: 622.0
click at [927, 371] on div "Eligibility Requirements for the ELICOS Course While age is not a constraint, t…" at bounding box center [784, 515] width 970 height 377
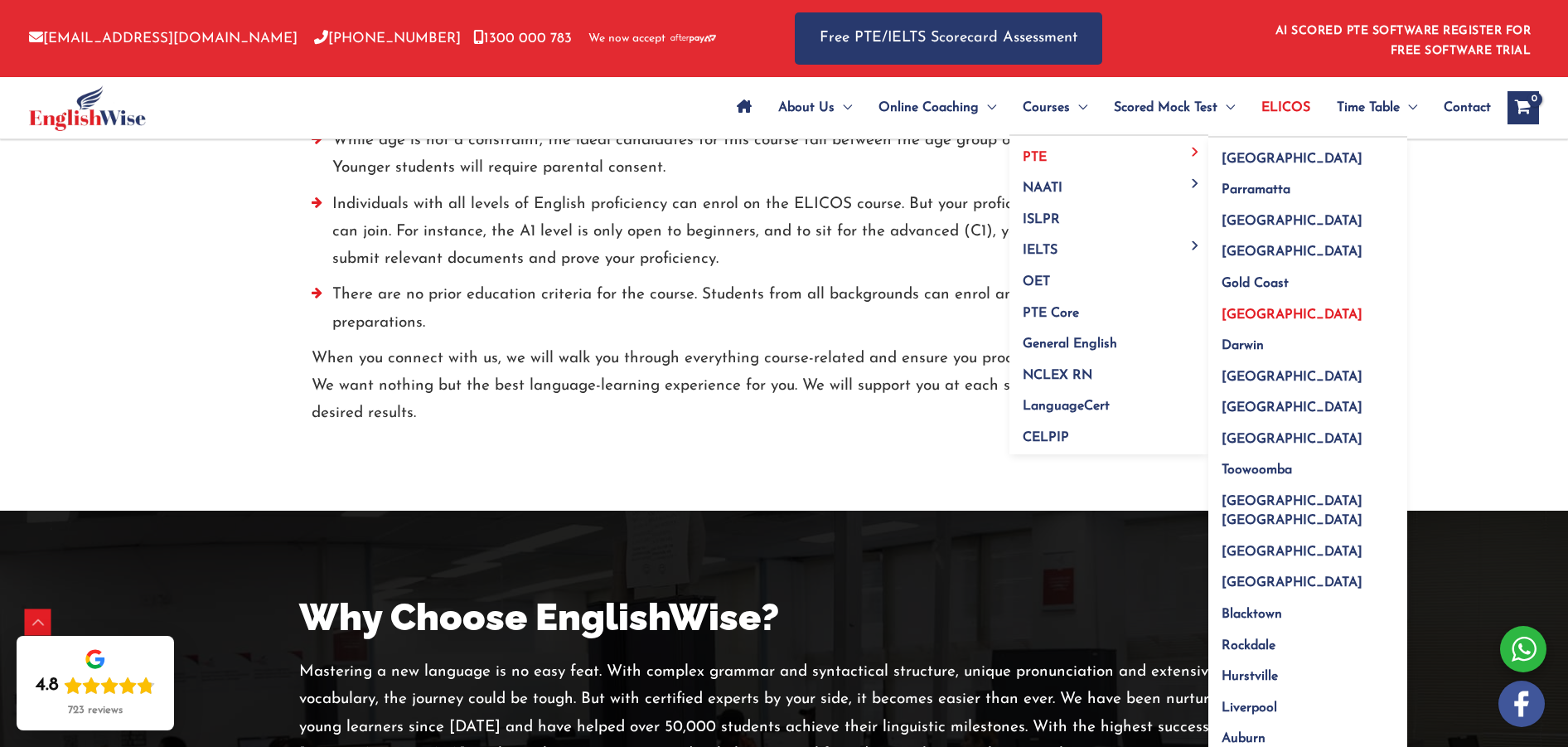
scroll to position [2875, 0]
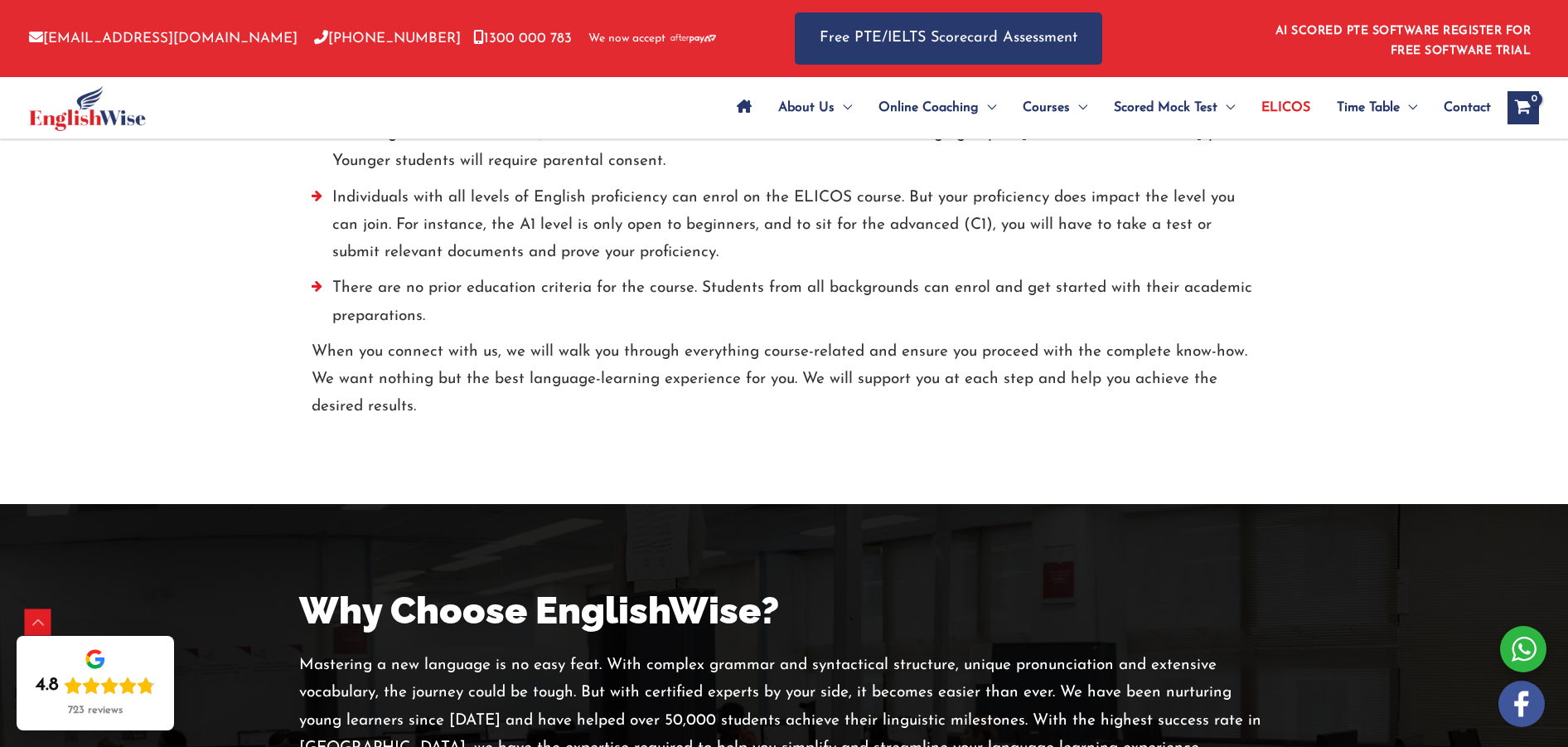
click at [462, 0] on div "info@englishwise.com.au 02-8628-7293 1300 000 783 We now accept" at bounding box center [399, 38] width 741 height 77
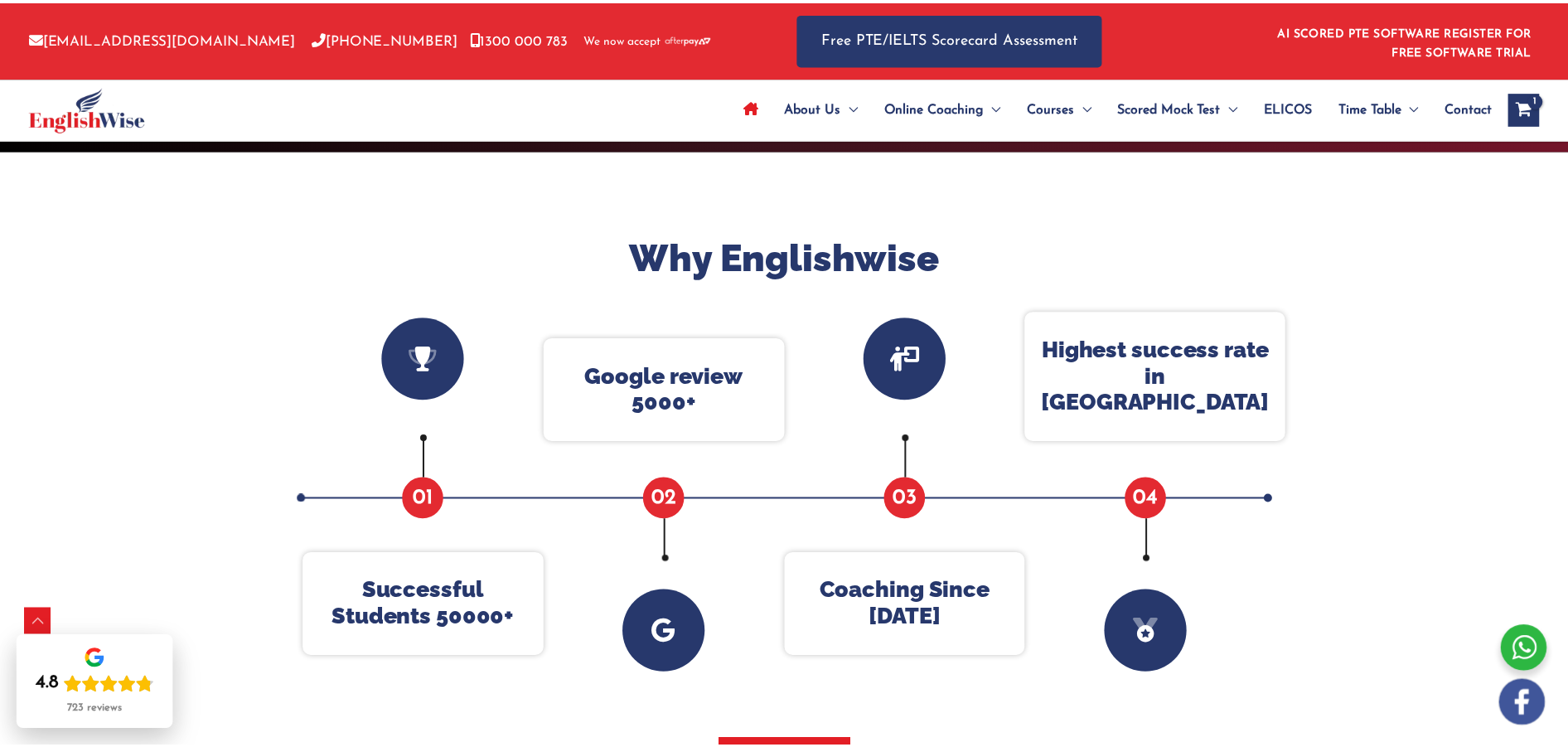
scroll to position [498, 0]
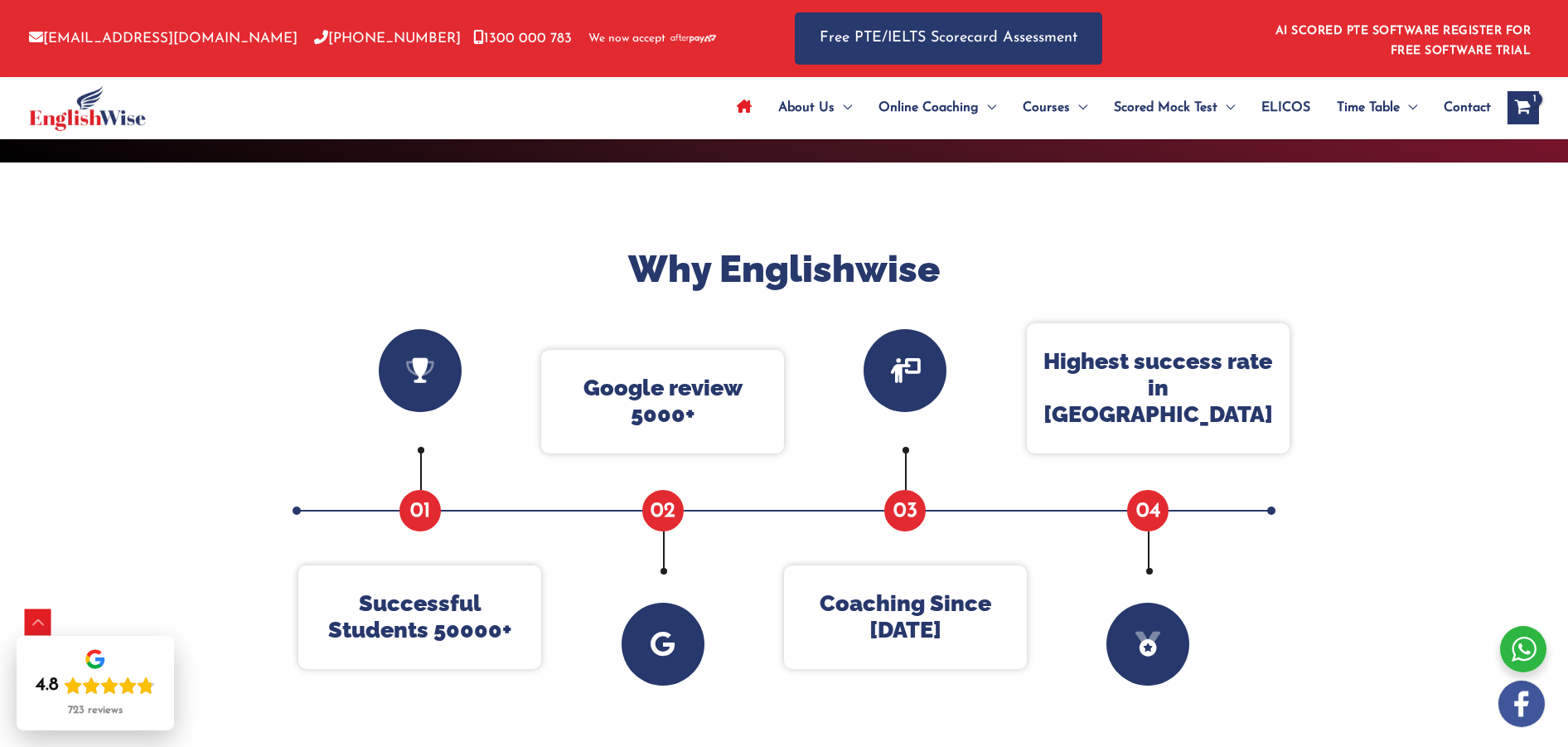
drag, startPoint x: 354, startPoint y: 216, endPoint x: 303, endPoint y: 145, distance: 87.4
click at [355, 216] on div at bounding box center [784, 523] width 1580 height 721
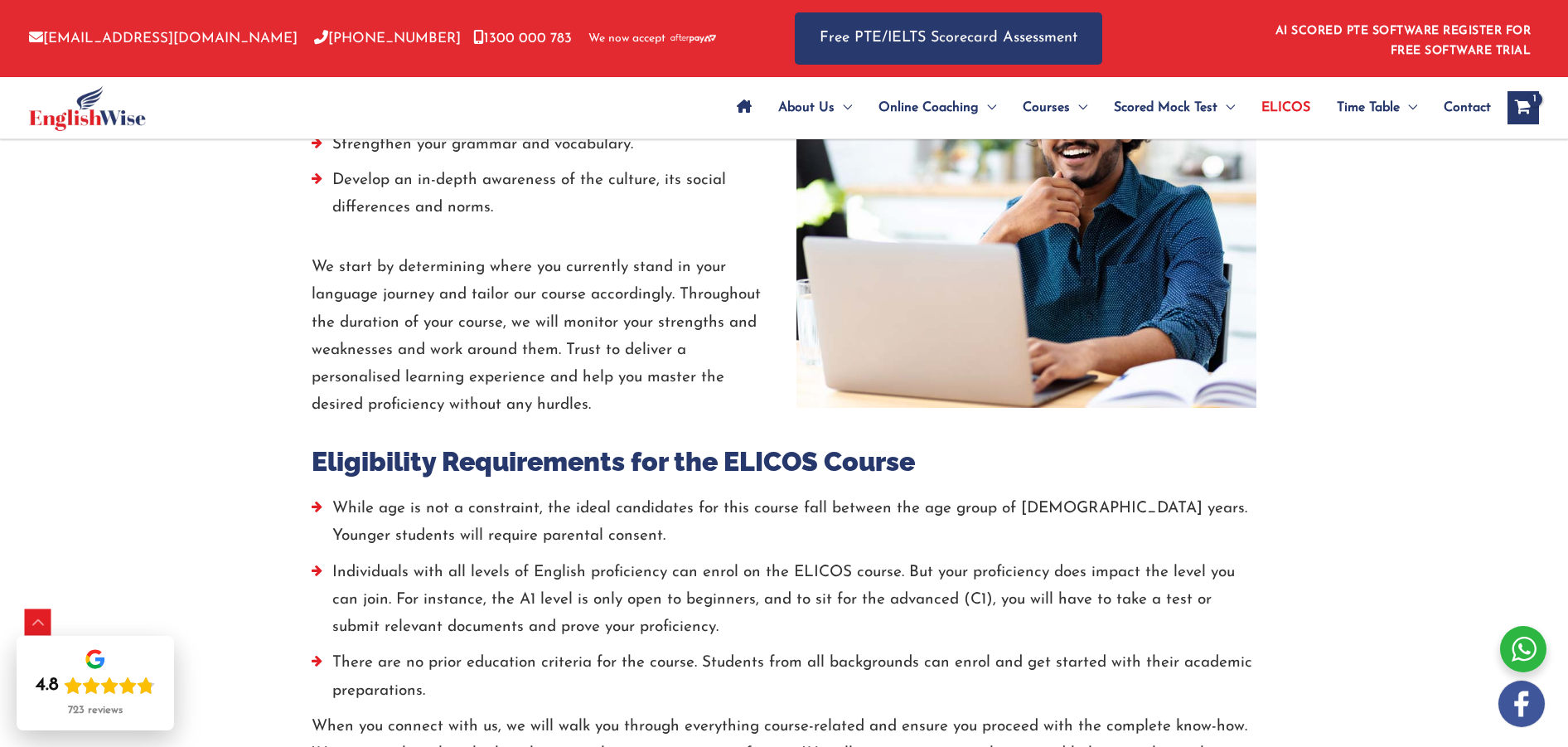
scroll to position [2609, 0]
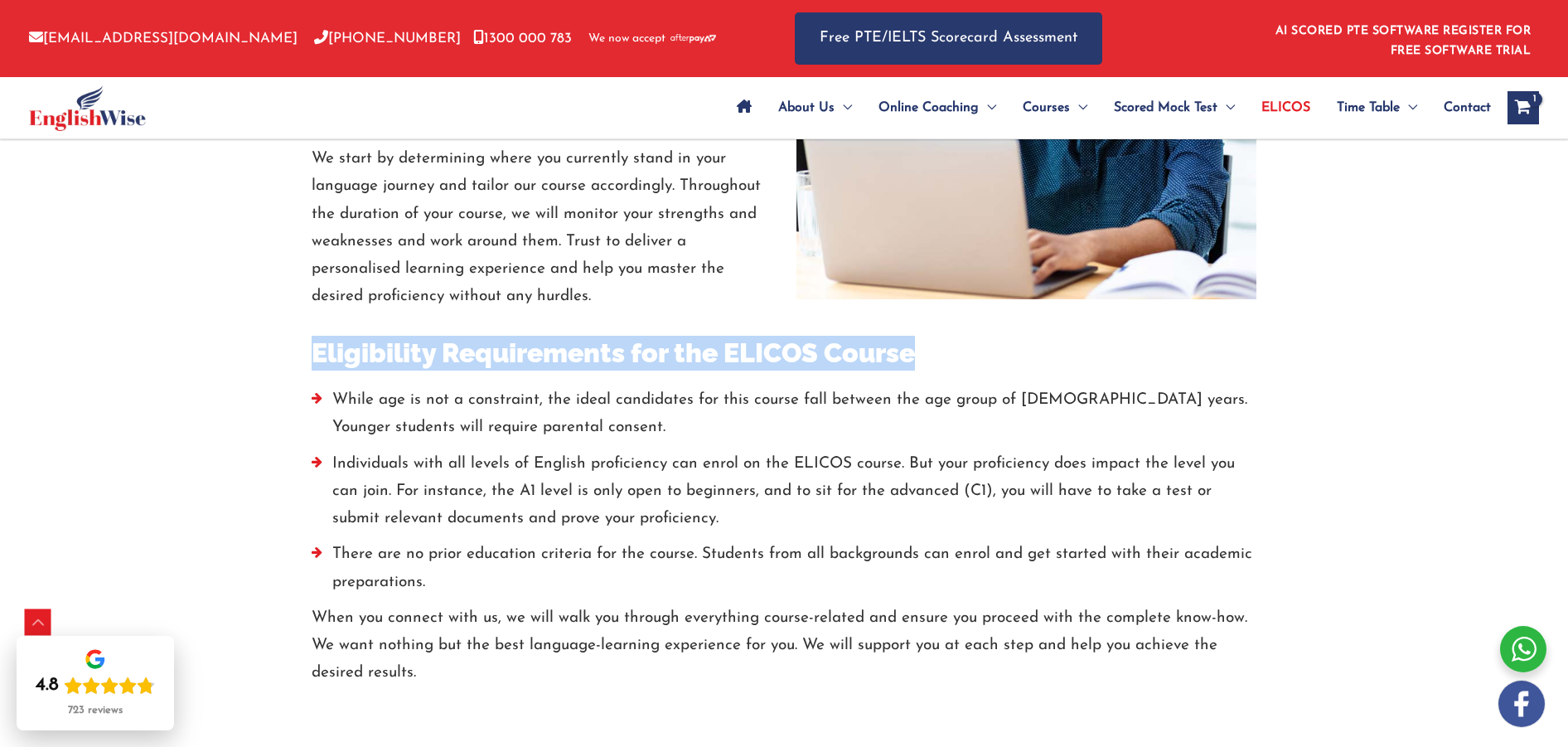
drag, startPoint x: 312, startPoint y: 355, endPoint x: 933, endPoint y: 346, distance: 621.1
click at [935, 367] on h3 "Eligibility Requirements for the ELICOS Course" at bounding box center [784, 353] width 945 height 35
copy h3 "Eligibility Requirements for the ELICOS Course"
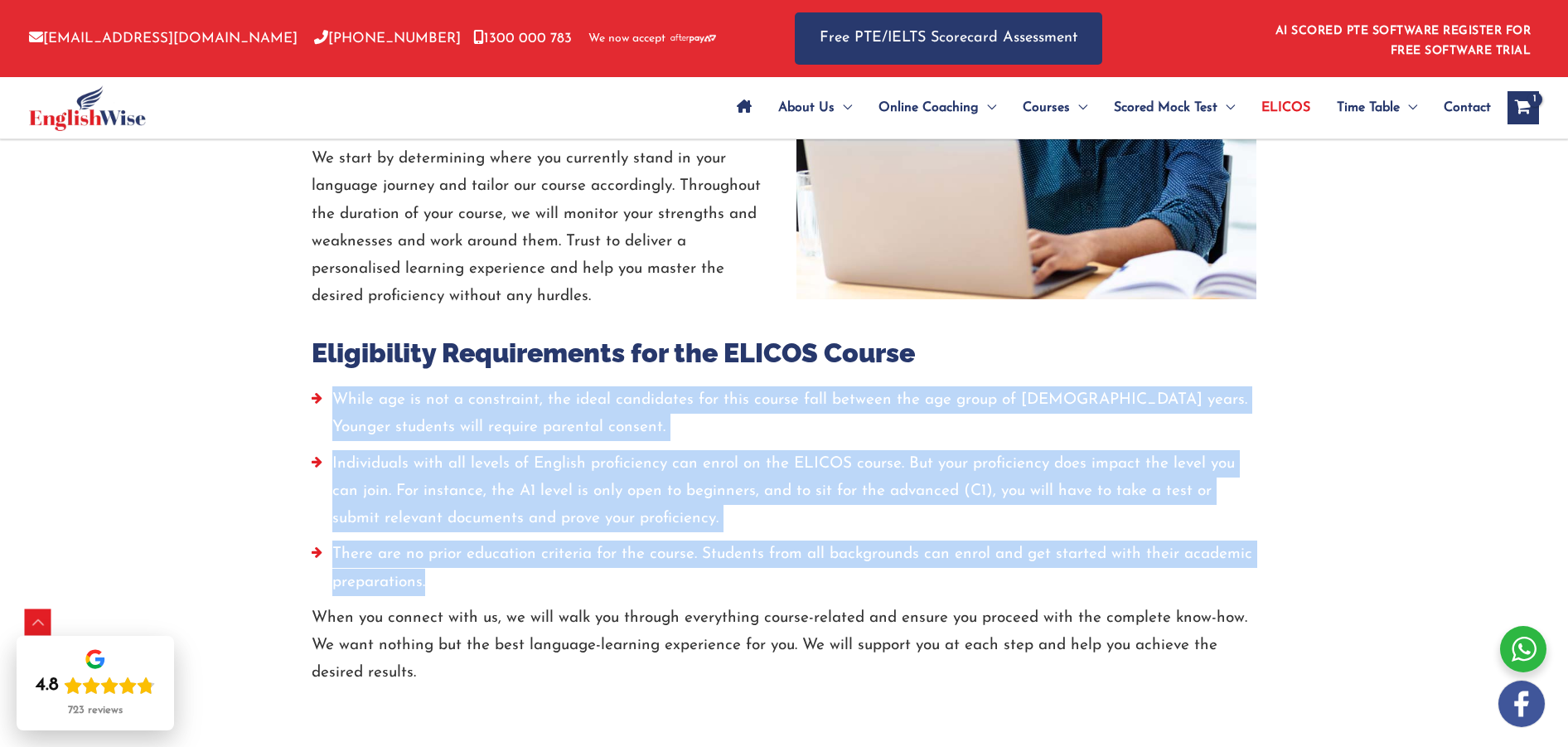
drag, startPoint x: 333, startPoint y: 397, endPoint x: 502, endPoint y: 582, distance: 250.6
click at [502, 582] on ul "While age is not a constraint, the ideal candidates for this course fall betwee…" at bounding box center [784, 495] width 945 height 218
copy ul "While age is not a constraint, the ideal candidates for this course fall betwee…"
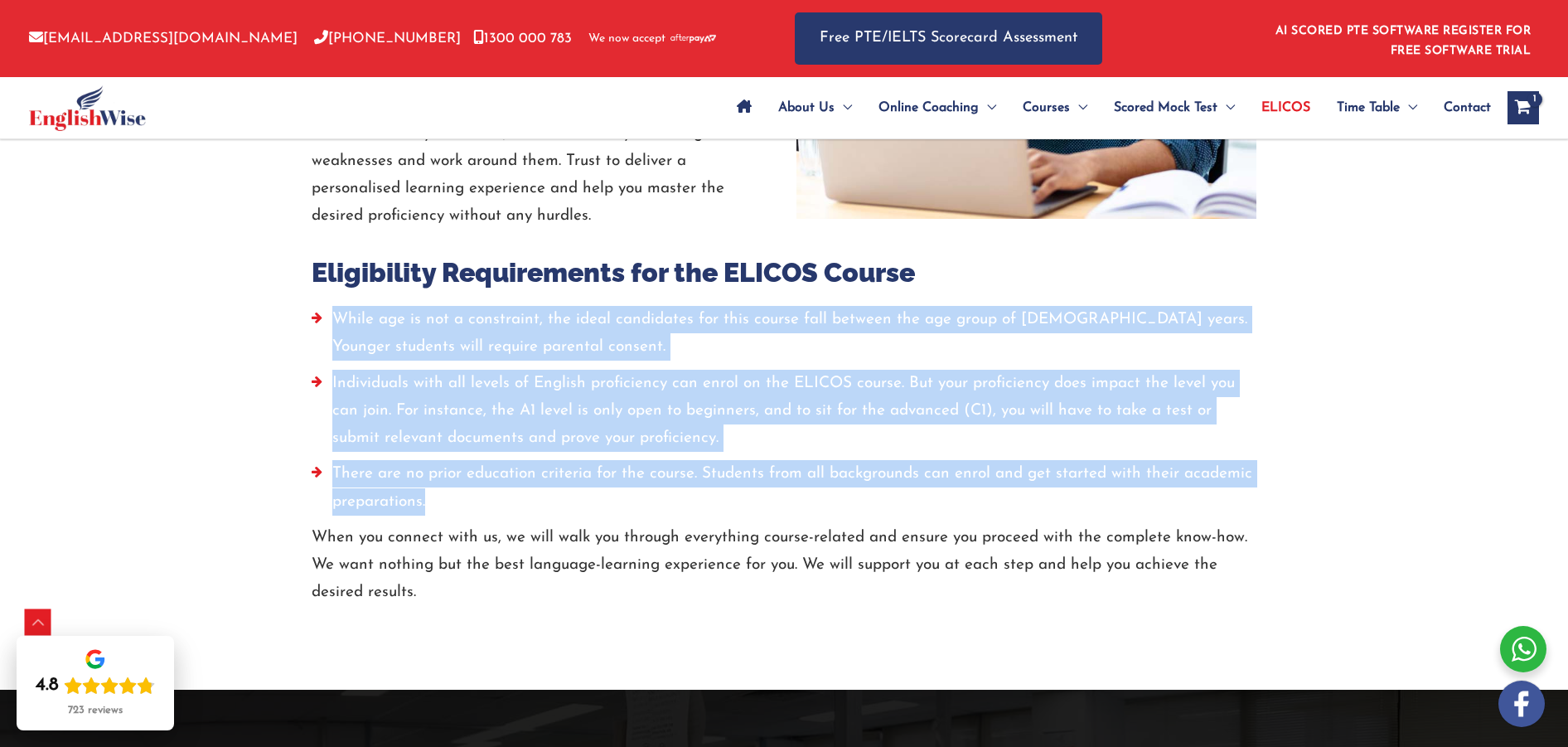
scroll to position [2669, 0]
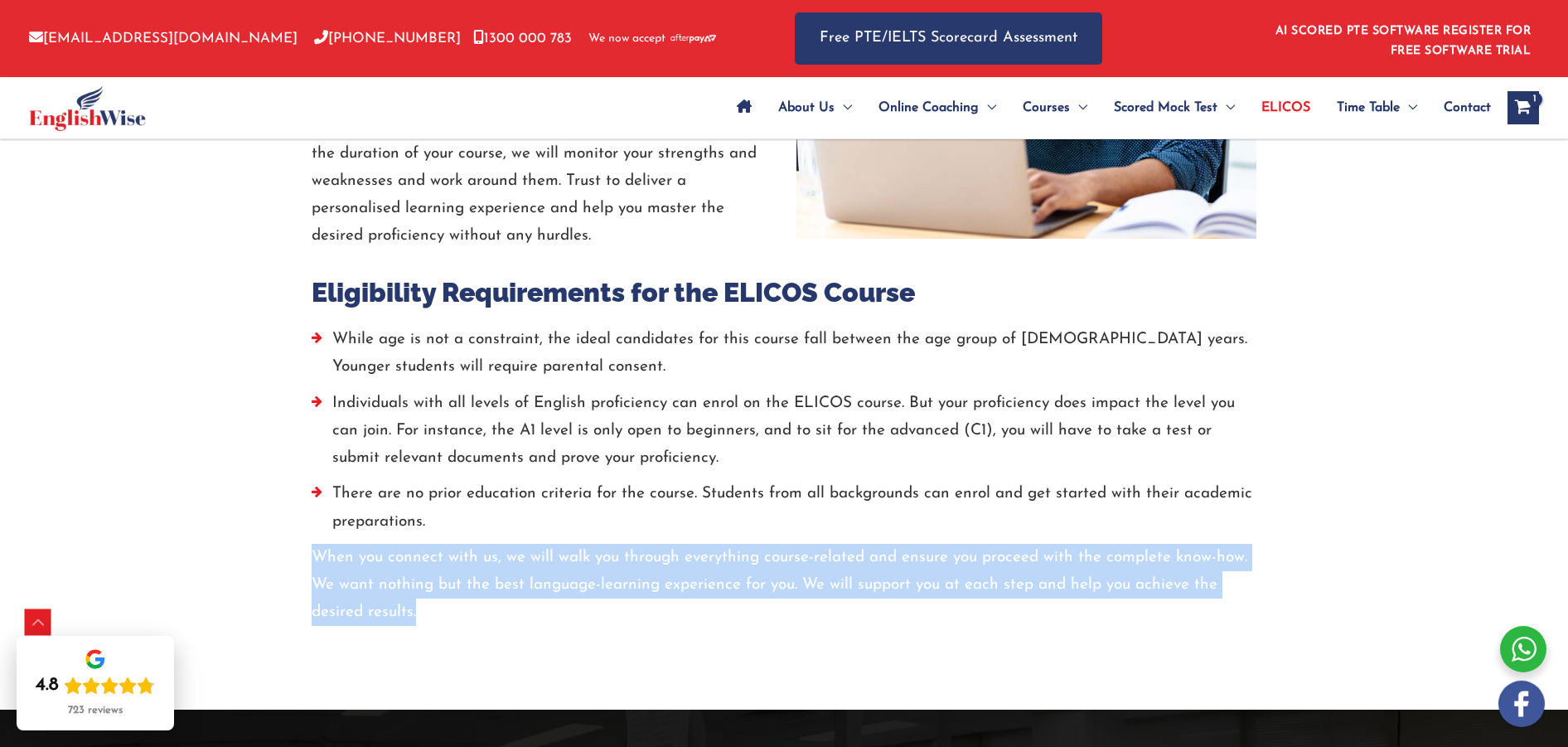
drag, startPoint x: 342, startPoint y: 583, endPoint x: 455, endPoint y: 606, distance: 115.3
click at [451, 610] on p "When you connect with us, we will walk you through everything course-related an…" at bounding box center [784, 585] width 945 height 83
copy p "When you connect with us, we will walk you through everything course-related an…"
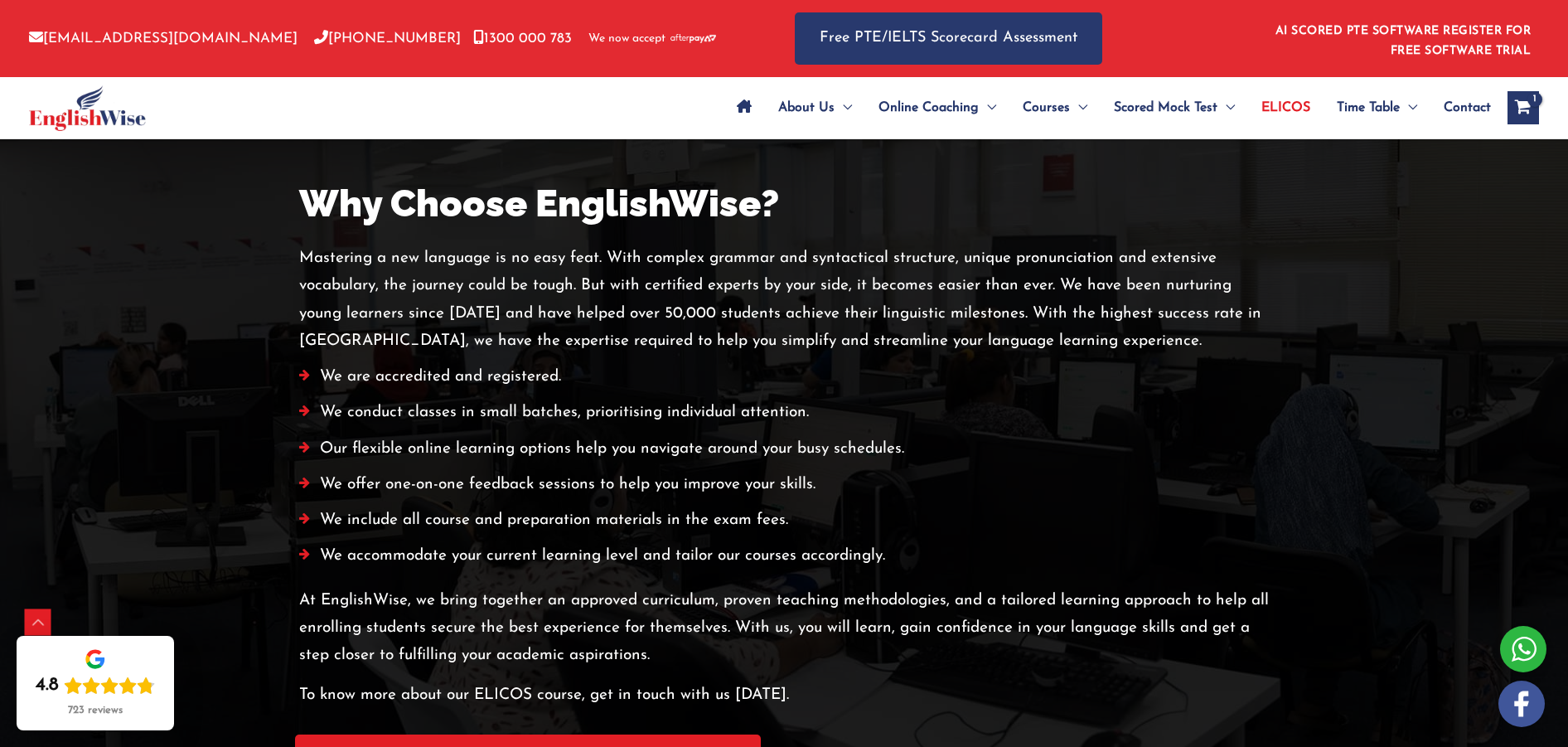
scroll to position [3263, 0]
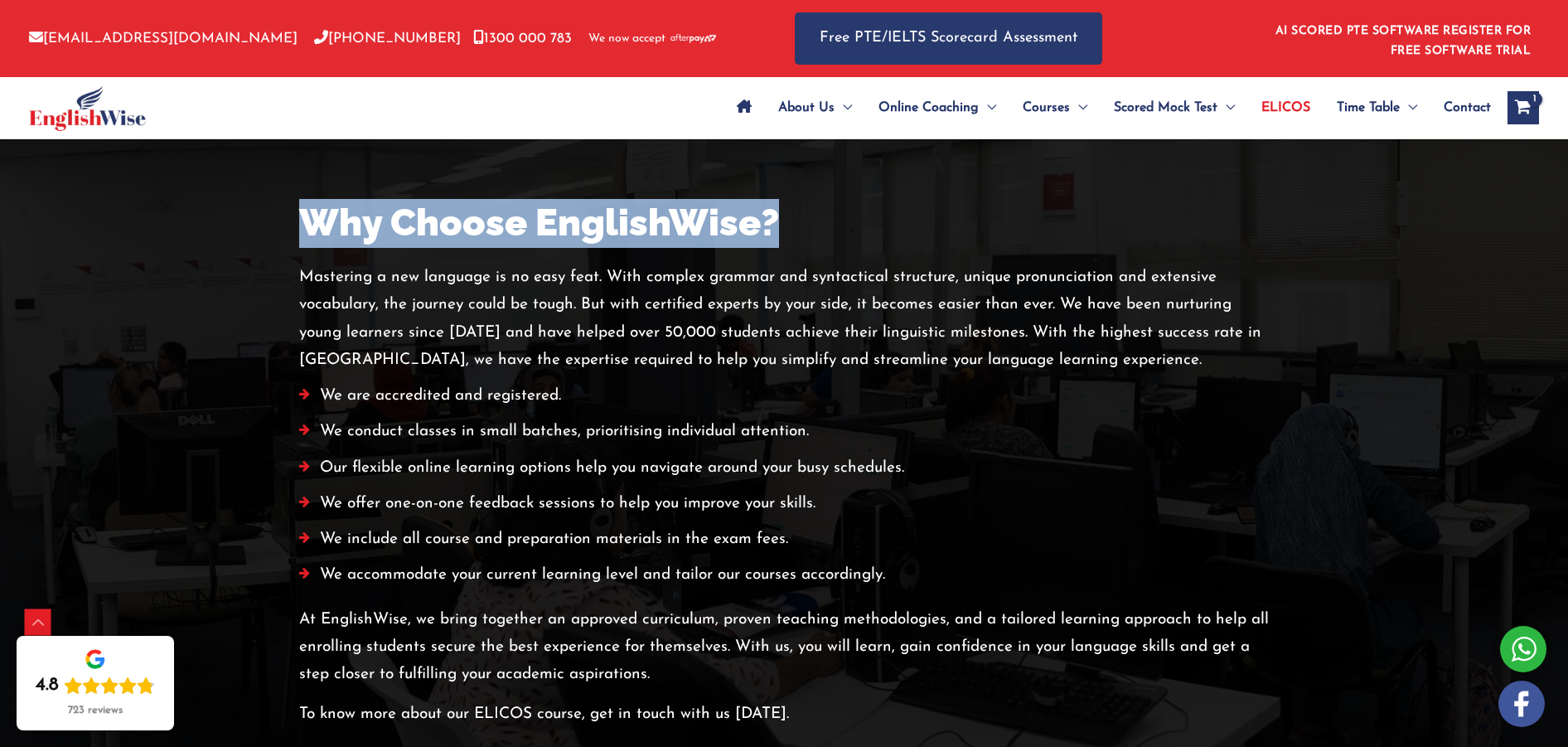
drag, startPoint x: 302, startPoint y: 224, endPoint x: 801, endPoint y: 234, distance: 499.1
click at [801, 234] on h2 "Why Choose EnglishWise?" at bounding box center [784, 223] width 970 height 49
copy h2 "Why Choose EnglishWise?"
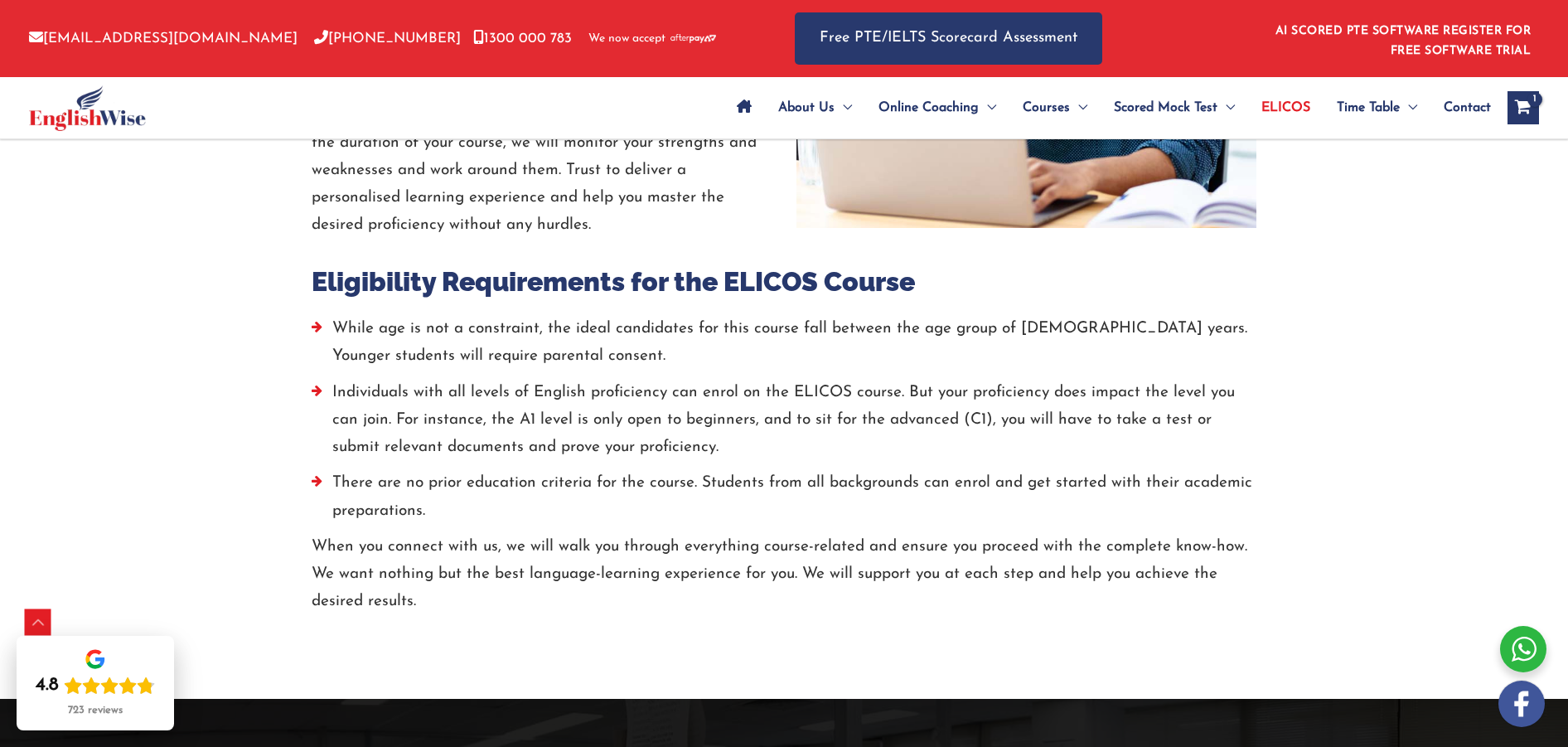
scroll to position [2602, 0]
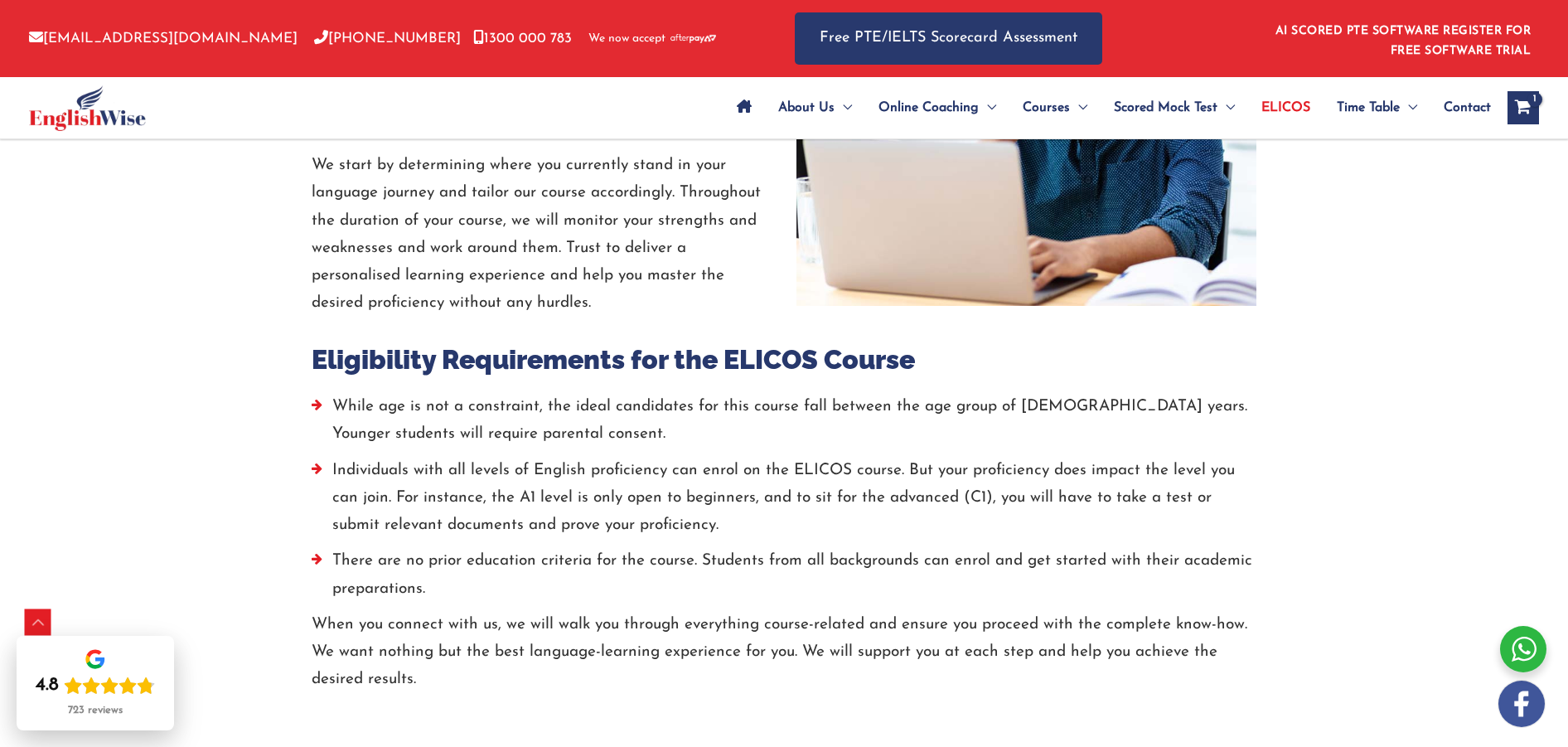
drag, startPoint x: 390, startPoint y: 375, endPoint x: 363, endPoint y: 370, distance: 27.5
click at [389, 375] on h3 "Eligibility Requirements for the ELICOS Course" at bounding box center [784, 360] width 945 height 35
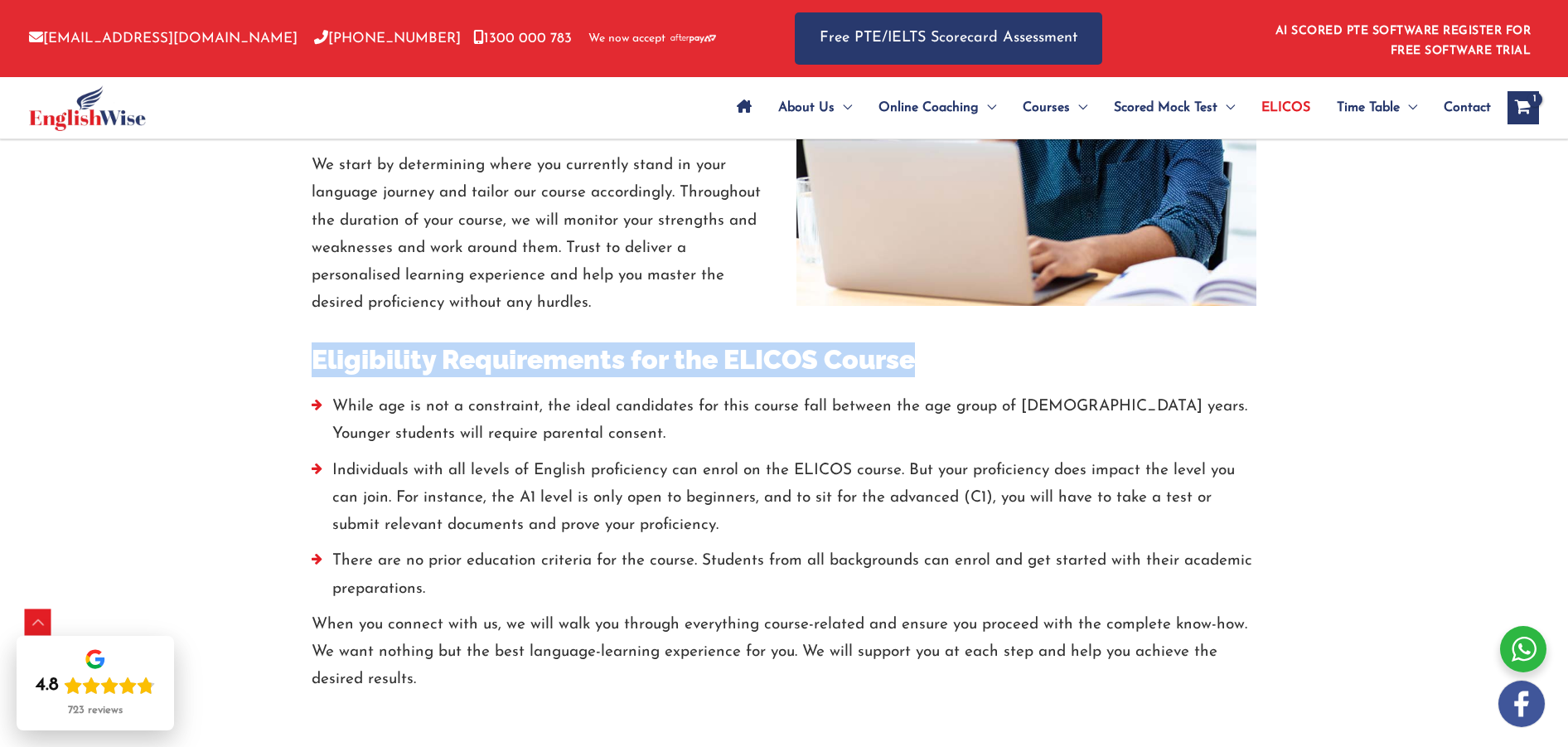
drag, startPoint x: 473, startPoint y: 365, endPoint x: 954, endPoint y: 363, distance: 481.0
click at [956, 365] on div "Eligibility Requirements for the ELICOS Course While age is not a constraint, t…" at bounding box center [784, 505] width 970 height 377
copy h3 "Eligibility Requirements for the ELICOS Course"
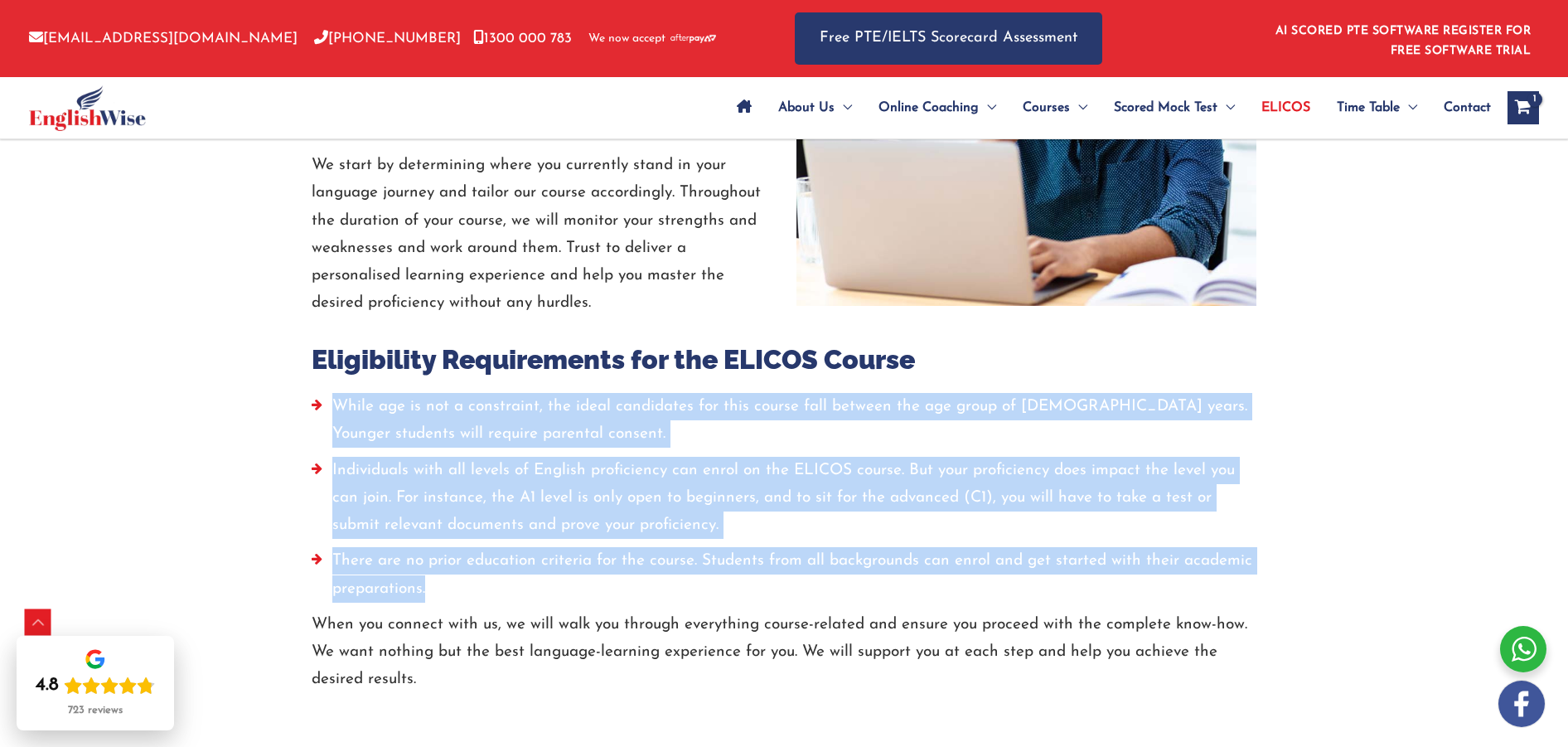
drag, startPoint x: 335, startPoint y: 404, endPoint x: 466, endPoint y: 580, distance: 219.4
click at [459, 594] on ul "While age is not a constraint, the ideal candidates for this course fall betwee…" at bounding box center [784, 502] width 945 height 218
copy ul "While age is not a constraint, the ideal candidates for this course fall betwee…"
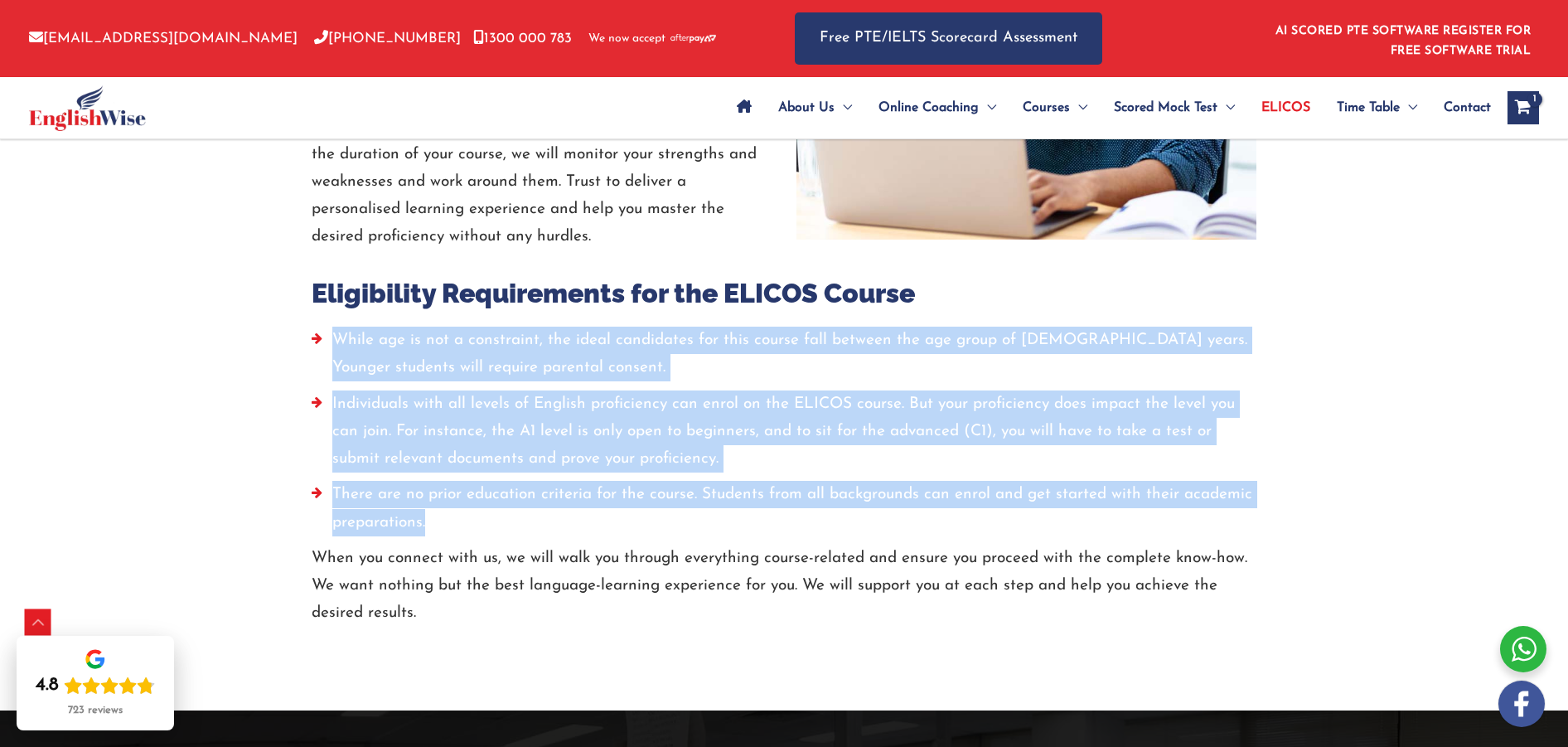
scroll to position [2745, 0]
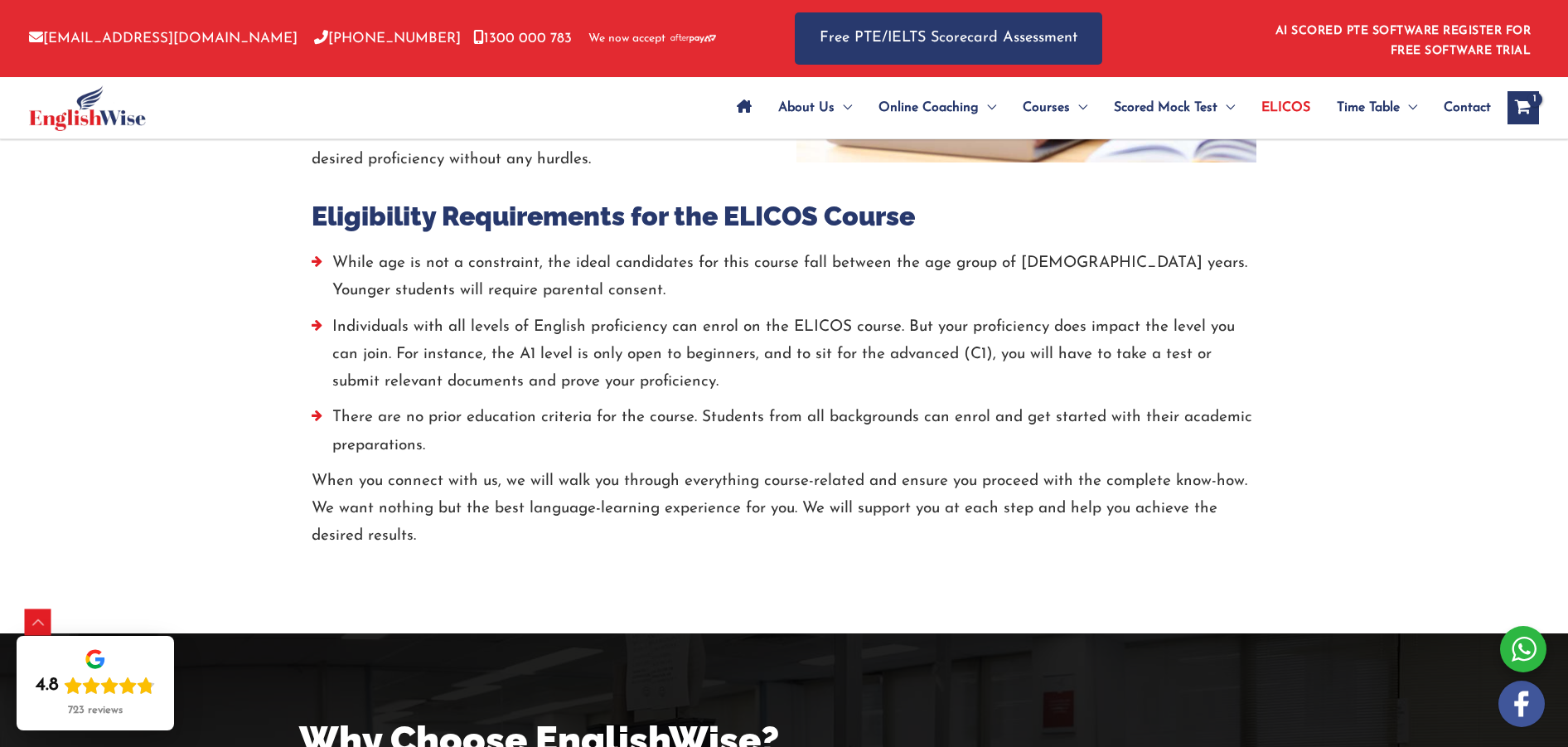
drag, startPoint x: 415, startPoint y: 543, endPoint x: 423, endPoint y: 537, distance: 10.0
click at [415, 543] on p "When you connect with us, we will walk you through everything course-related an…" at bounding box center [784, 509] width 945 height 83
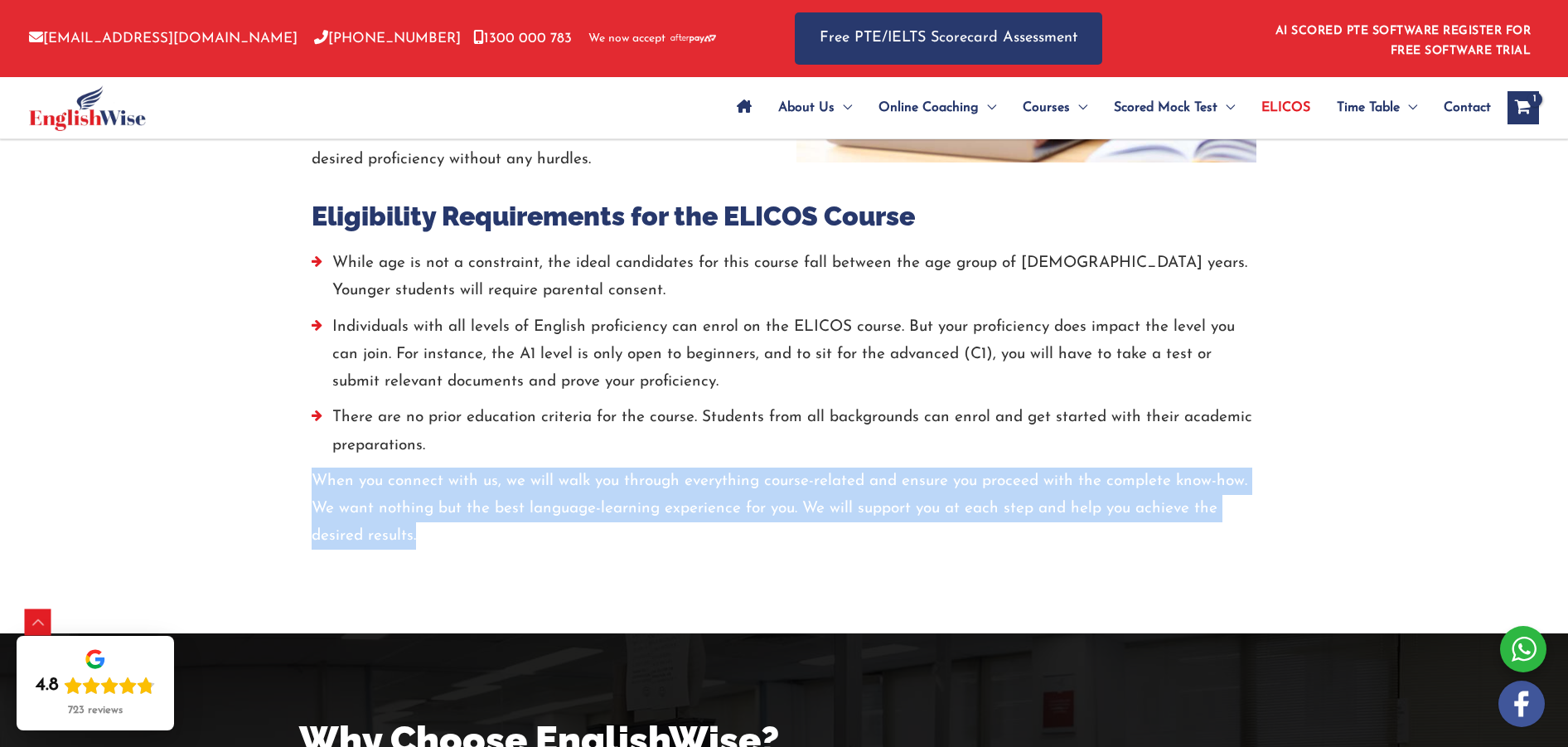
drag, startPoint x: 398, startPoint y: 520, endPoint x: 312, endPoint y: 481, distance: 94.4
click at [312, 481] on p "When you connect with us, we will walk you through everything course-related an…" at bounding box center [784, 509] width 945 height 83
copy p "When you connect with us, we will walk you through everything course-related an…"
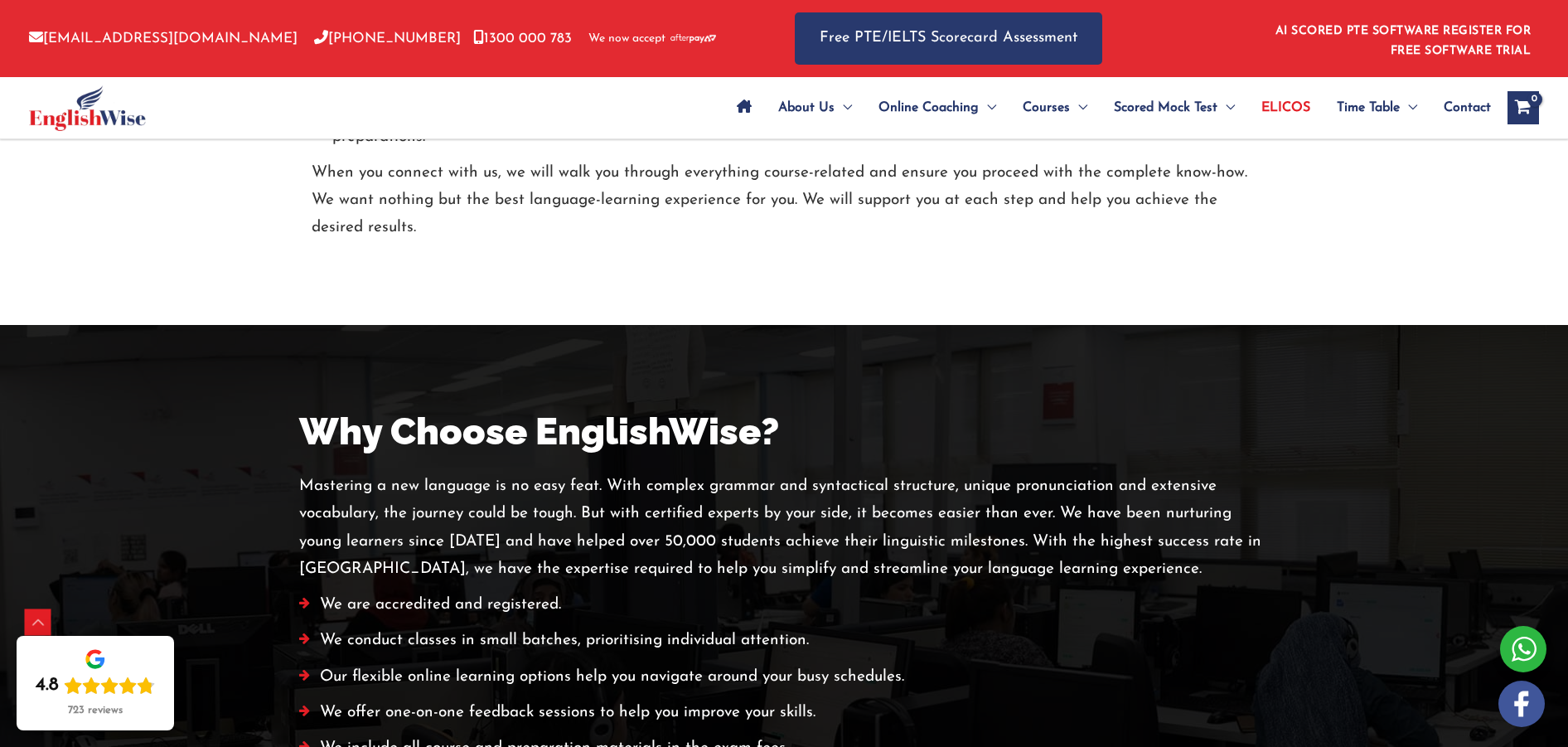
scroll to position [3055, 0]
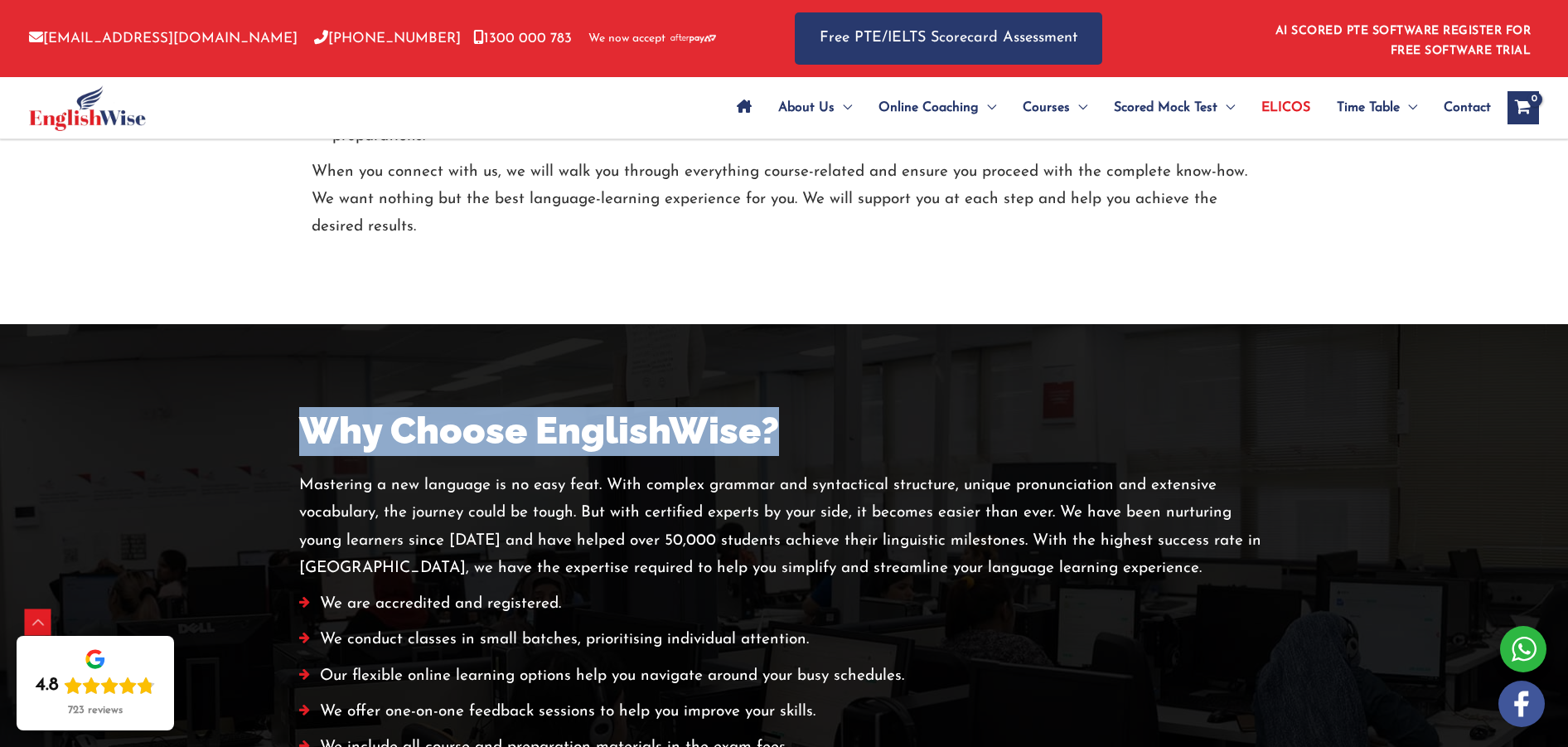
drag, startPoint x: 311, startPoint y: 439, endPoint x: 793, endPoint y: 438, distance: 482.0
click at [793, 438] on h2 "Why Choose EnglishWise?" at bounding box center [784, 431] width 970 height 49
copy h2 "Why Choose EnglishWise?"
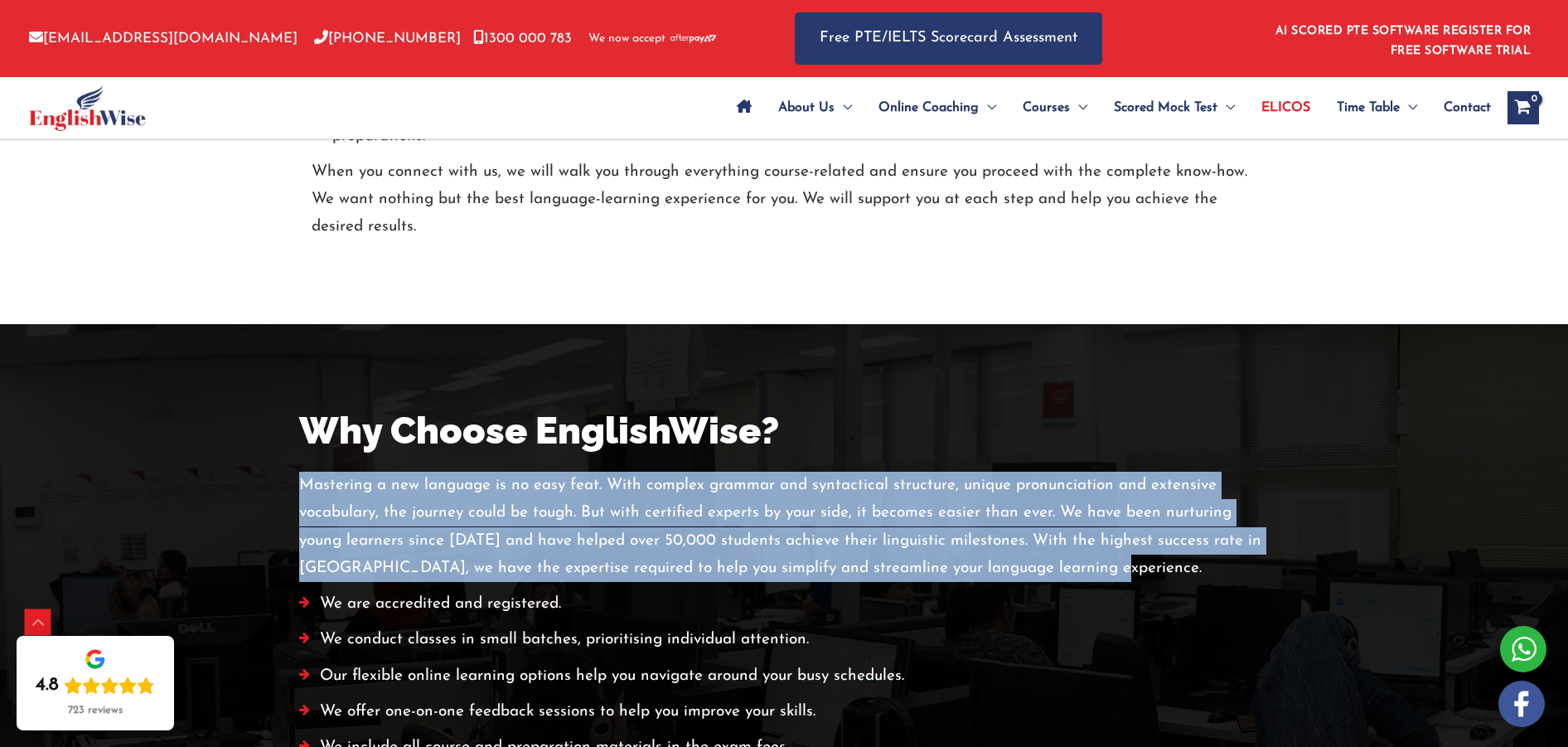
drag, startPoint x: 295, startPoint y: 482, endPoint x: 1133, endPoint y: 561, distance: 841.7
click at [1133, 561] on div "Why Choose EnglishWise? Mastering a new language is no easy feat. With complex …" at bounding box center [784, 719] width 994 height 624
copy p "Mastering a new language is no easy feat. With complex grammar and syntactical …"
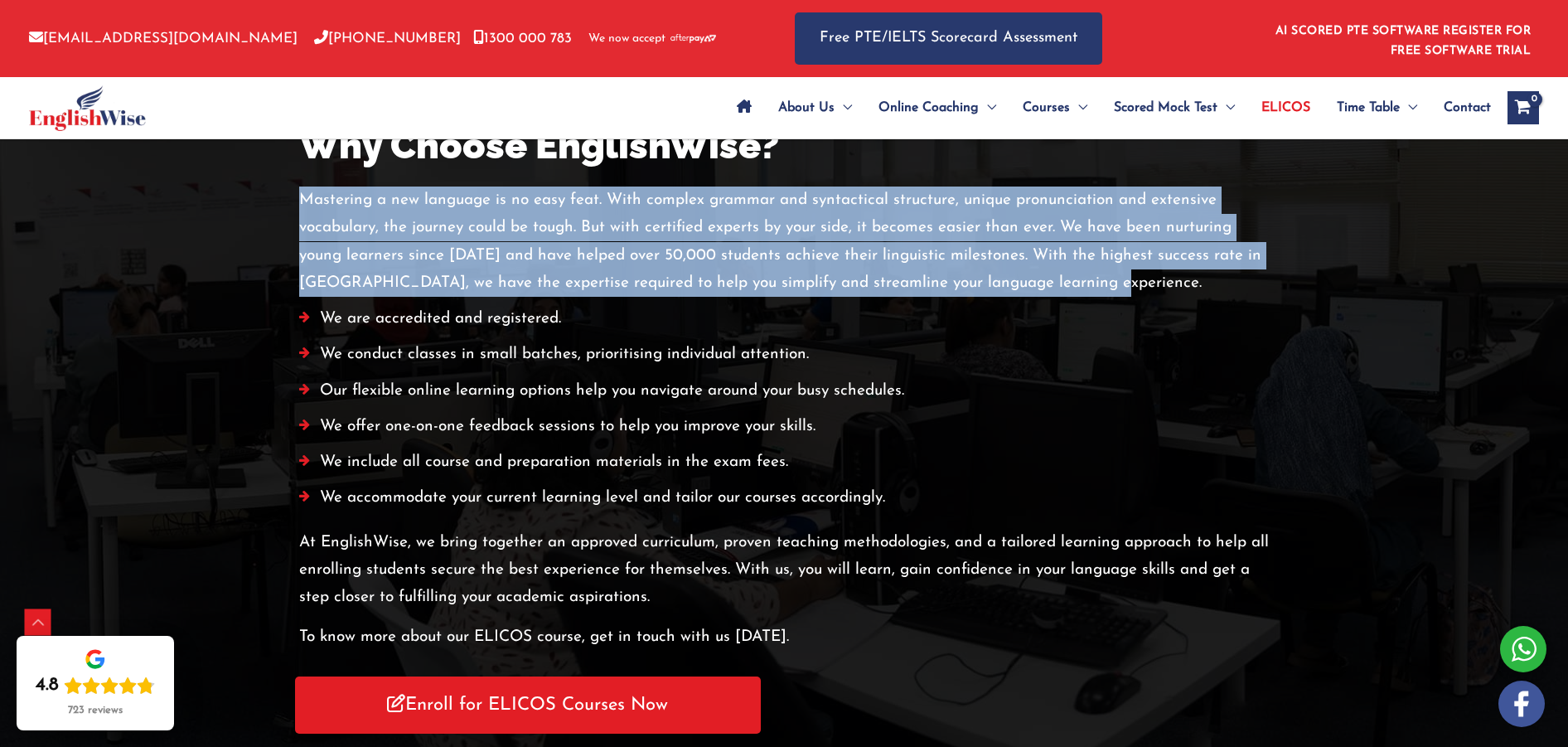
scroll to position [3373, 0]
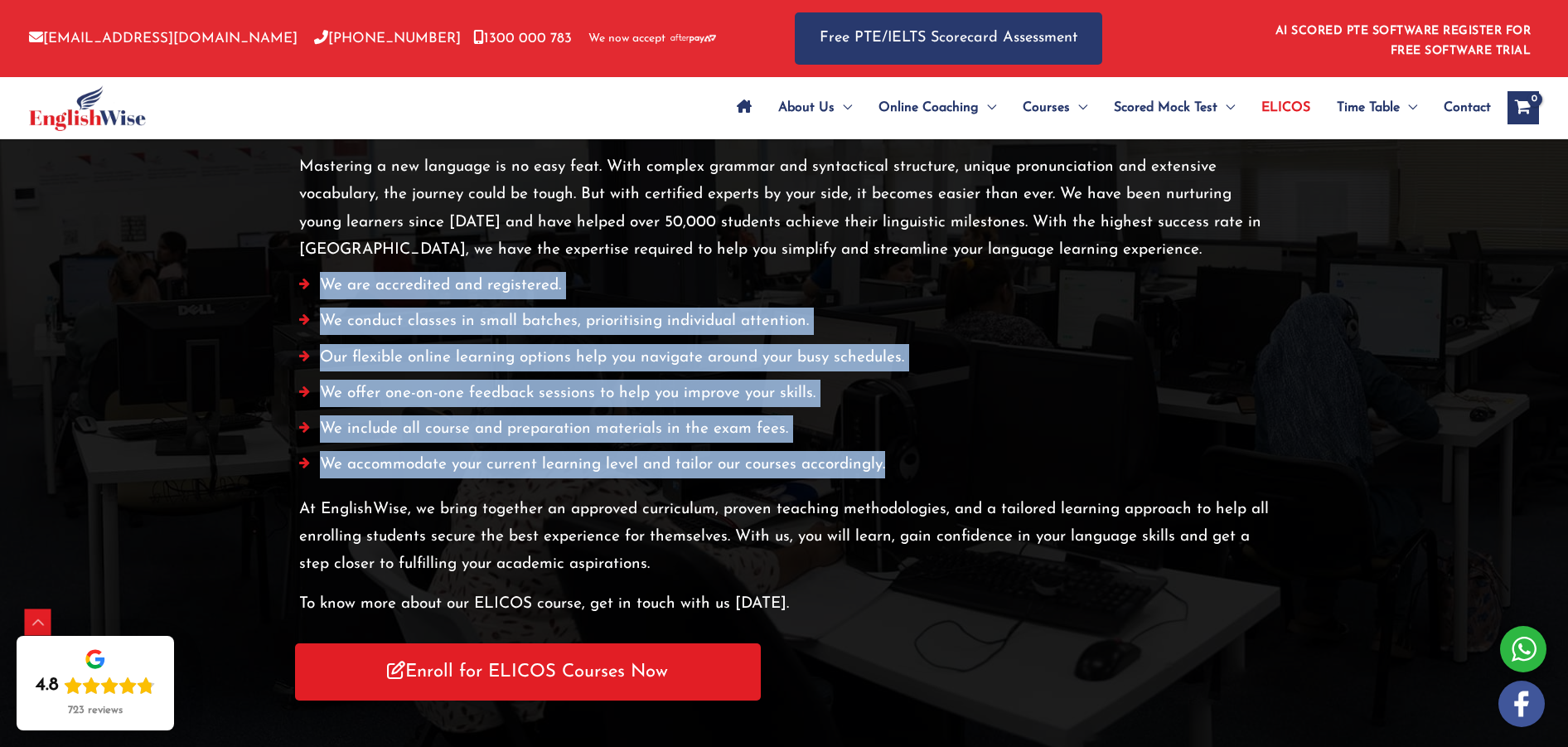
drag, startPoint x: 324, startPoint y: 284, endPoint x: 892, endPoint y: 464, distance: 595.8
click at [892, 464] on ul "We are accredited and registered. We conduct classes in small batches, prioriti…" at bounding box center [784, 380] width 970 height 216
copy ul "We are accredited and registered. We conduct classes in small batches, prioriti…"
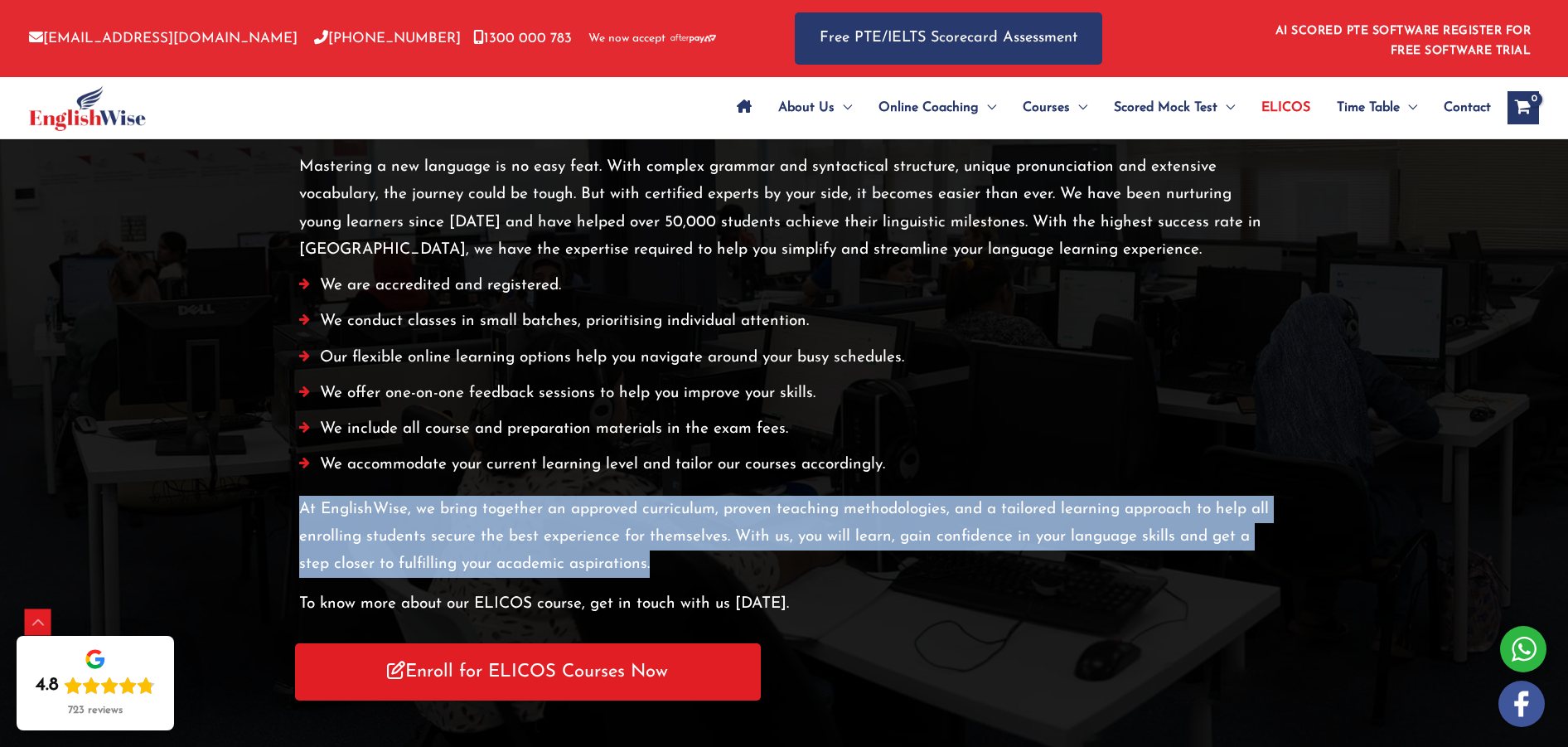
drag, startPoint x: 302, startPoint y: 511, endPoint x: 669, endPoint y: 563, distance: 370.7
click at [671, 564] on p "At EnglishWise, we bring together an approved curriculum, proven teaching metho…" at bounding box center [784, 537] width 970 height 83
copy p "At EnglishWise, we bring together an approved curriculum, proven teaching metho…"
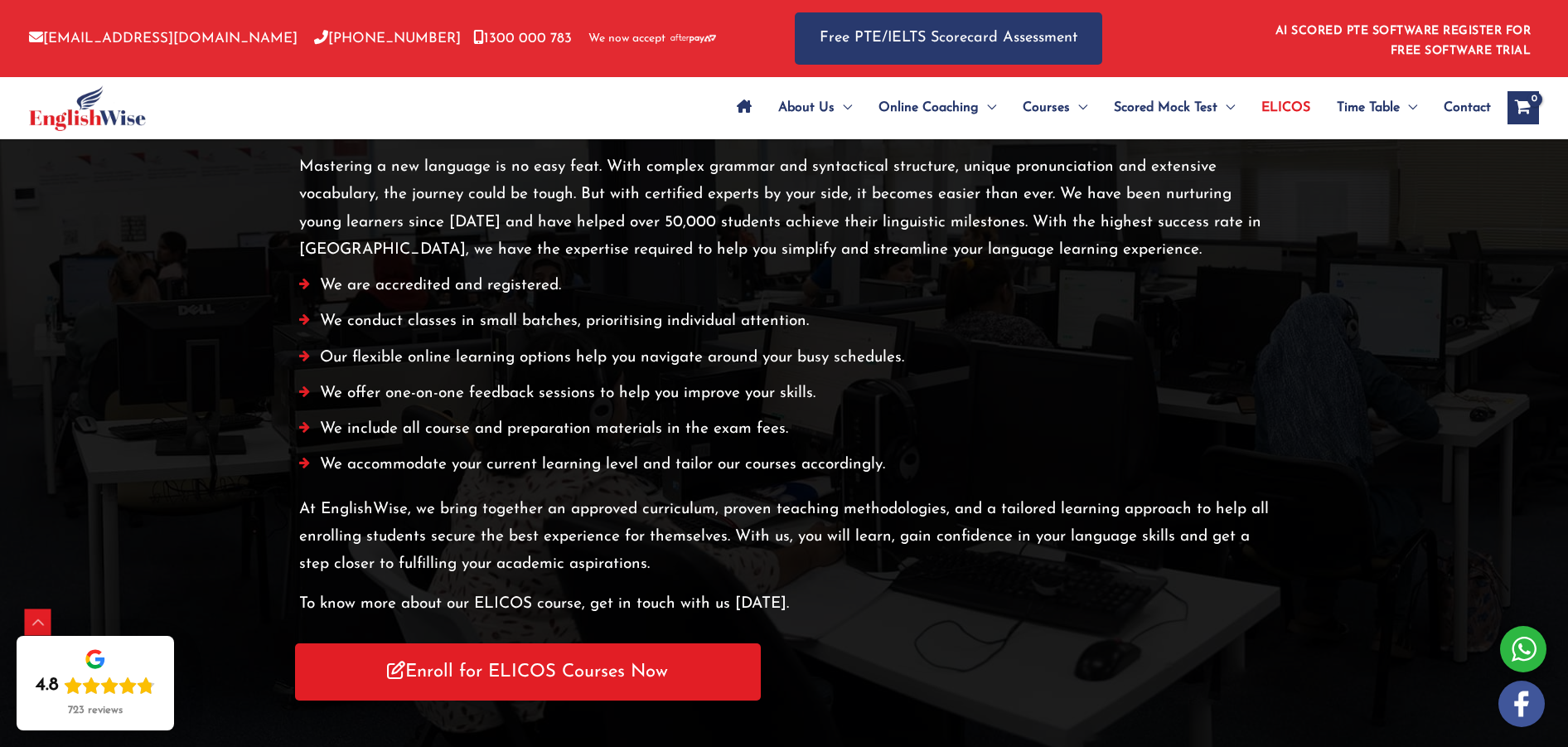
click at [304, 602] on p "To know more about our ELICOS course, get in touch with us [DATE]." at bounding box center [784, 604] width 970 height 27
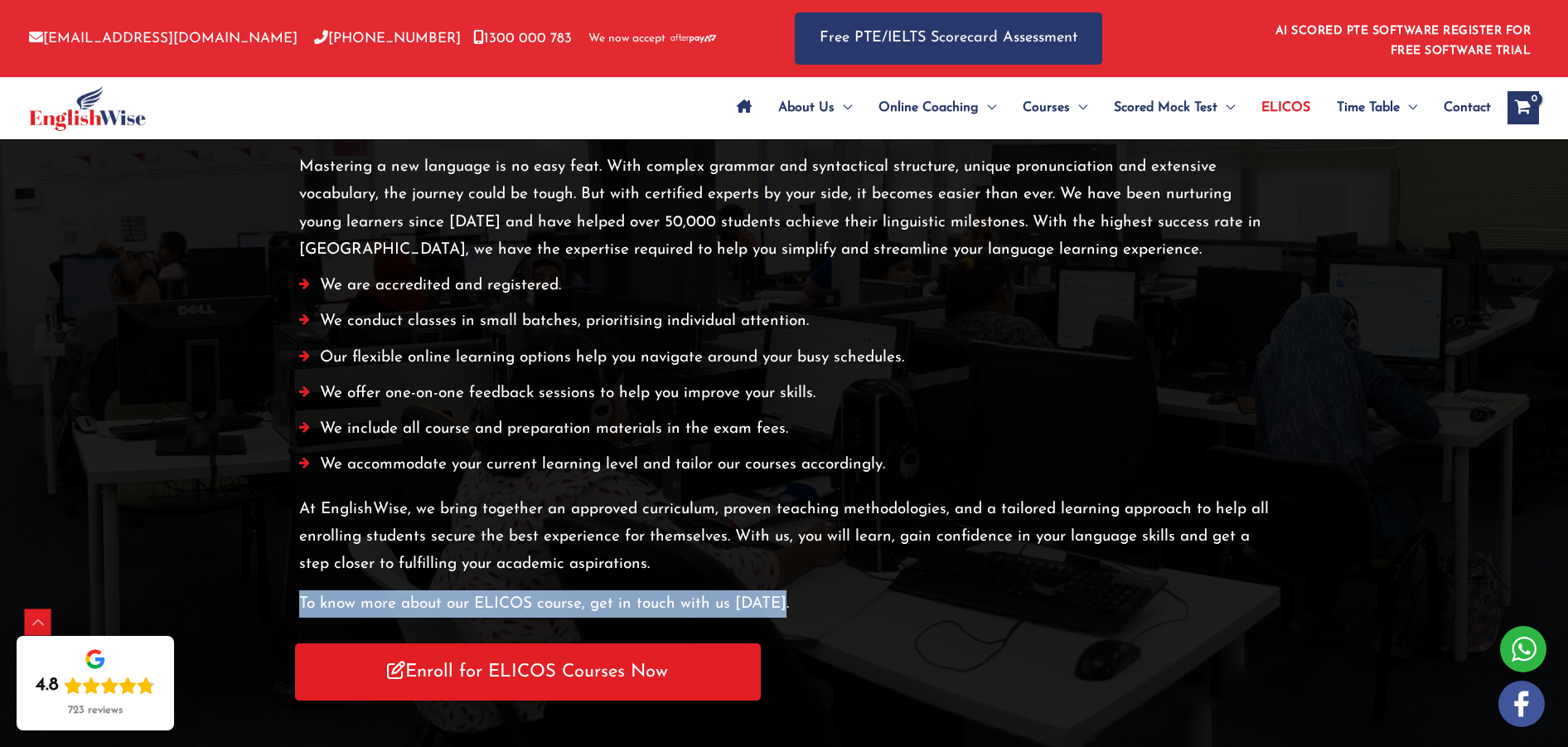
drag, startPoint x: 313, startPoint y: 601, endPoint x: 805, endPoint y: 603, distance: 492.0
click at [807, 602] on p "To know more about our ELICOS course, get in touch with us [DATE]." at bounding box center [784, 604] width 970 height 27
copy p "To know more about our ELICOS course, get in touch with us [DATE]."
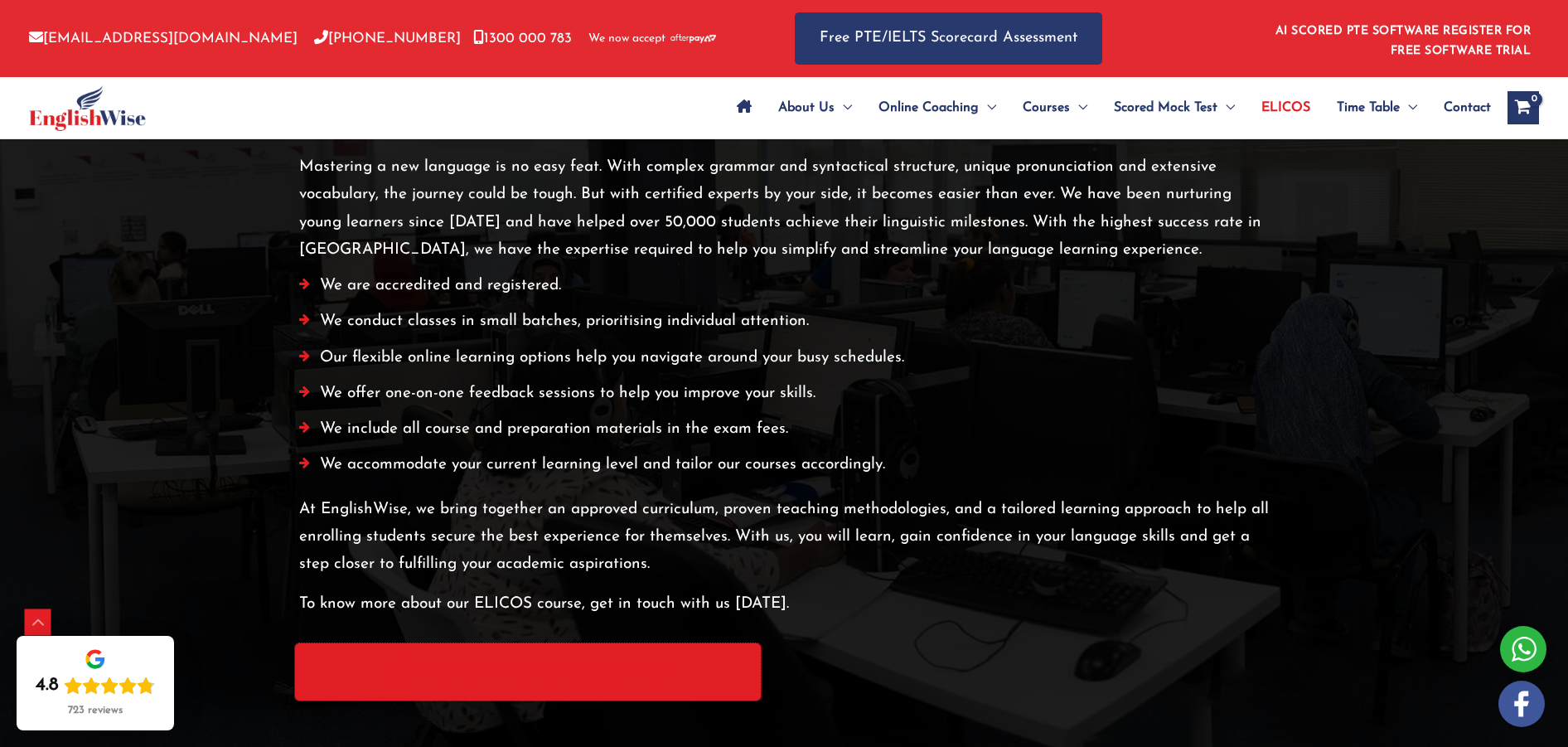
drag, startPoint x: 529, startPoint y: 687, endPoint x: 549, endPoint y: 626, distance: 64.2
click at [529, 687] on link "Enroll for ELICOS Courses Now" at bounding box center [528, 672] width 466 height 57
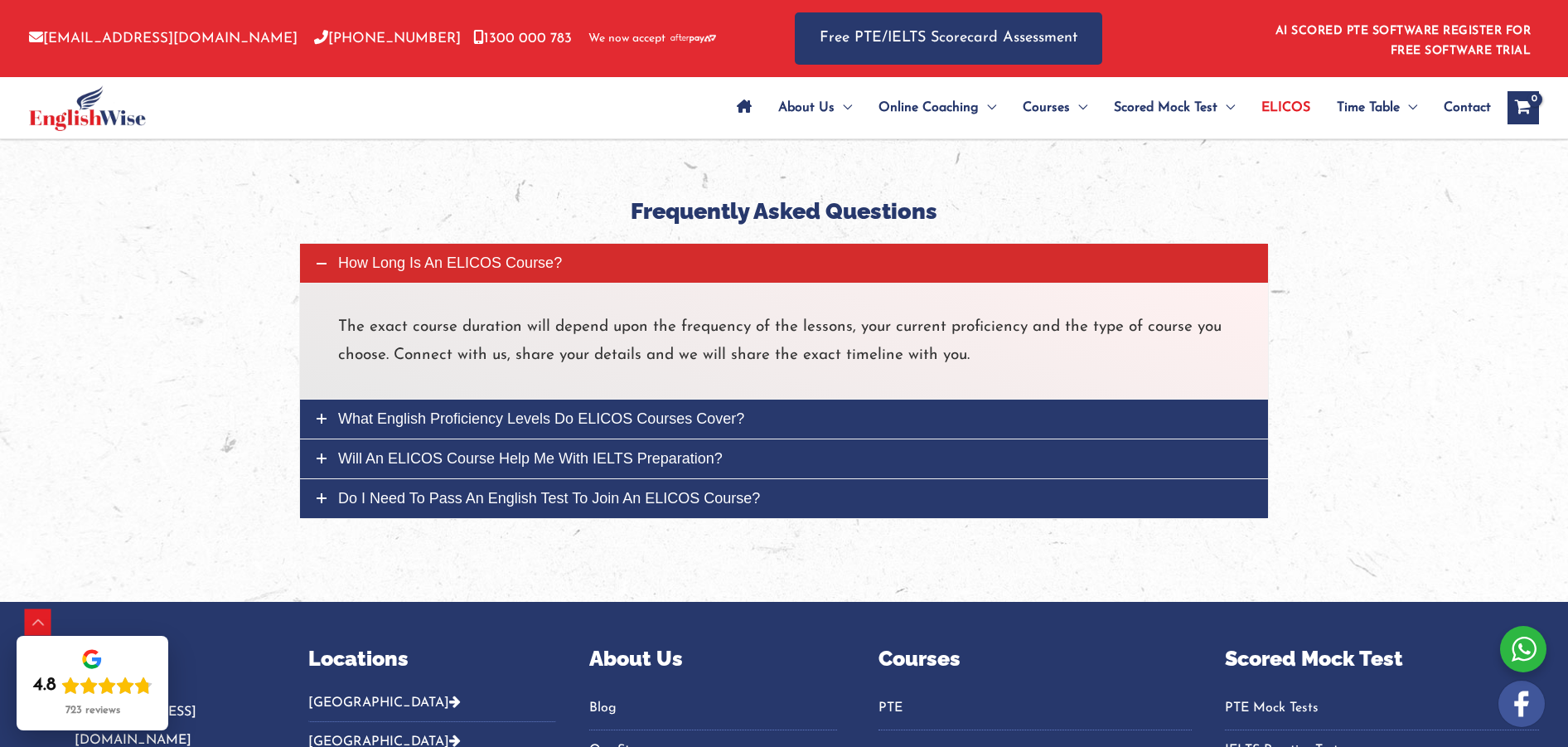
scroll to position [4063, 0]
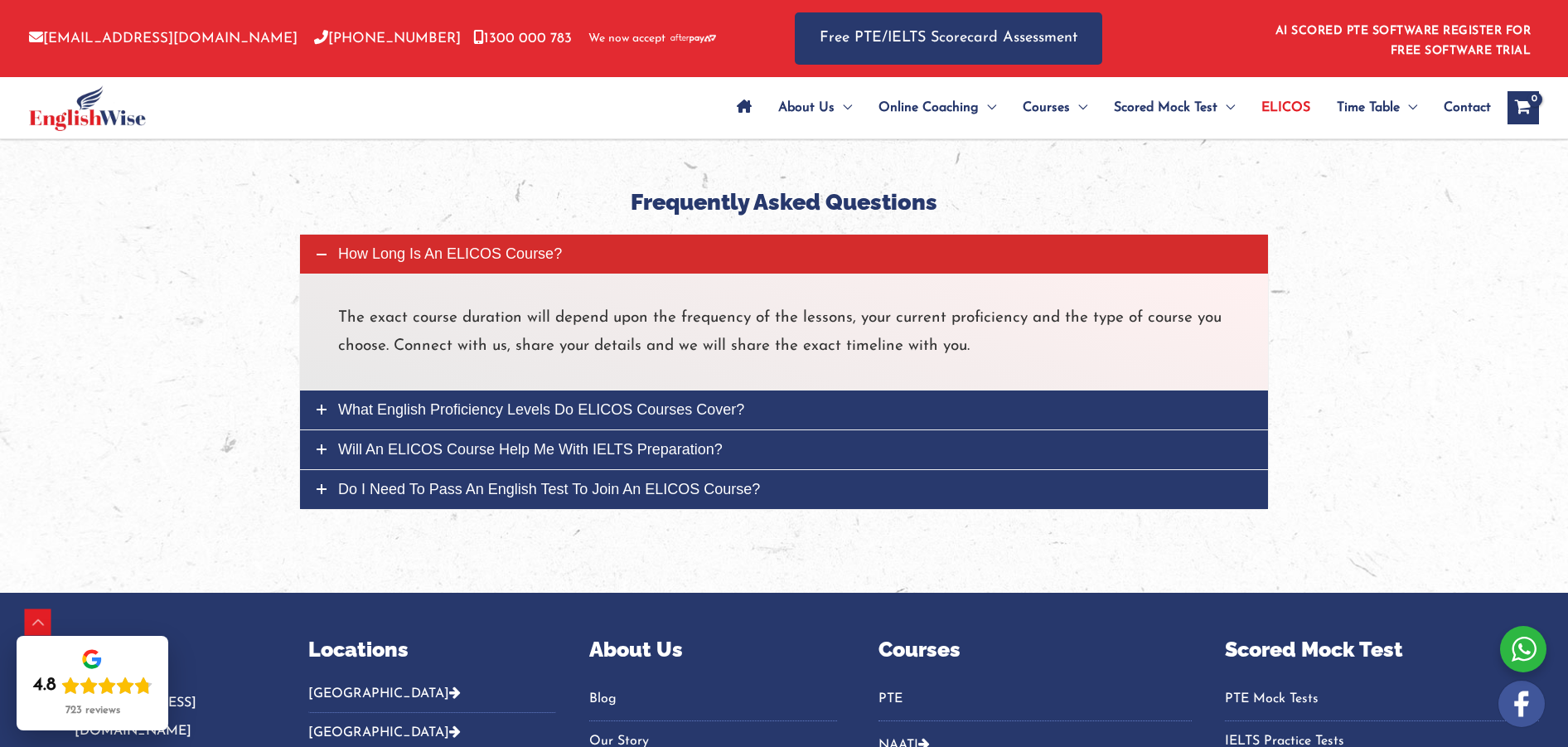
click at [342, 323] on p "The exact course duration will depend upon the frequency of the lessons, your c…" at bounding box center [784, 332] width 892 height 56
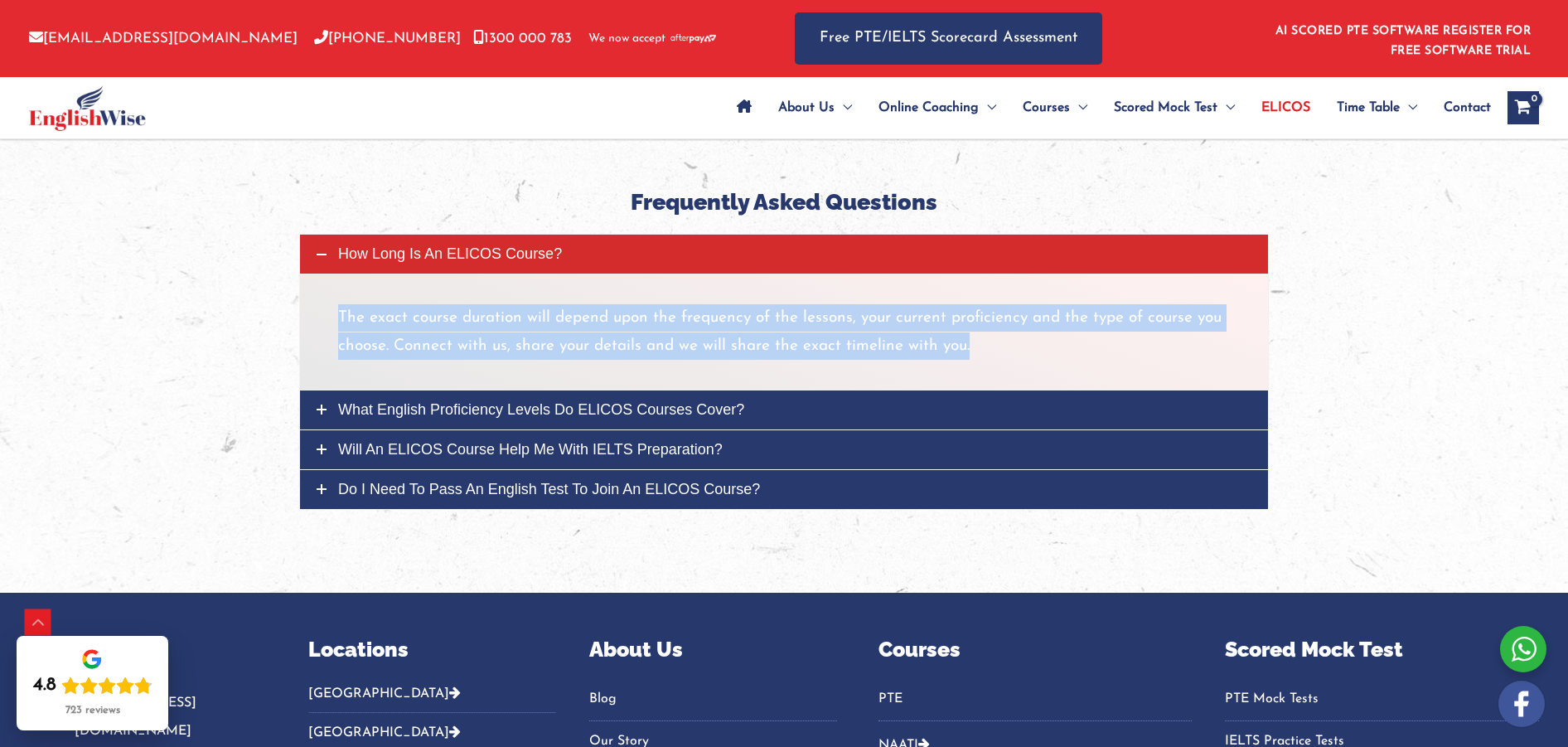
drag, startPoint x: 339, startPoint y: 318, endPoint x: 964, endPoint y: 350, distance: 625.8
click at [964, 350] on p "The exact course duration will depend upon the frequency of the lessons, your c…" at bounding box center [784, 332] width 892 height 56
copy p "The exact course duration will depend upon the frequency of the lessons, your c…"
click at [444, 410] on span "What English proficiency levels do ELICOS courses cover?" at bounding box center [541, 410] width 406 height 17
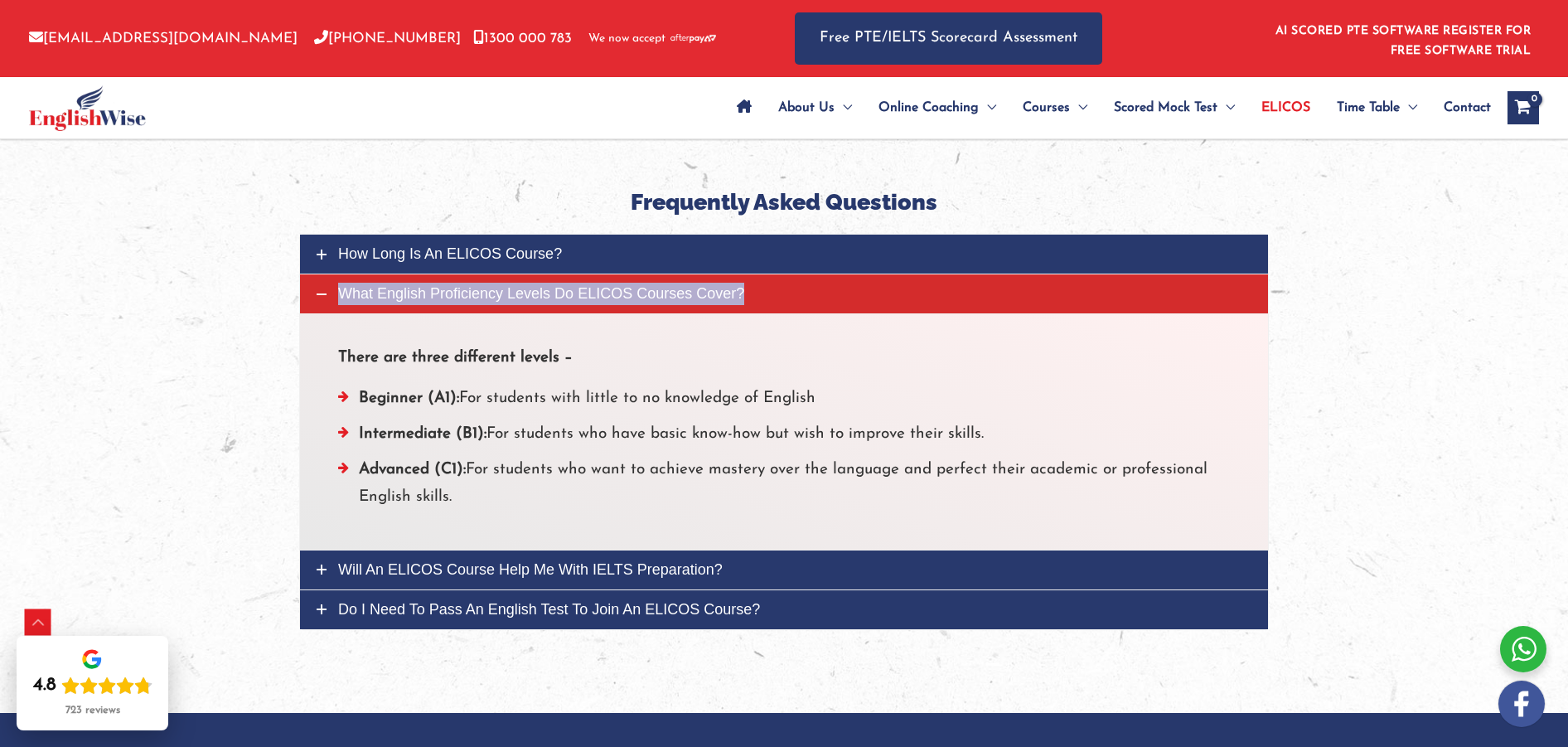
drag, startPoint x: 417, startPoint y: 292, endPoint x: 385, endPoint y: 302, distance: 33.5
click at [383, 300] on span "What English proficiency levels do ELICOS courses cover?" at bounding box center [541, 293] width 406 height 17
drag, startPoint x: 341, startPoint y: 350, endPoint x: 491, endPoint y: 490, distance: 205.2
click at [491, 490] on div "There are three different levels – Beginner (A1): For students with little to n…" at bounding box center [784, 431] width 892 height 175
copy div "There are three different levels – Beginner (A1): For students with little to n…"
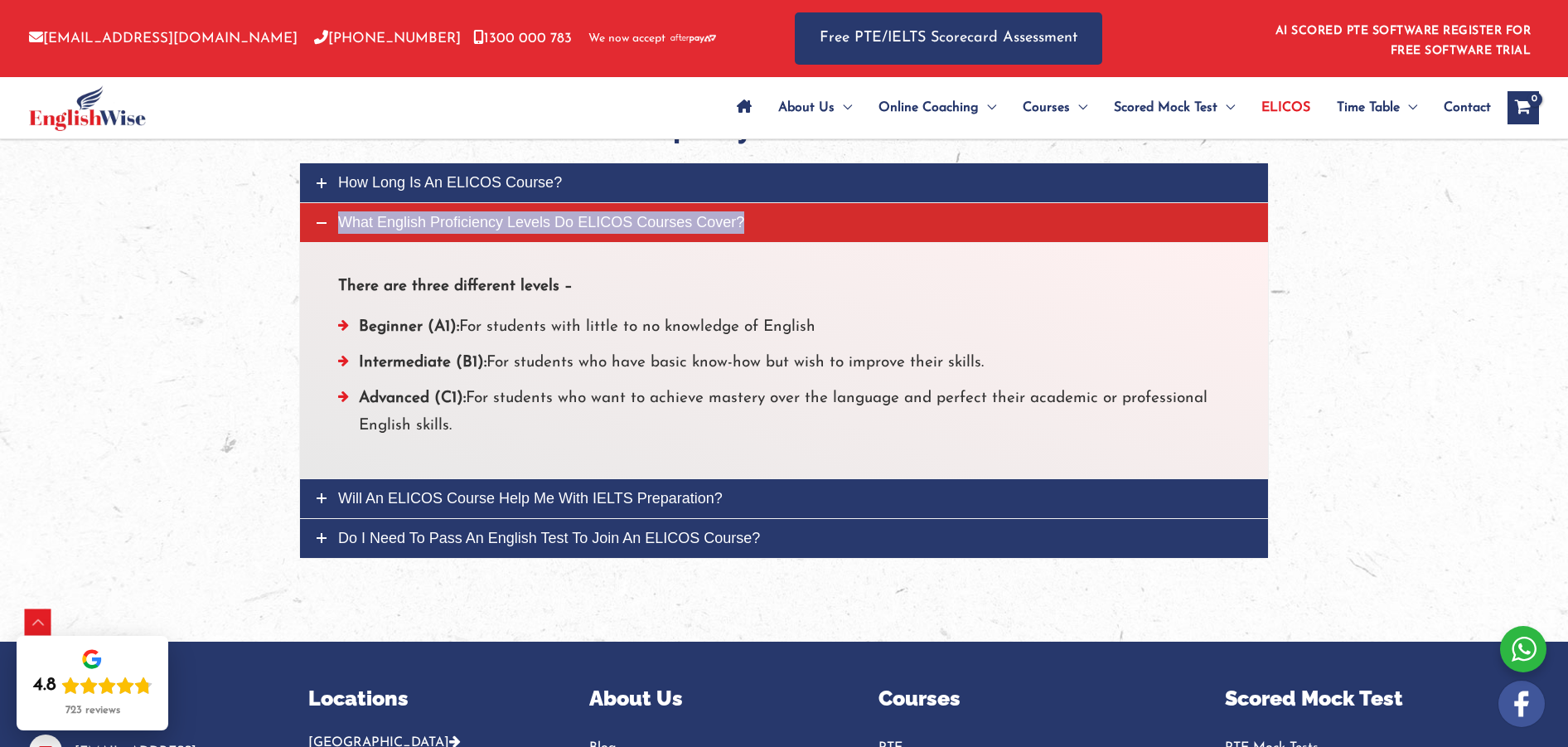
scroll to position [4208, 0]
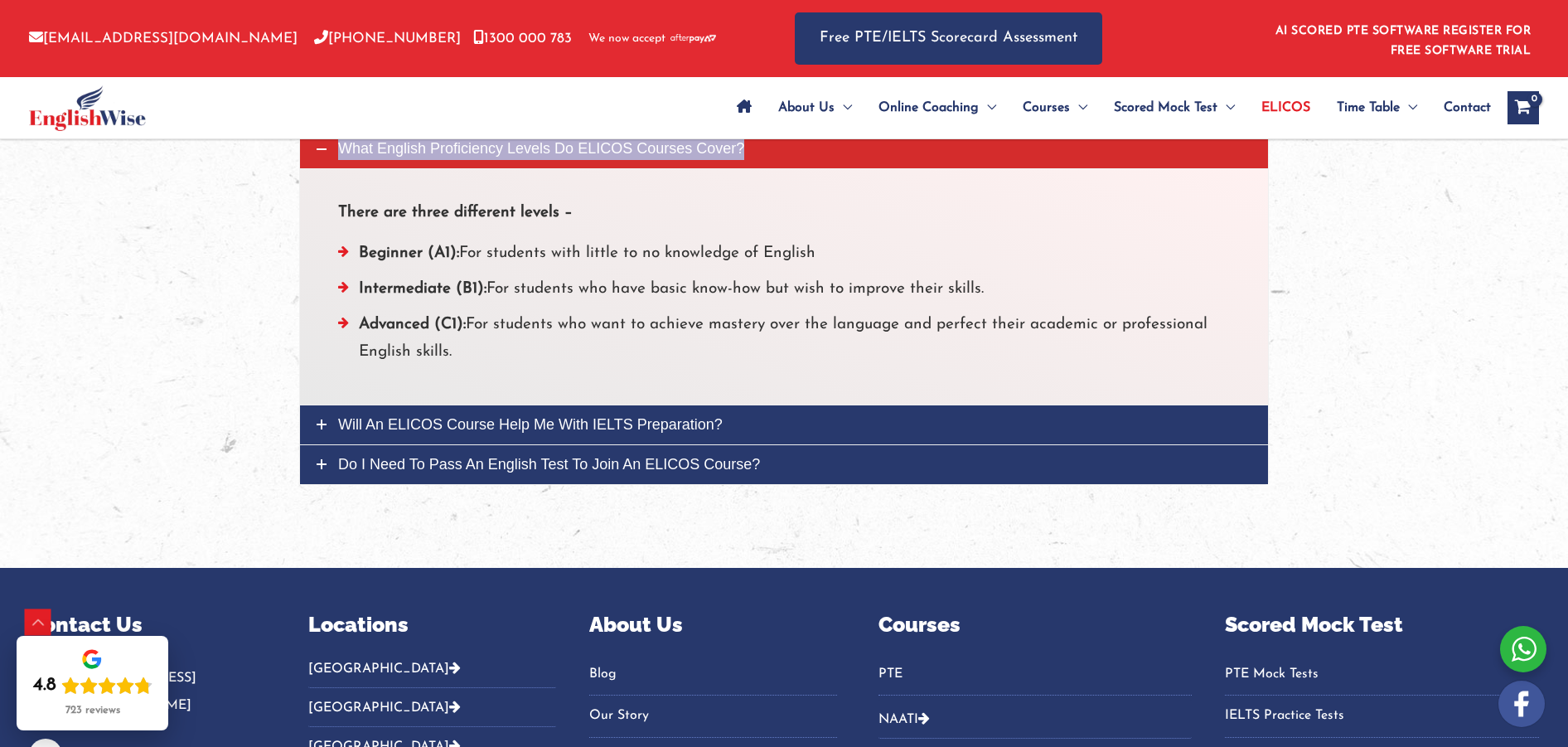
click at [452, 429] on span "Will an ELICOS course help me with IELTS preparation?" at bounding box center [530, 424] width 384 height 17
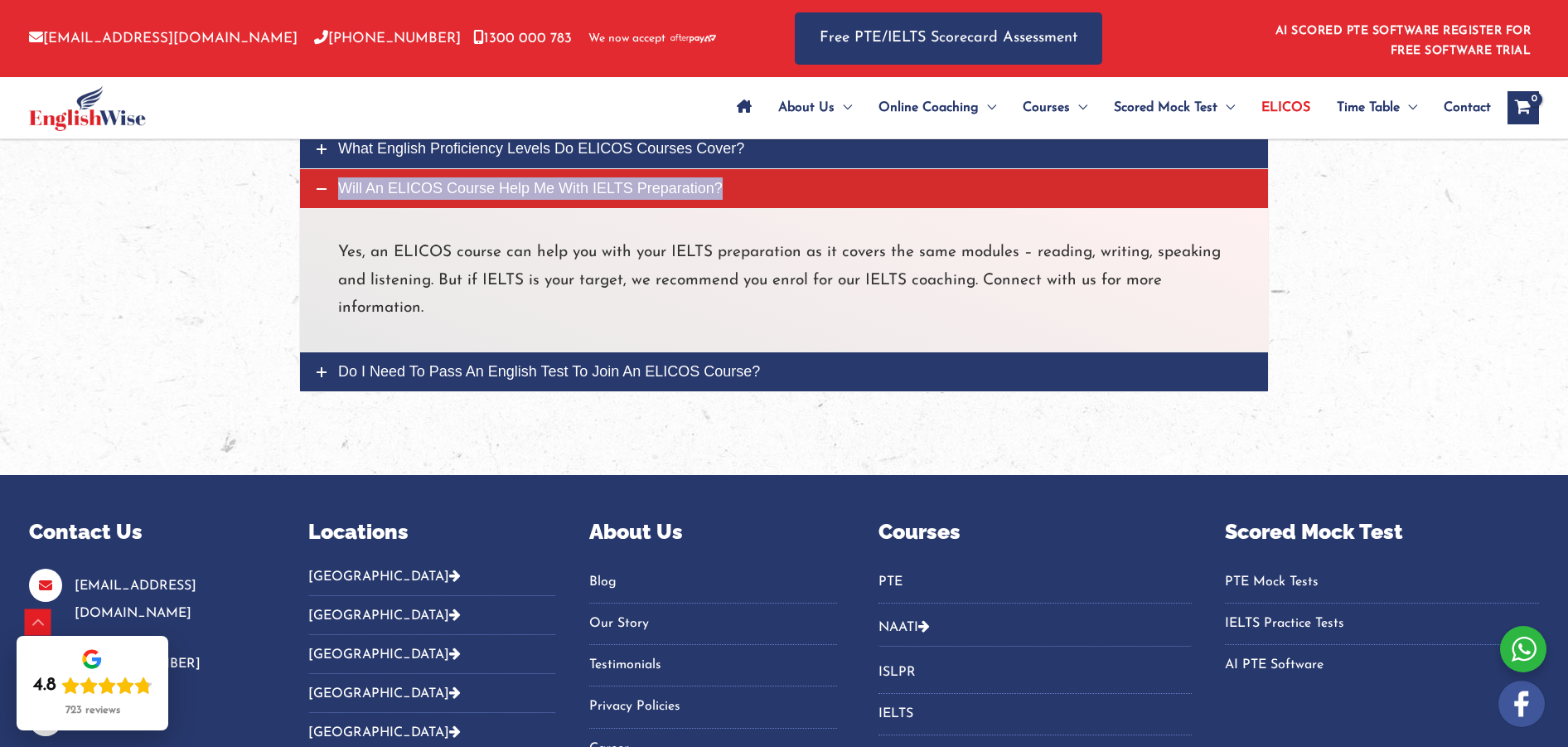
drag, startPoint x: 398, startPoint y: 189, endPoint x: 369, endPoint y: 193, distance: 29.3
click at [369, 193] on span "Will an ELICOS course help me with IELTS preparation?" at bounding box center [530, 188] width 384 height 17
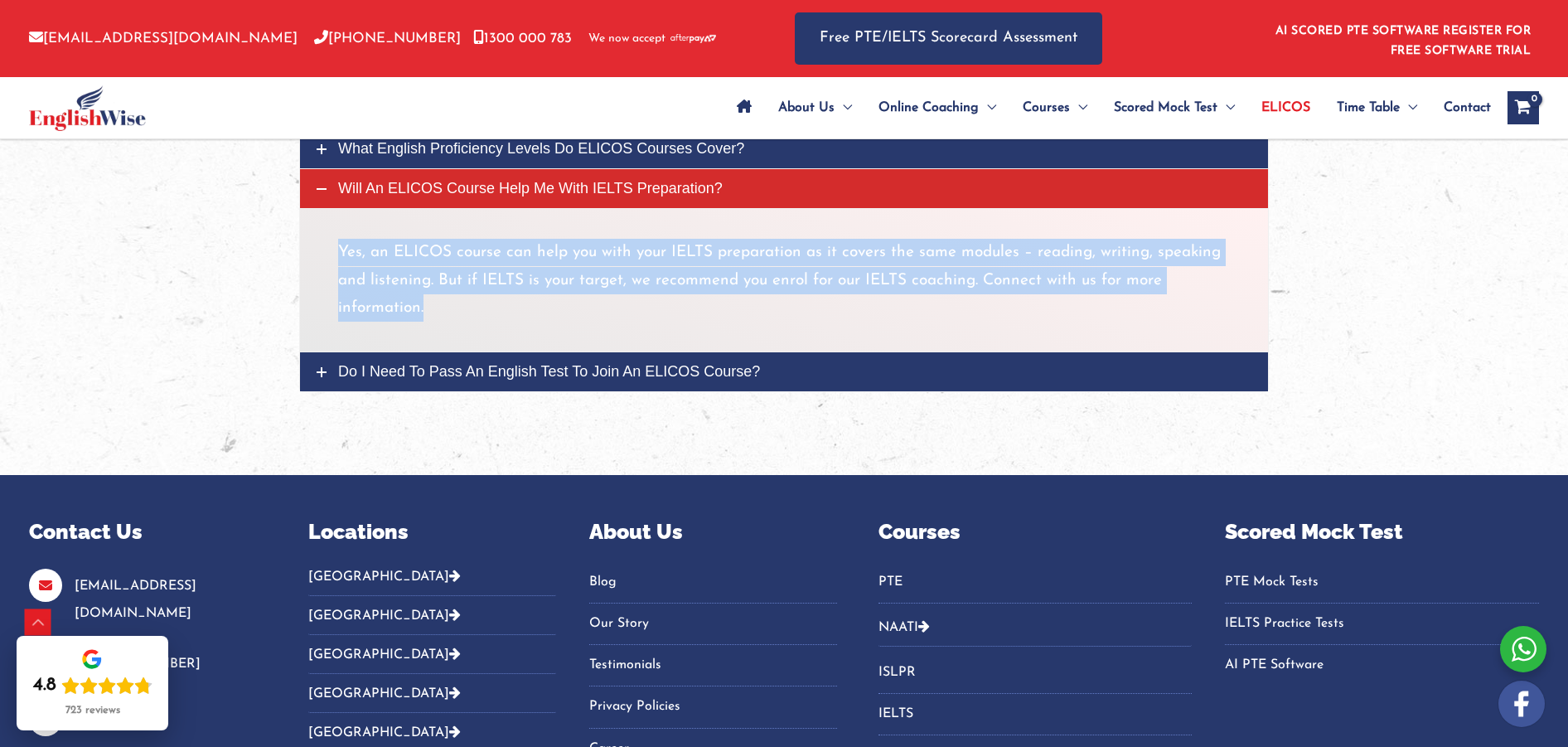
drag, startPoint x: 340, startPoint y: 251, endPoint x: 435, endPoint y: 308, distance: 110.8
click at [435, 308] on p "Yes, an ELICOS course can help you with your IELTS preparation as it covers the…" at bounding box center [784, 280] width 892 height 83
copy p "Yes, an ELICOS course can help you with your IELTS preparation as it covers the…"
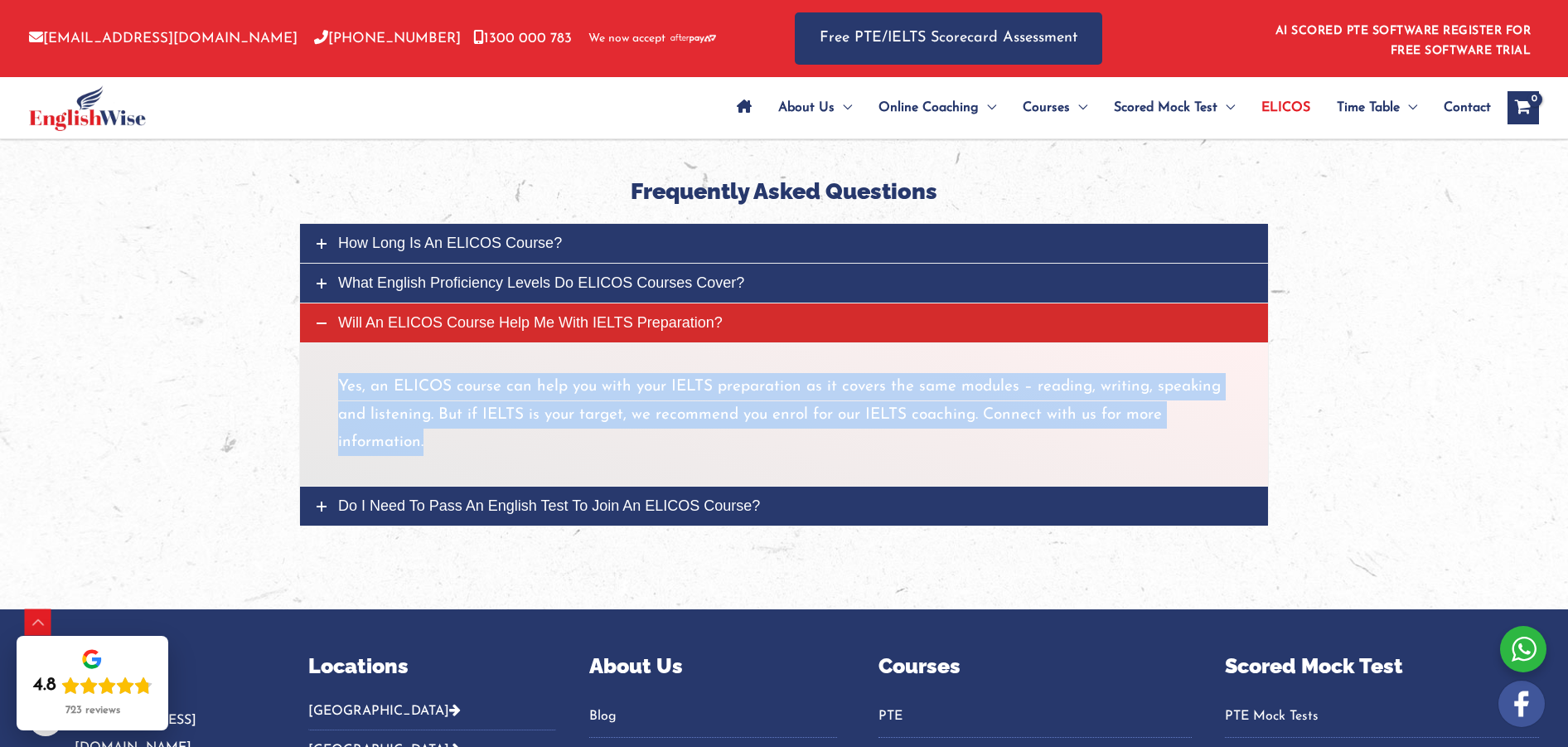
scroll to position [4065, 0]
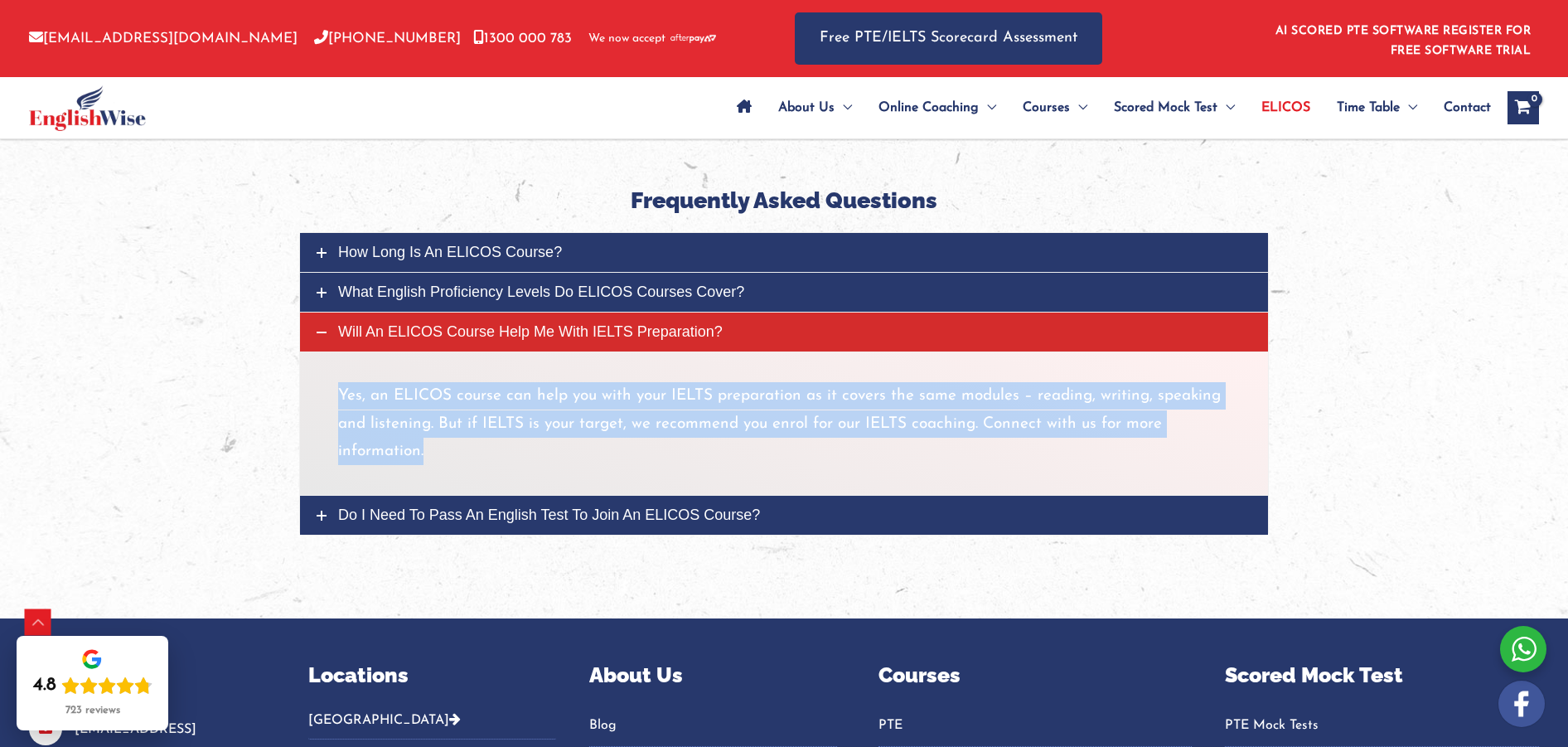
click at [466, 519] on span "Do I need to pass an English test to join an ELICOS course?" at bounding box center [548, 515] width 422 height 17
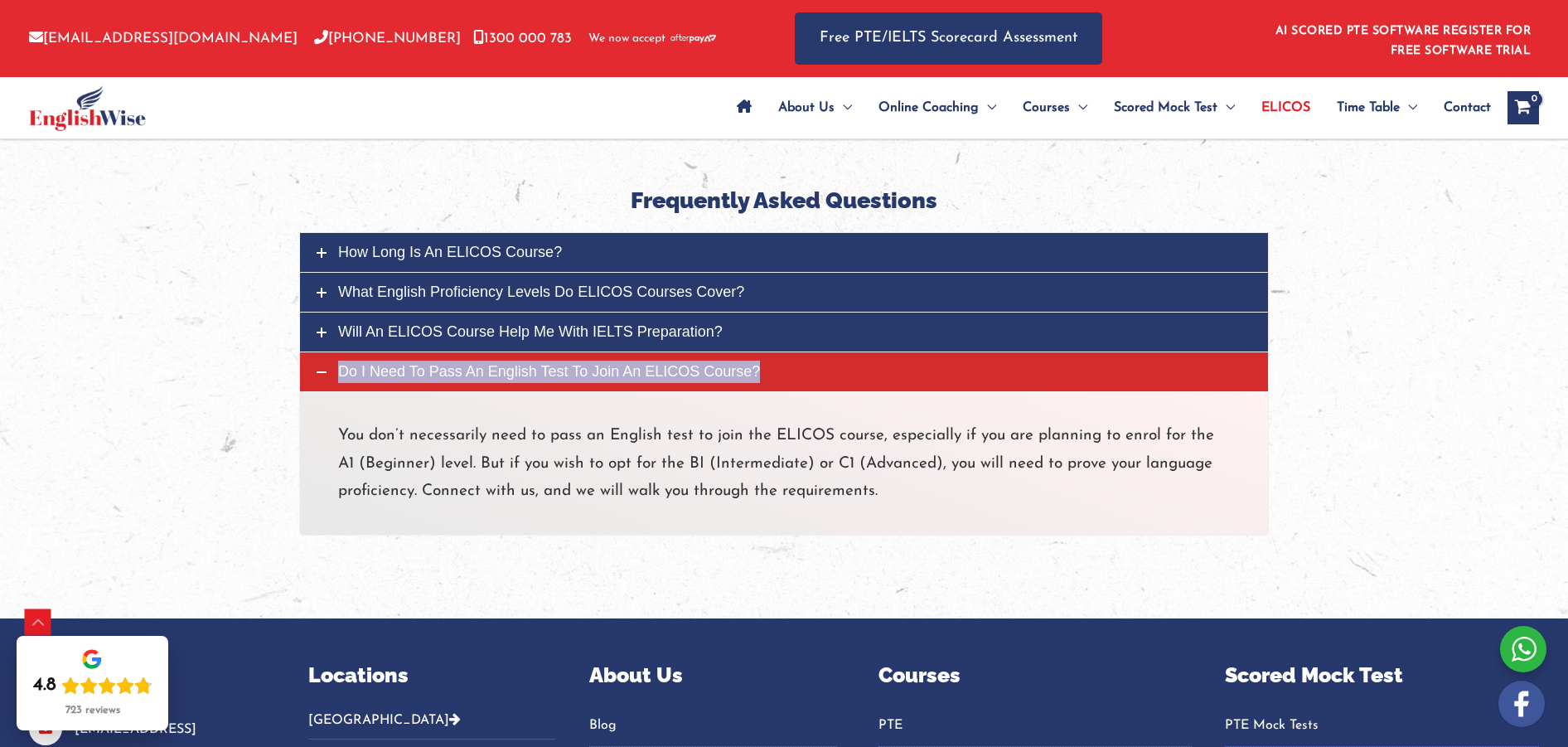
drag, startPoint x: 400, startPoint y: 369, endPoint x: 384, endPoint y: 372, distance: 16.3
click at [384, 373] on span "Do I need to pass an English test to join an ELICOS course?" at bounding box center [548, 371] width 422 height 17
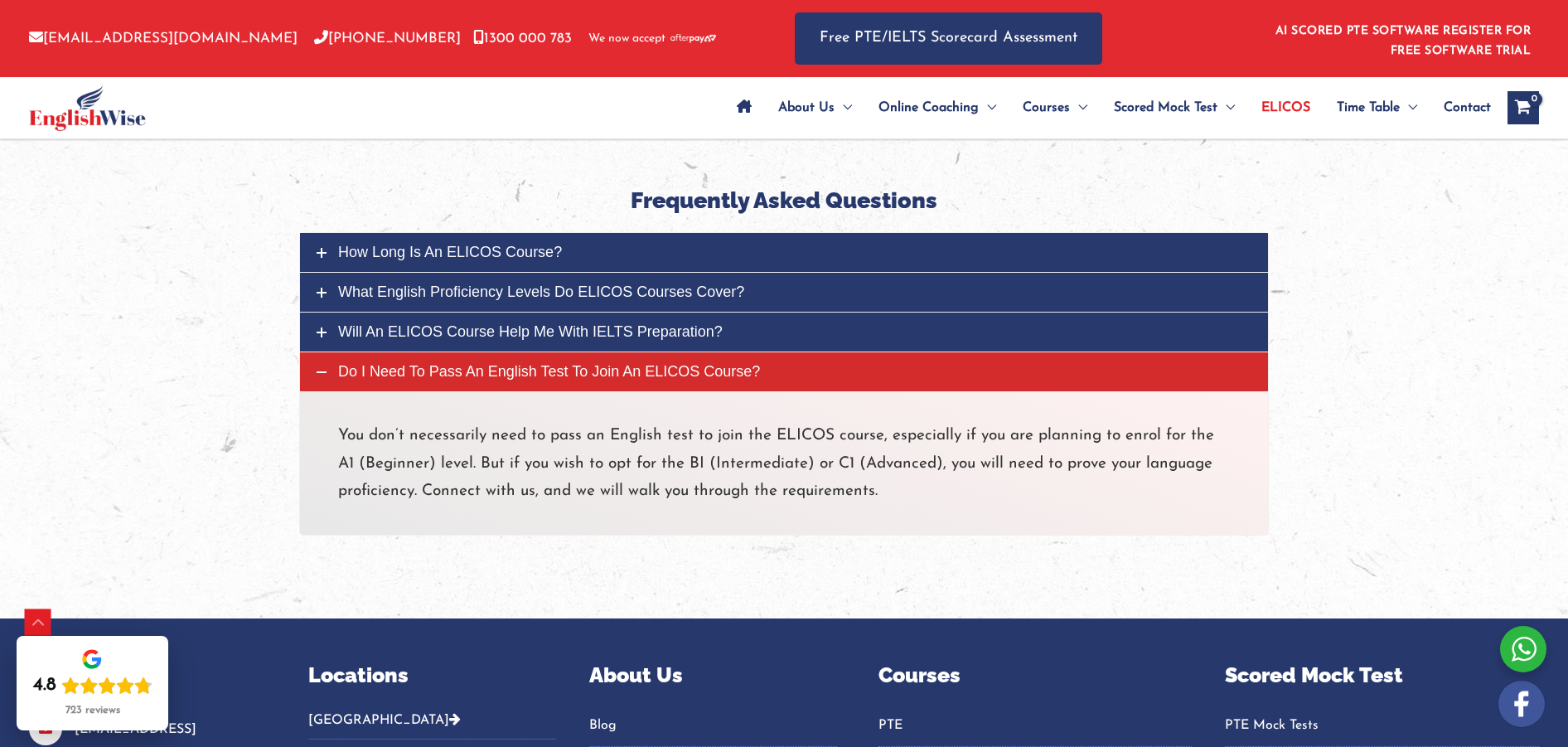
click at [344, 434] on p "You don’t necessarily need to pass an English test to join the ELICOS course, e…" at bounding box center [784, 463] width 892 height 83
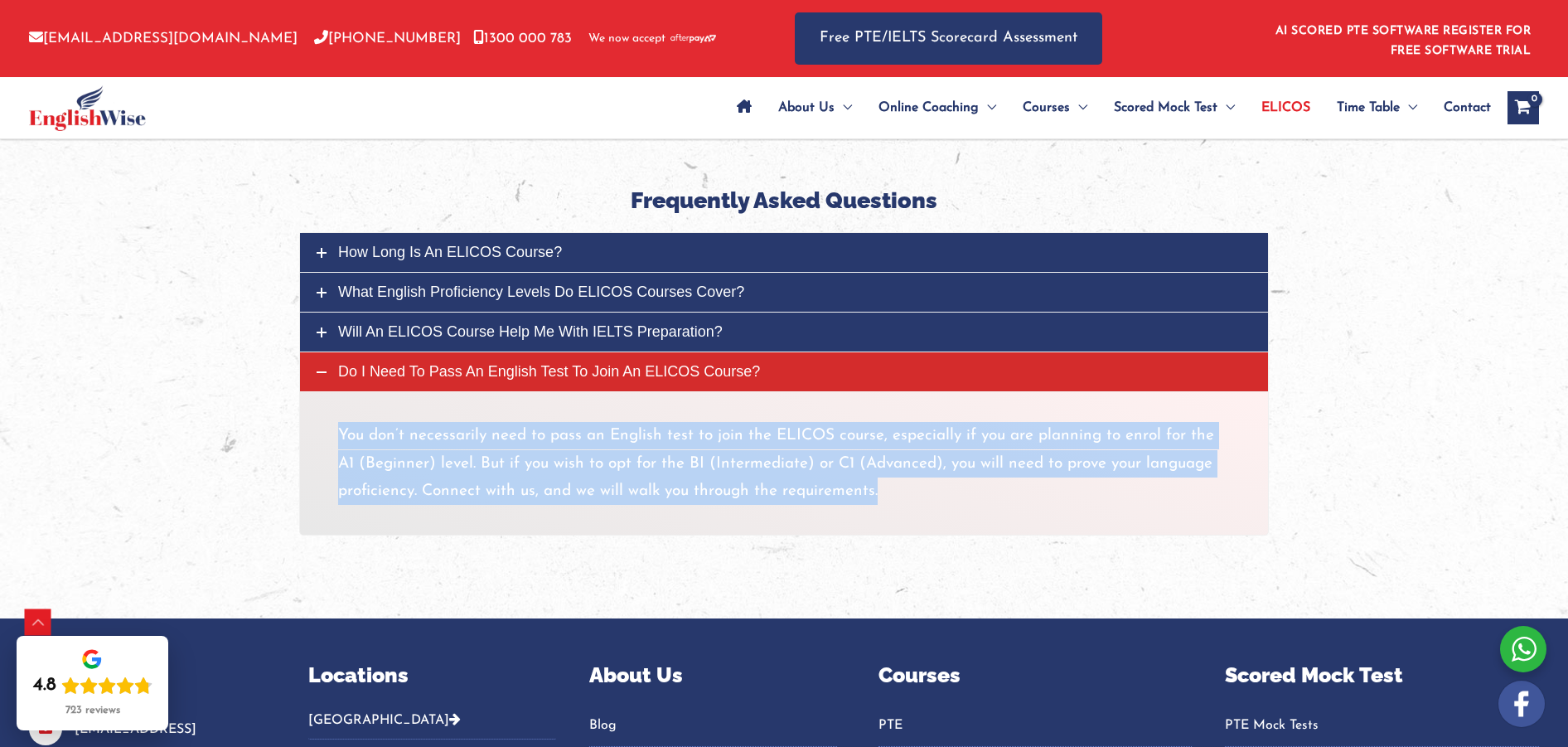
drag, startPoint x: 342, startPoint y: 434, endPoint x: 892, endPoint y: 486, distance: 552.5
click at [892, 486] on p "You don’t necessarily need to pass an English test to join the ELICOS course, e…" at bounding box center [784, 463] width 892 height 83
copy p "You don’t necessarily need to pass an English test to join the ELICOS course, e…"
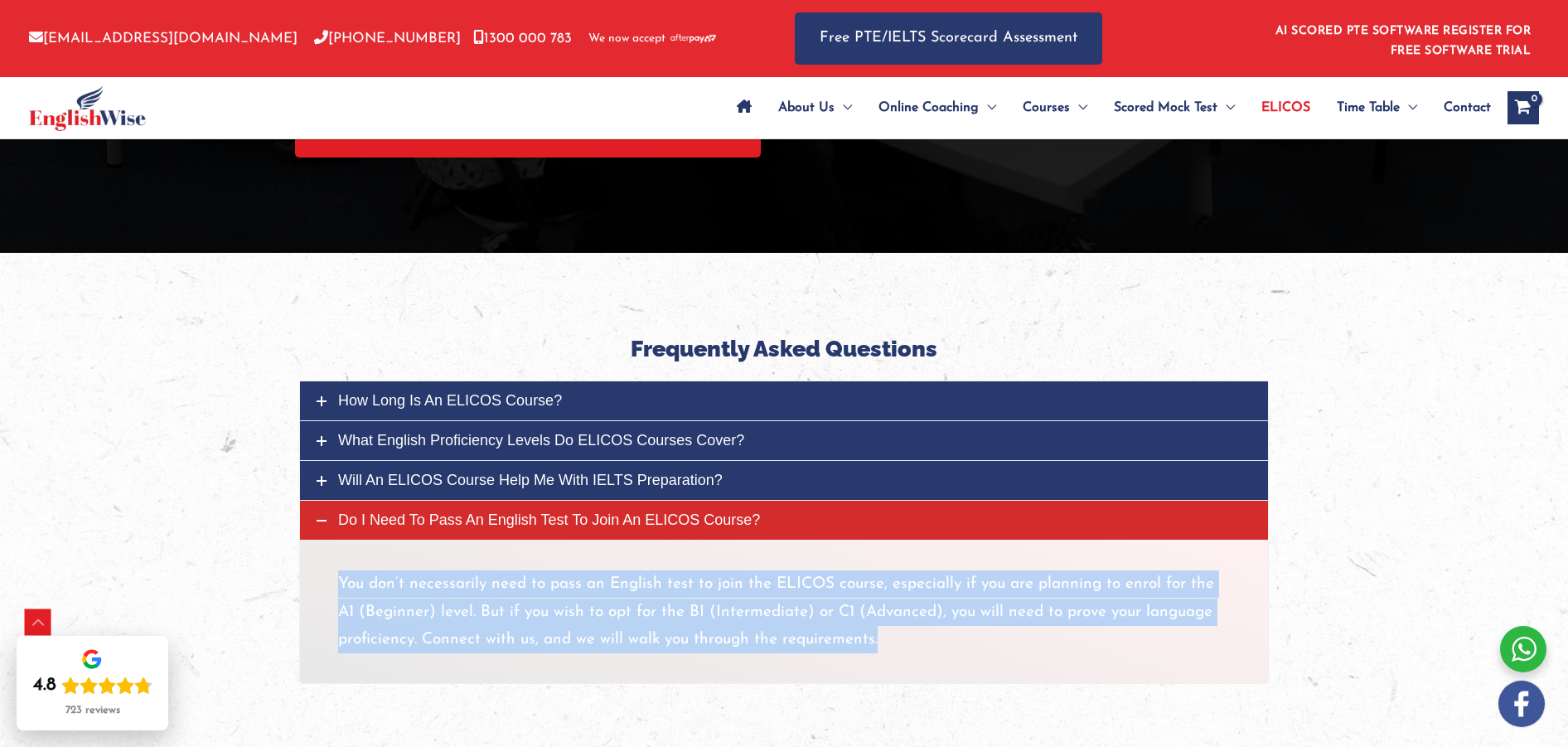
scroll to position [3865, 0]
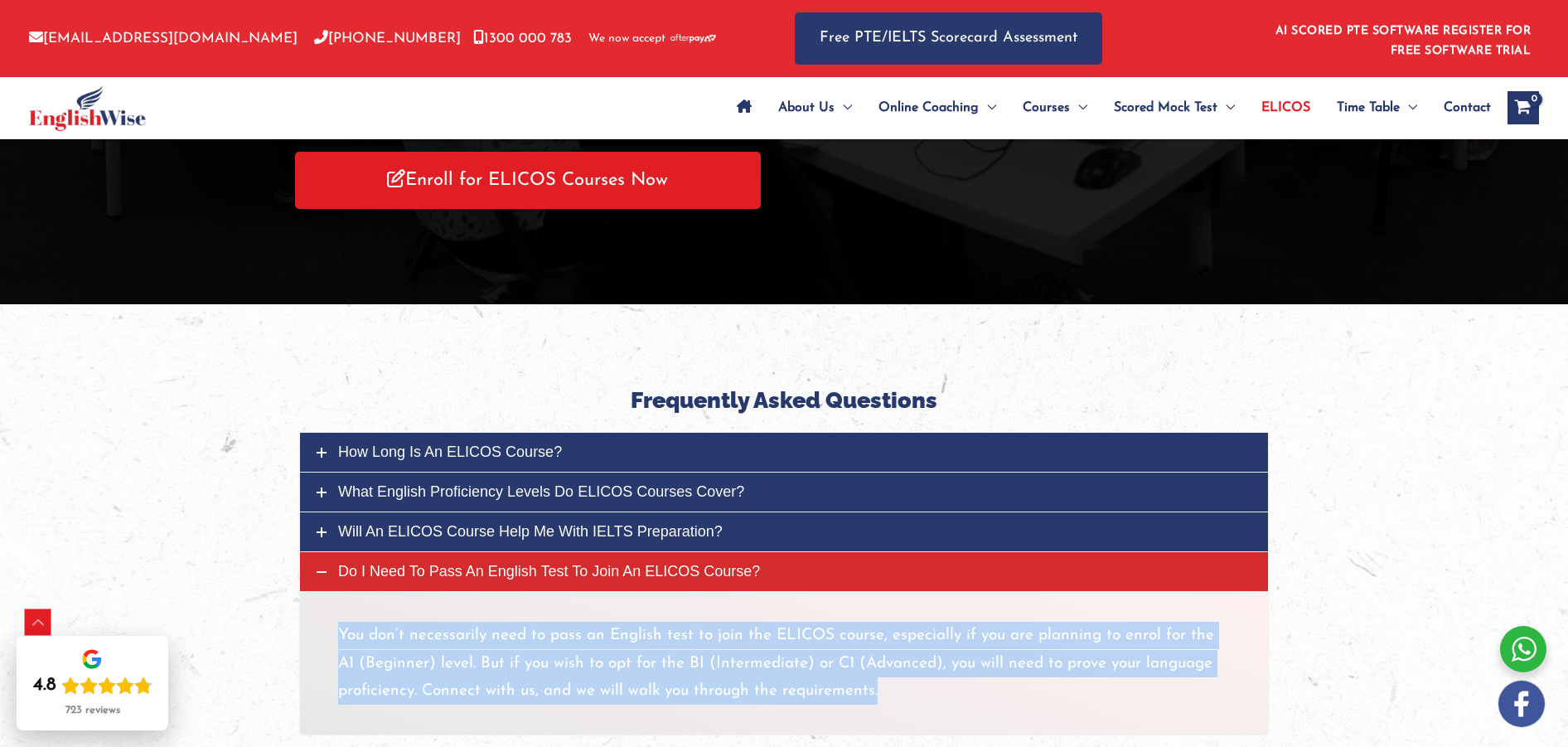
click at [1450, 103] on span "Contact" at bounding box center [1467, 108] width 47 height 58
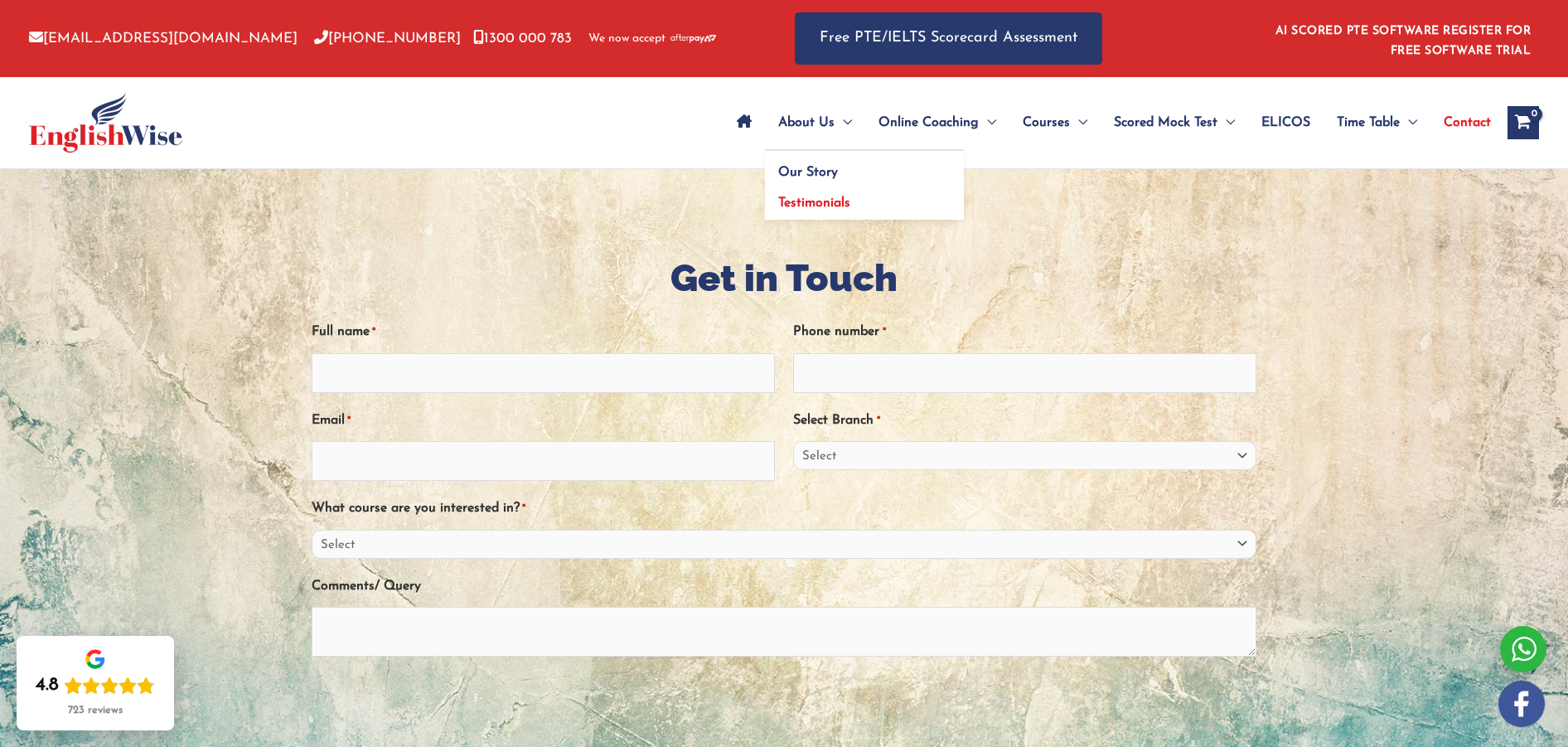
click at [797, 202] on span "Testimonials" at bounding box center [814, 203] width 72 height 13
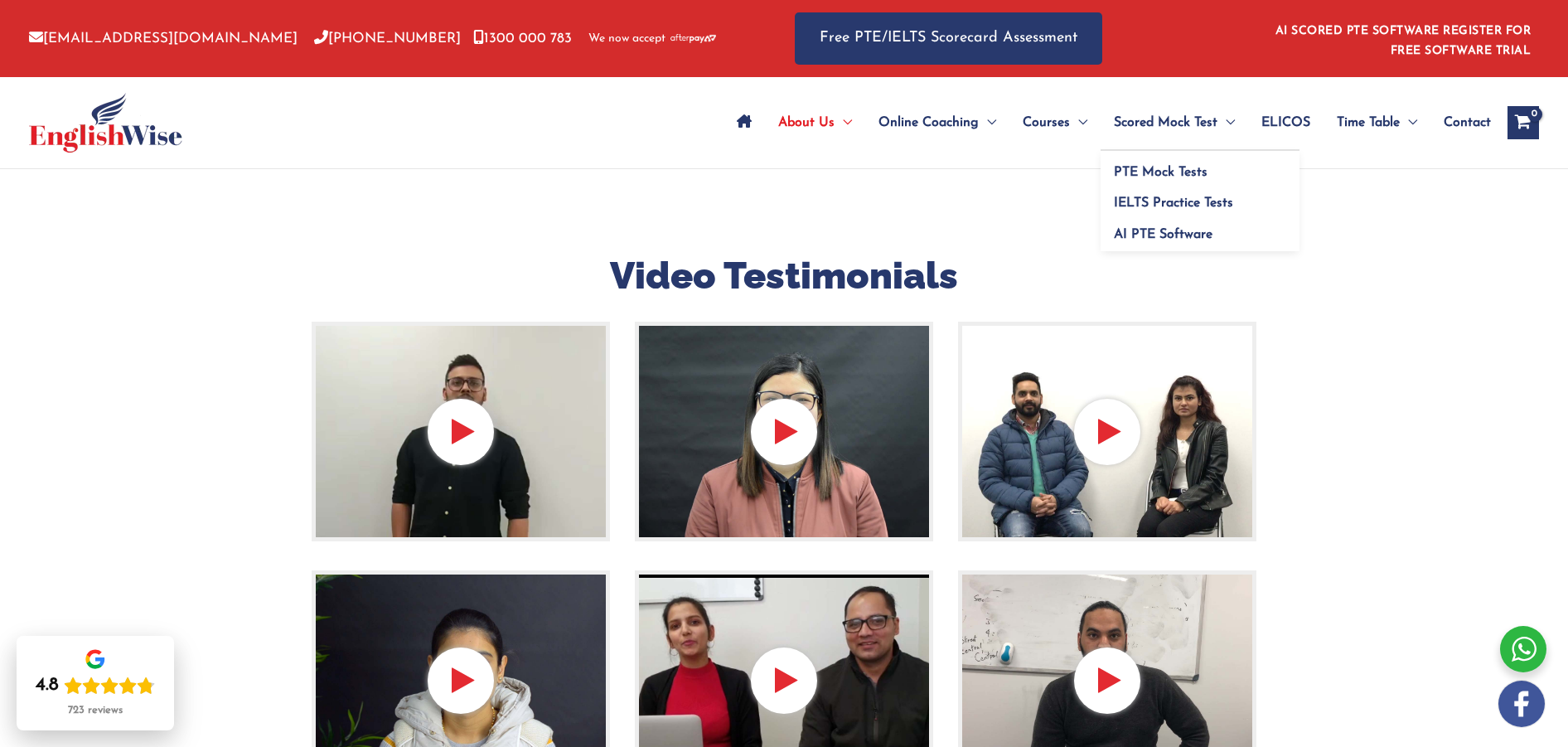
click at [1168, 117] on span "Scored Mock Test" at bounding box center [1166, 123] width 103 height 58
click at [1153, 171] on span "PTE Mock Tests" at bounding box center [1161, 172] width 94 height 13
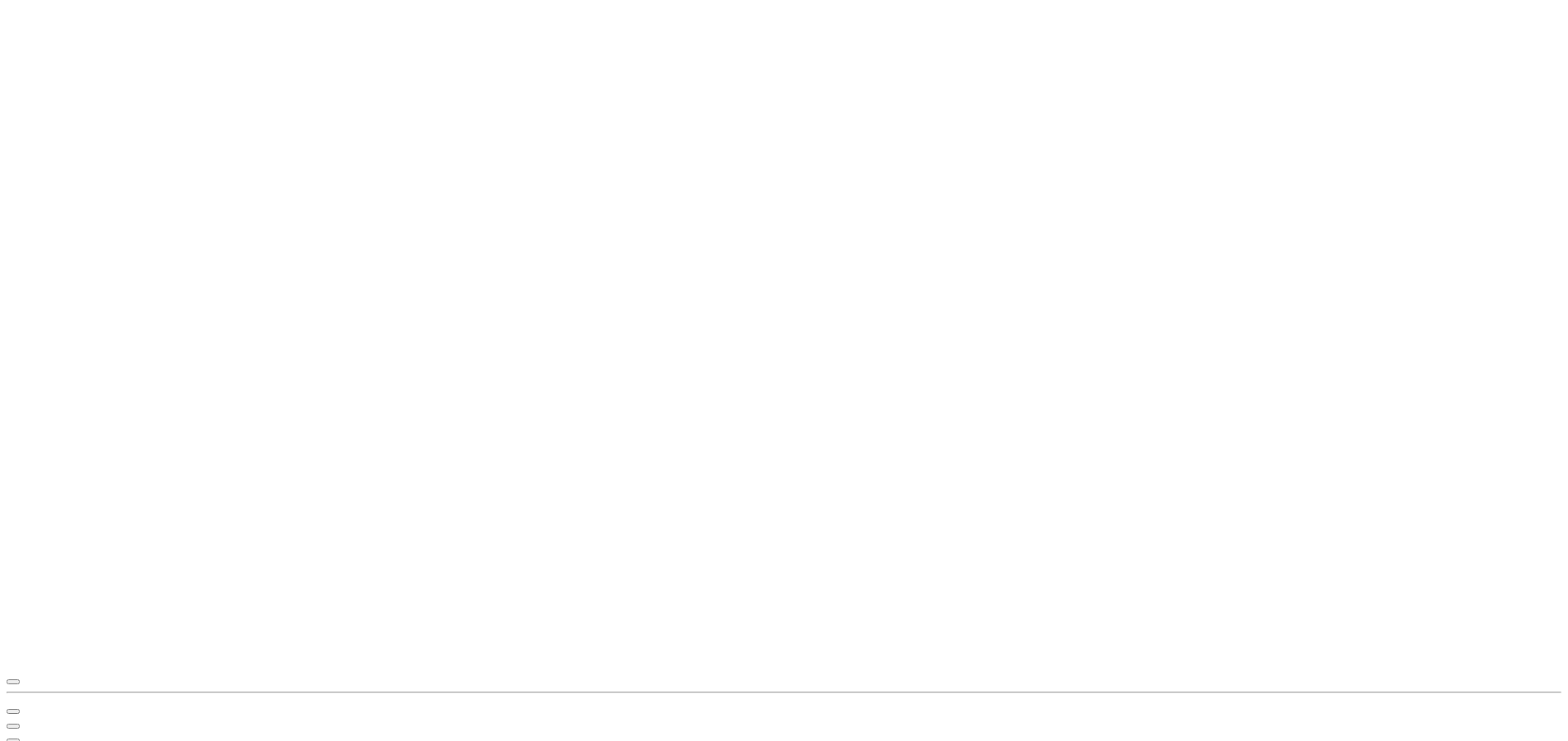
scroll to position [5032, 0]
click at [442, 321] on div "12:04 This is just an image. To change the URL use the Chrome field above. A A …" at bounding box center [784, 339] width 1555 height 664
click at [13, 697] on icon "button" at bounding box center [13, 697] width 0 height 0
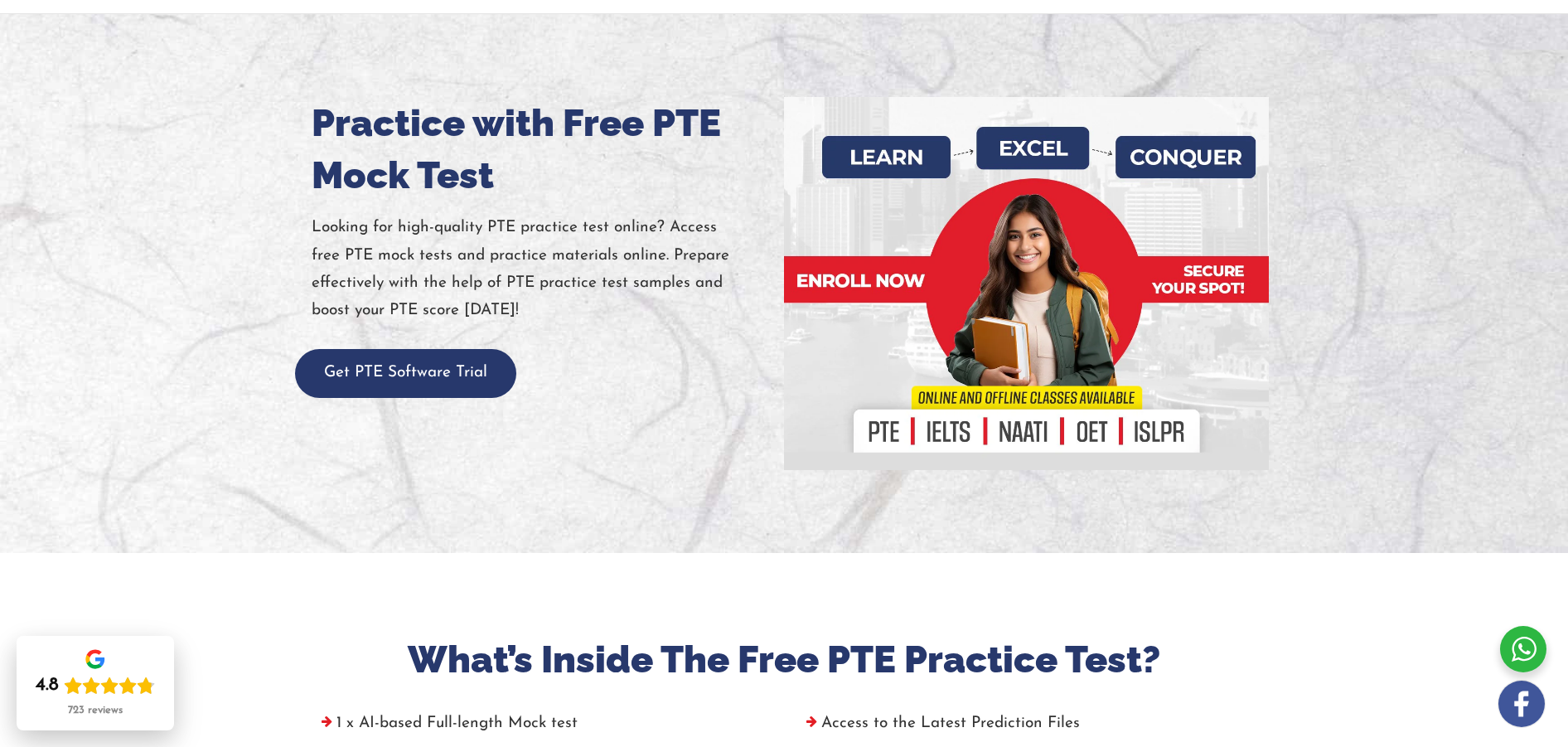
scroll to position [69, 0]
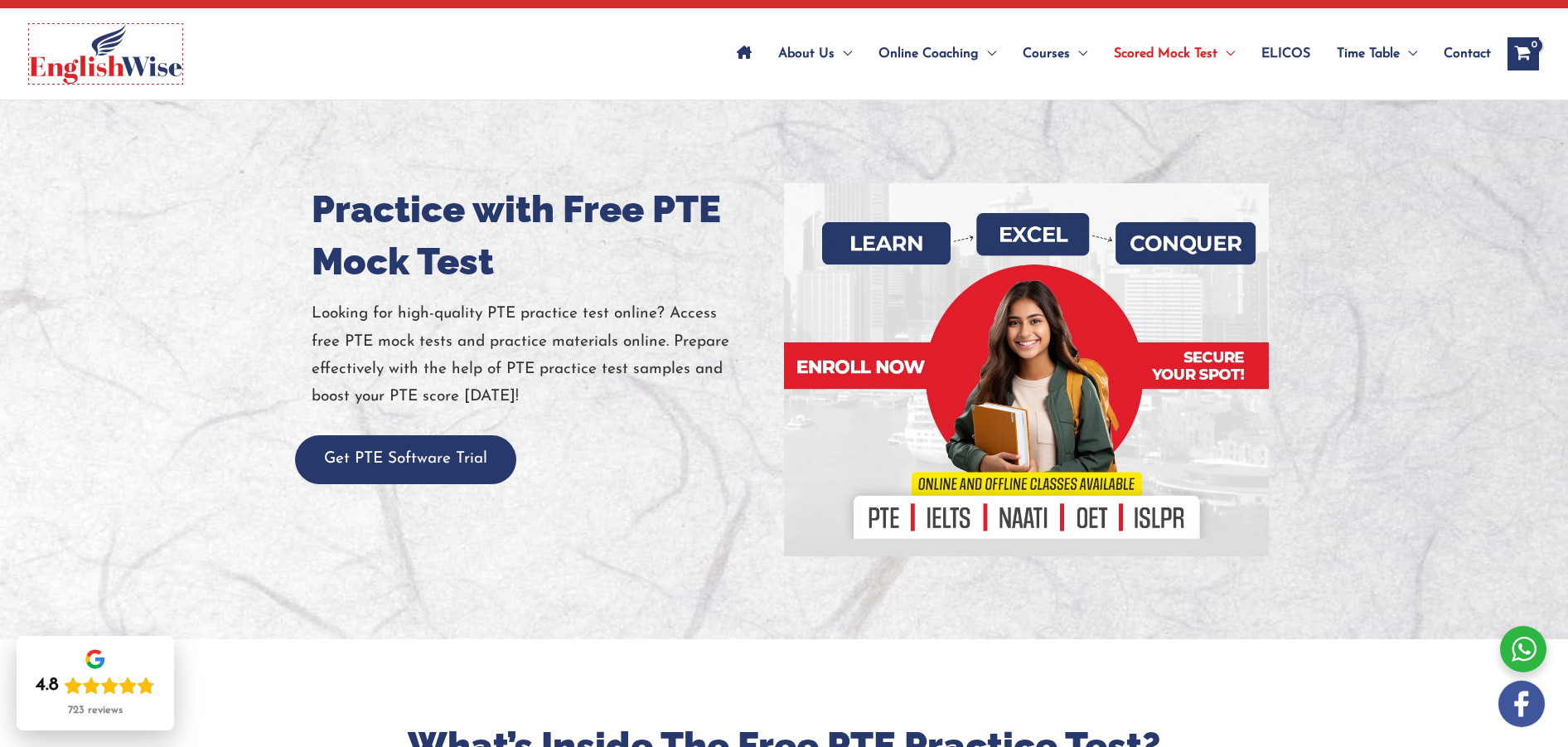
drag, startPoint x: 83, startPoint y: 57, endPoint x: 169, endPoint y: 123, distance: 108.4
click at [83, 57] on img at bounding box center [105, 54] width 153 height 60
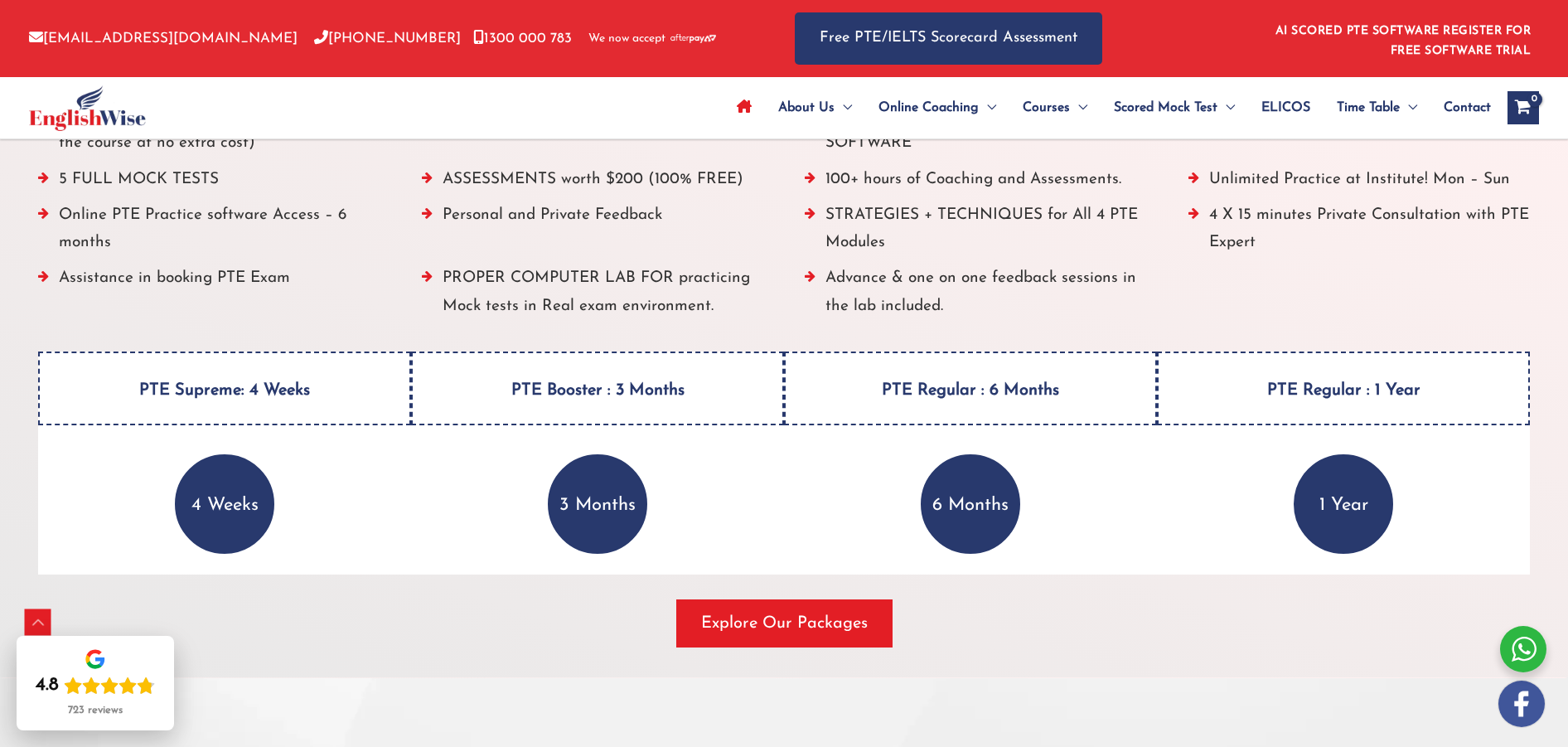
scroll to position [2255, 0]
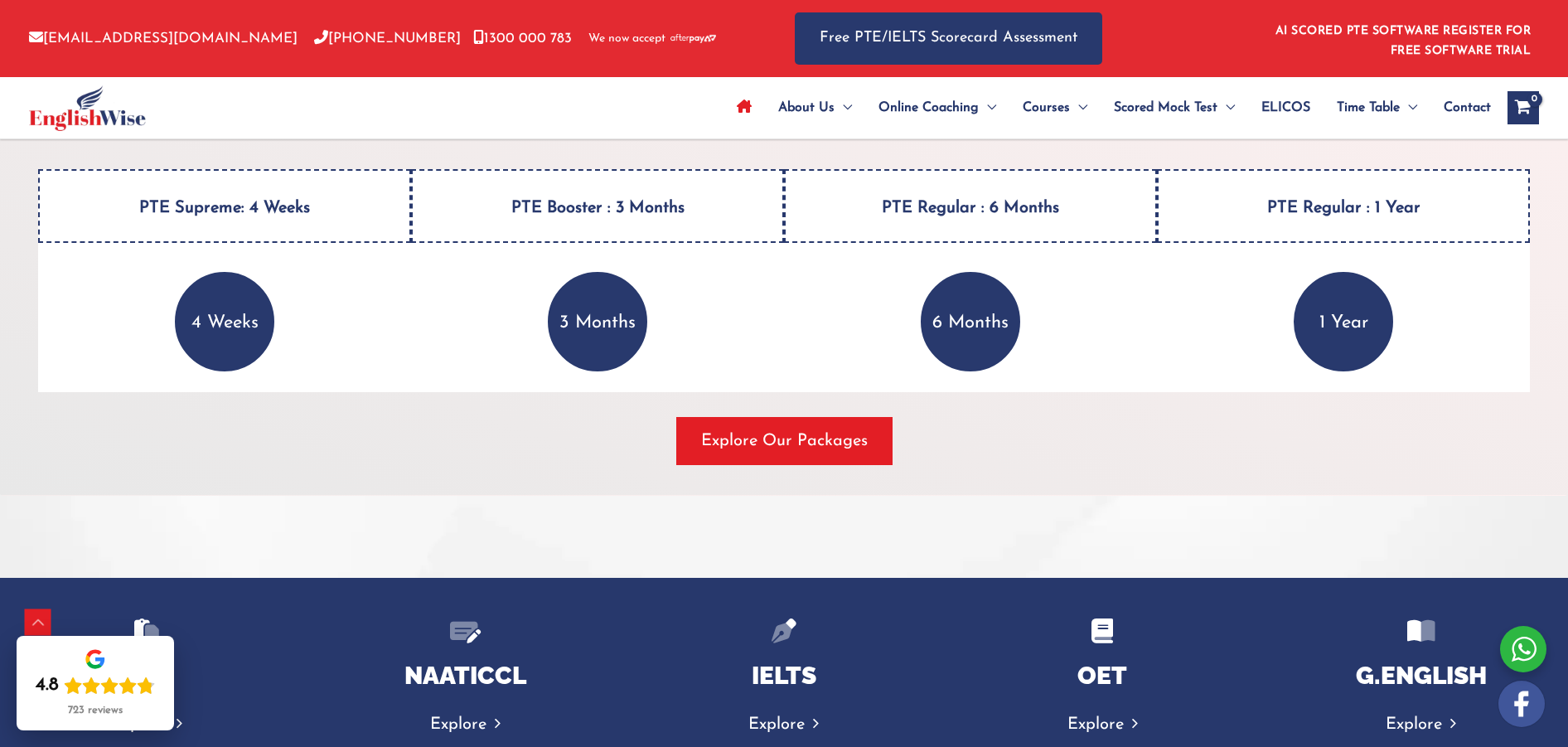
click at [245, 319] on p "4 Weeks" at bounding box center [224, 322] width 99 height 99
drag, startPoint x: 494, startPoint y: 324, endPoint x: 479, endPoint y: 330, distance: 16.2
click at [494, 324] on div "3 Months" at bounding box center [597, 322] width 373 height 99
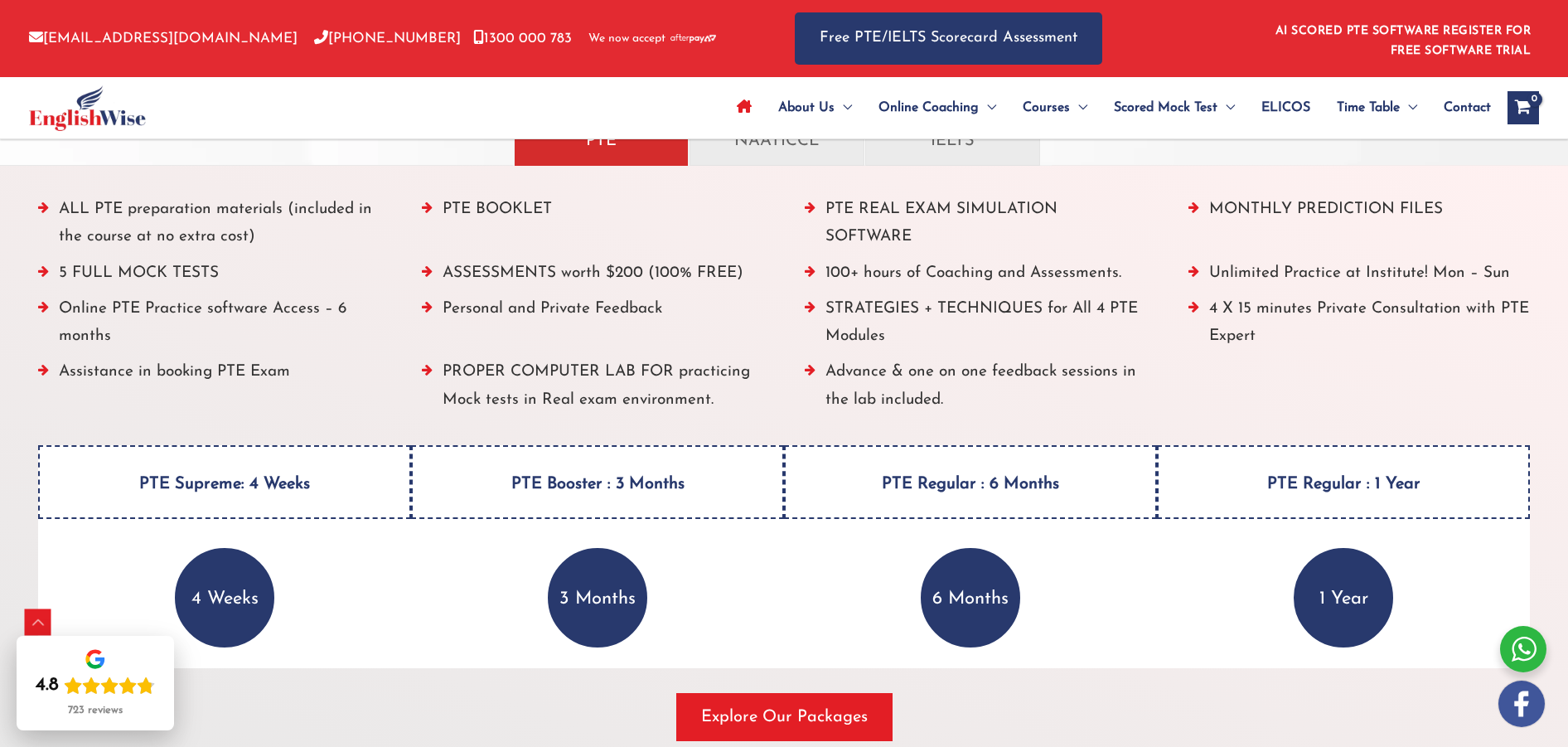
scroll to position [1963, 0]
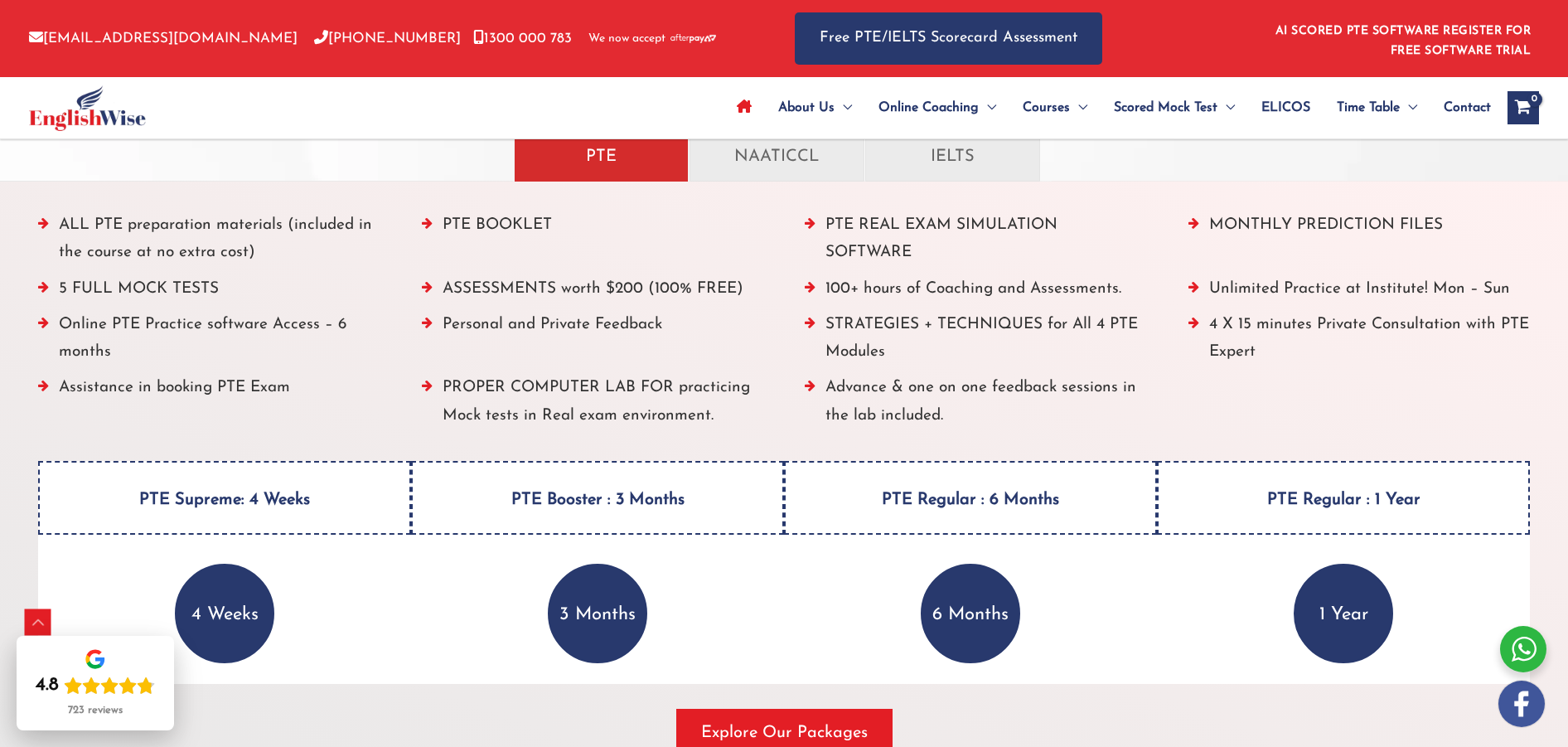
drag, startPoint x: 63, startPoint y: 221, endPoint x: 261, endPoint y: 247, distance: 199.7
click at [261, 247] on li "ALL PTE preparation materials (included in the course at no extra cost)" at bounding box center [209, 243] width 342 height 63
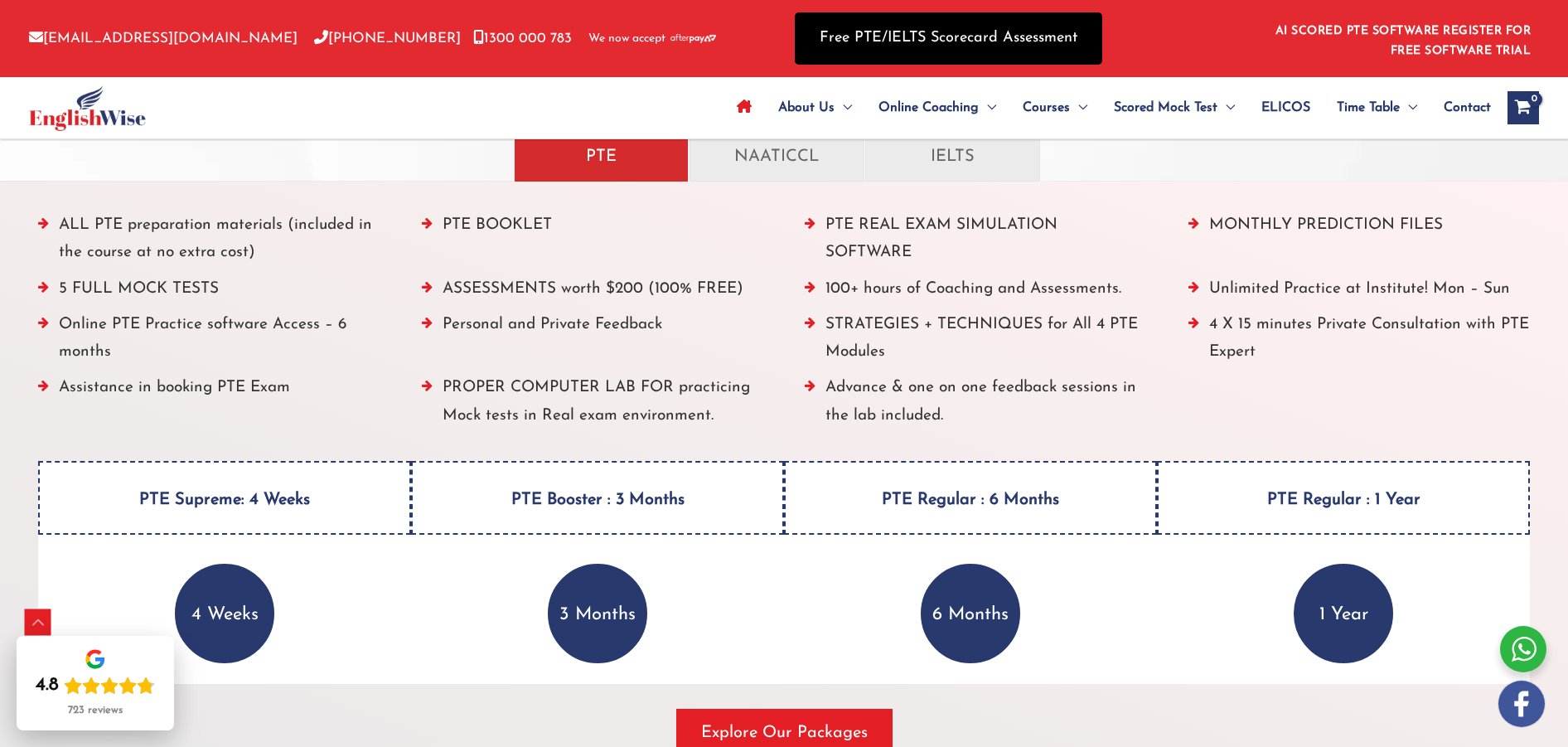
copy li "ALL PTE preparation materials (included in the course at no extra cost)"
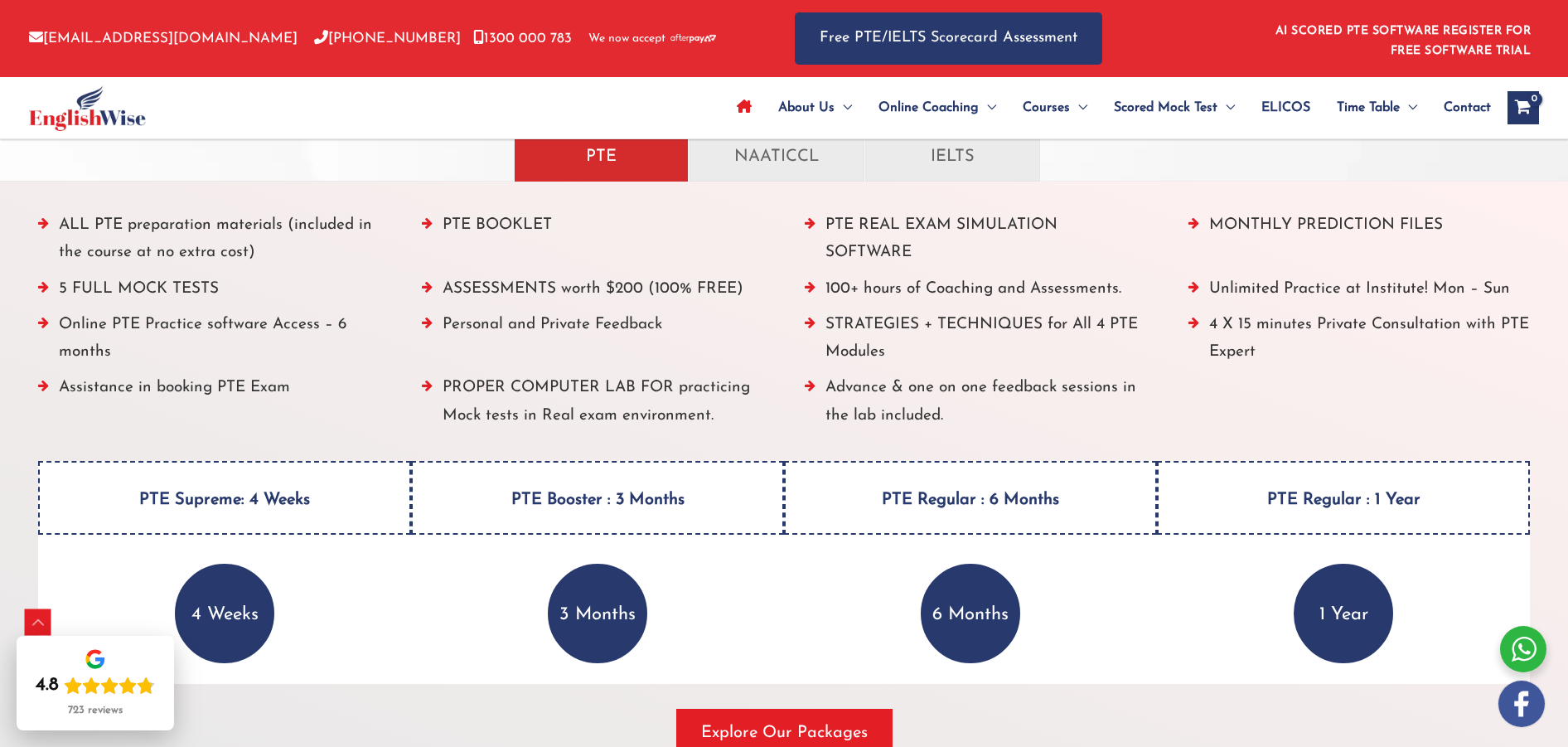
drag, startPoint x: 440, startPoint y: 223, endPoint x: 557, endPoint y: 232, distance: 117.3
click at [557, 232] on li "PTE BOOKLET" at bounding box center [593, 243] width 342 height 63
copy li "PTE BOOKLET"
click at [959, 158] on p "IELTS" at bounding box center [953, 154] width 140 height 29
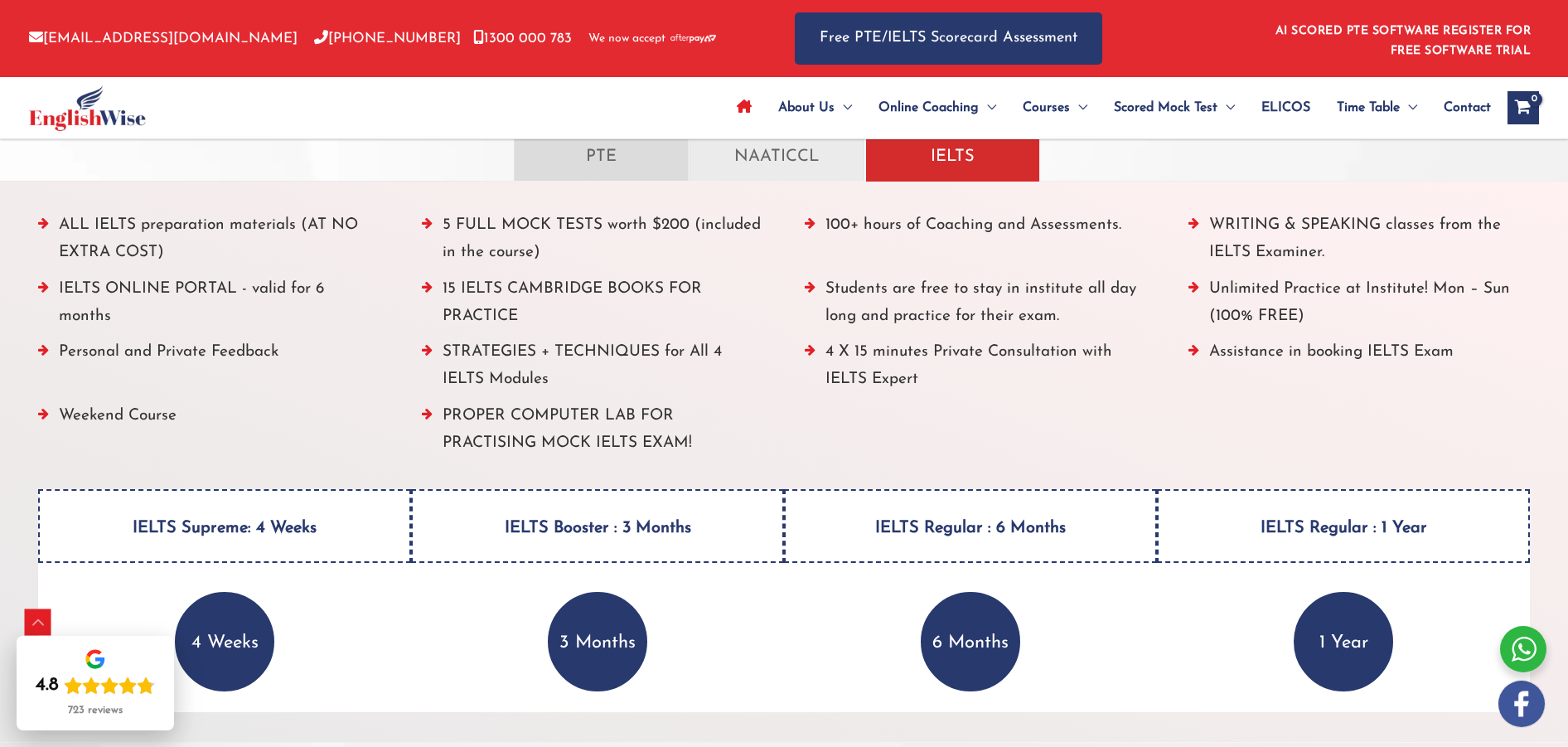
click at [595, 154] on p "PTE" at bounding box center [601, 154] width 140 height 29
